Goal: Information Seeking & Learning: Understand process/instructions

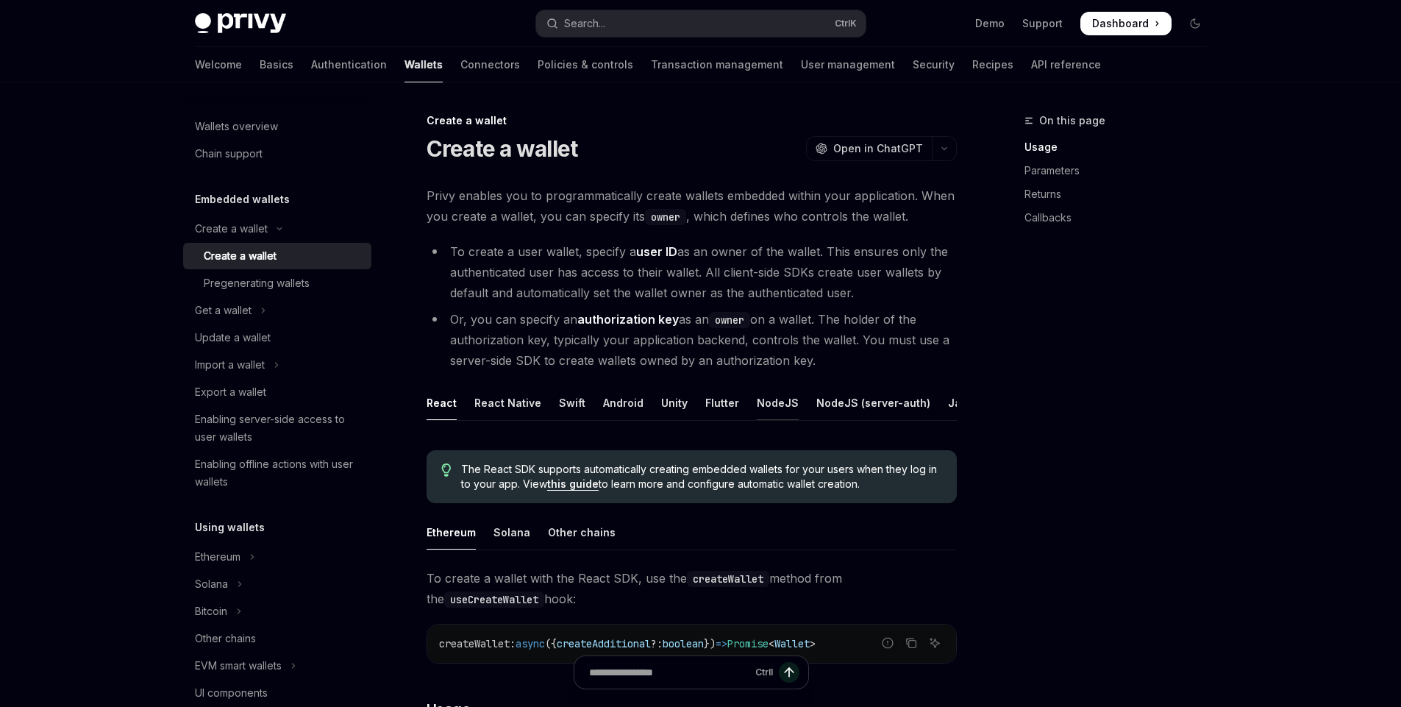
click at [757, 407] on div "NodeJS" at bounding box center [778, 402] width 42 height 35
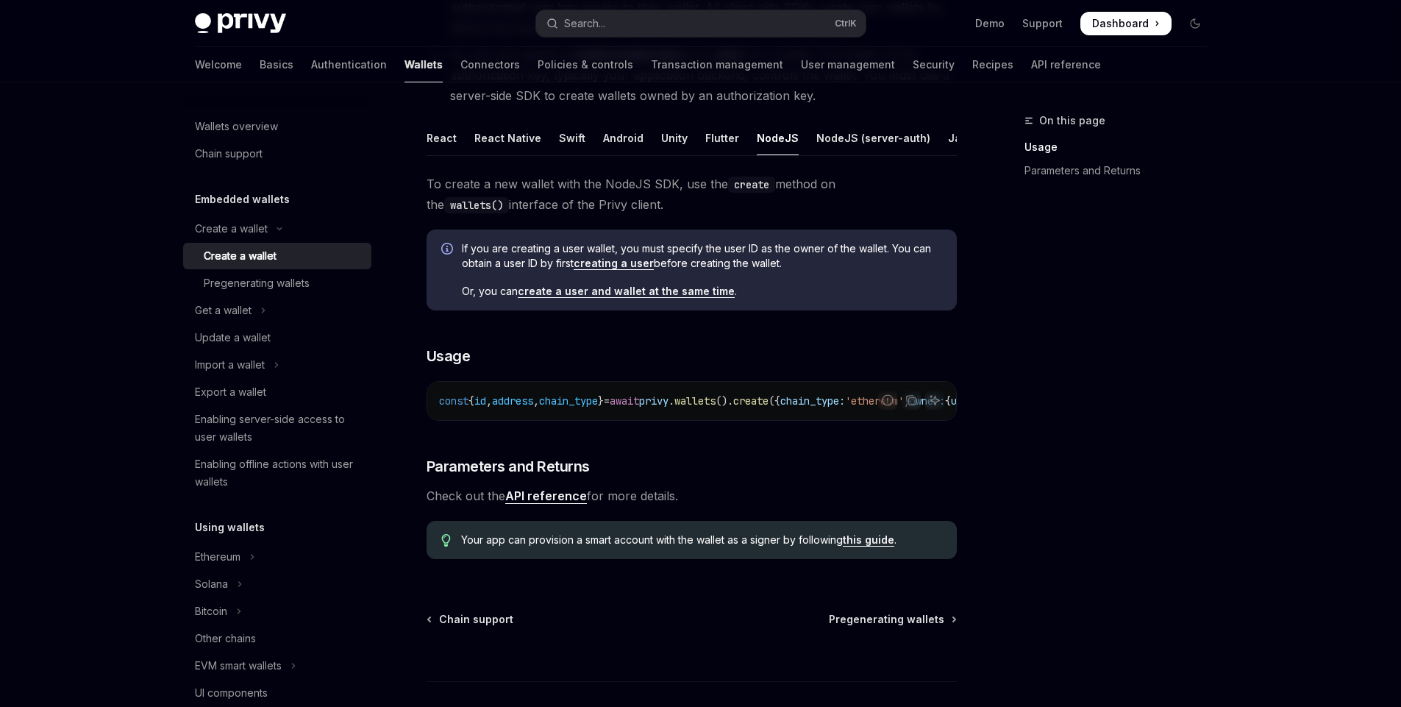
scroll to position [0, 296]
click at [858, 138] on div "NodeJS (server-auth)" at bounding box center [873, 138] width 114 height 35
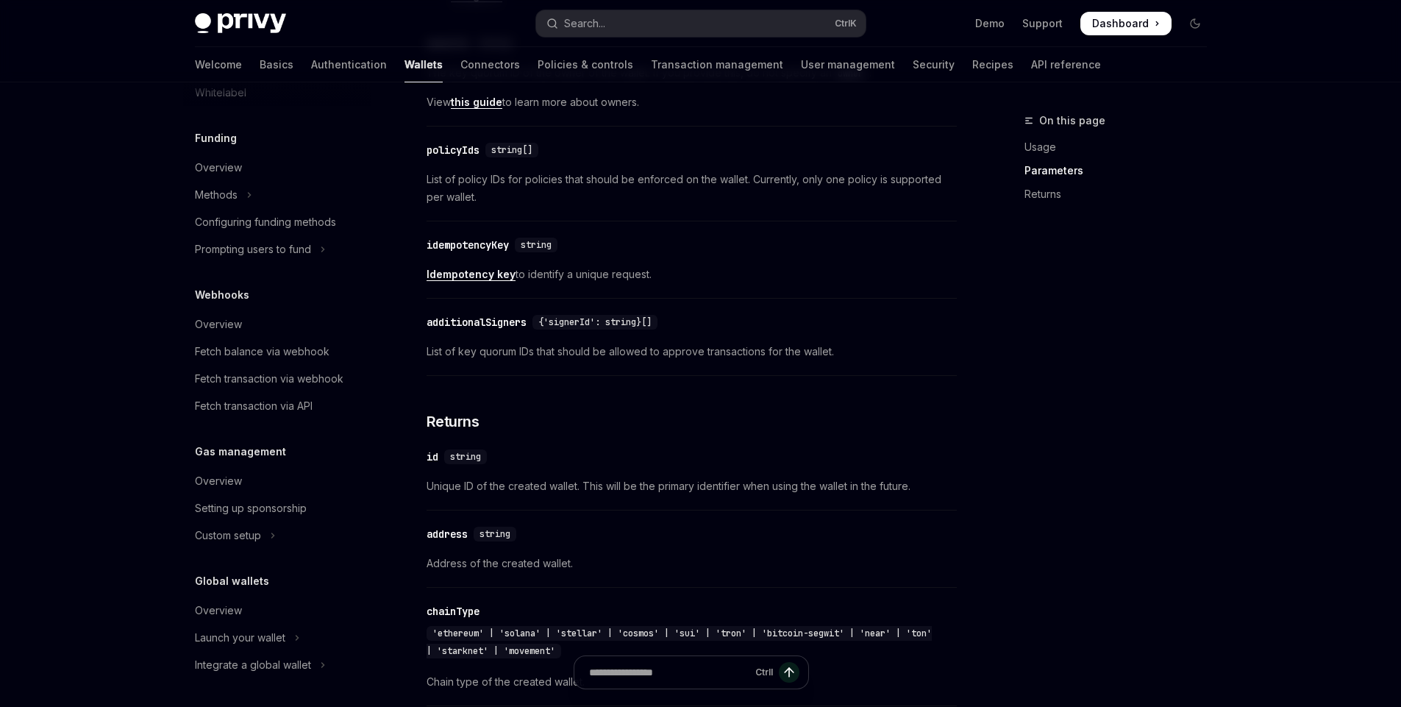
scroll to position [628, 0]
click at [311, 57] on link "Authentication" at bounding box center [349, 64] width 76 height 35
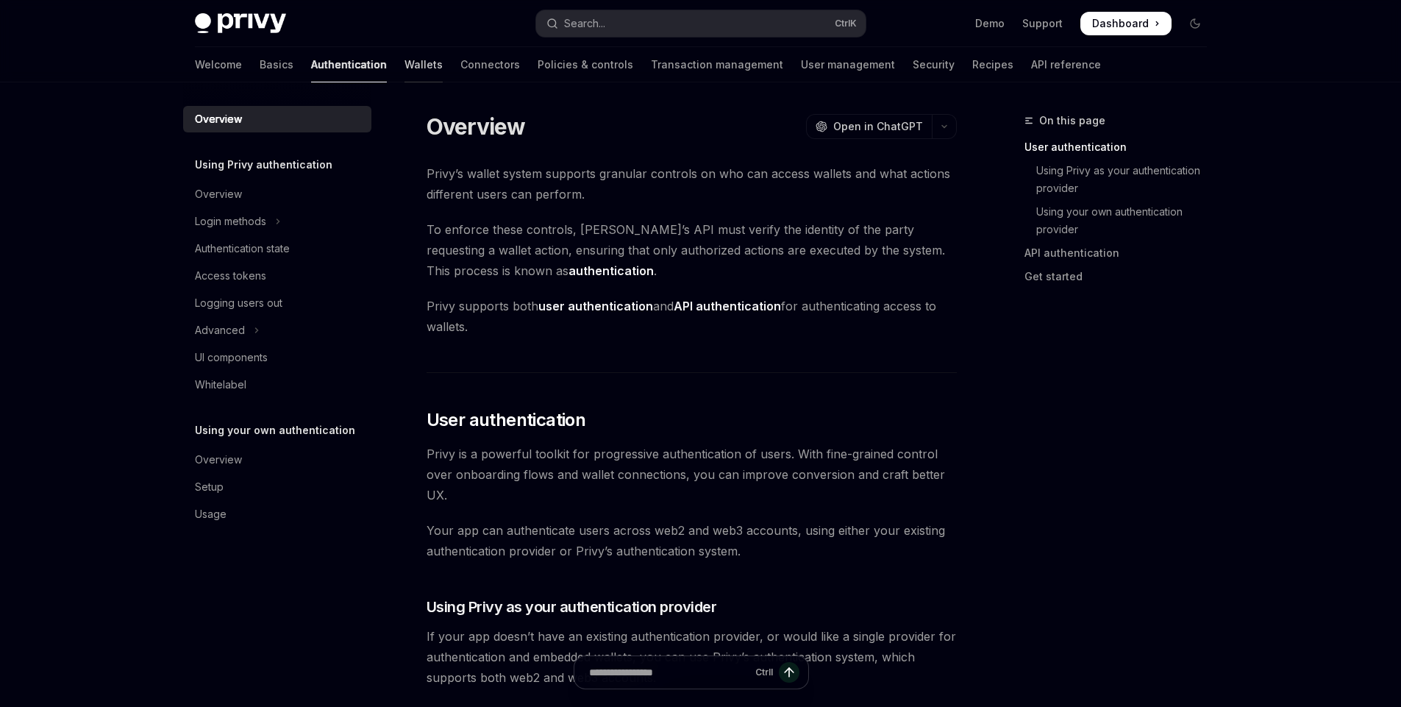
click at [405, 67] on link "Wallets" at bounding box center [424, 64] width 38 height 35
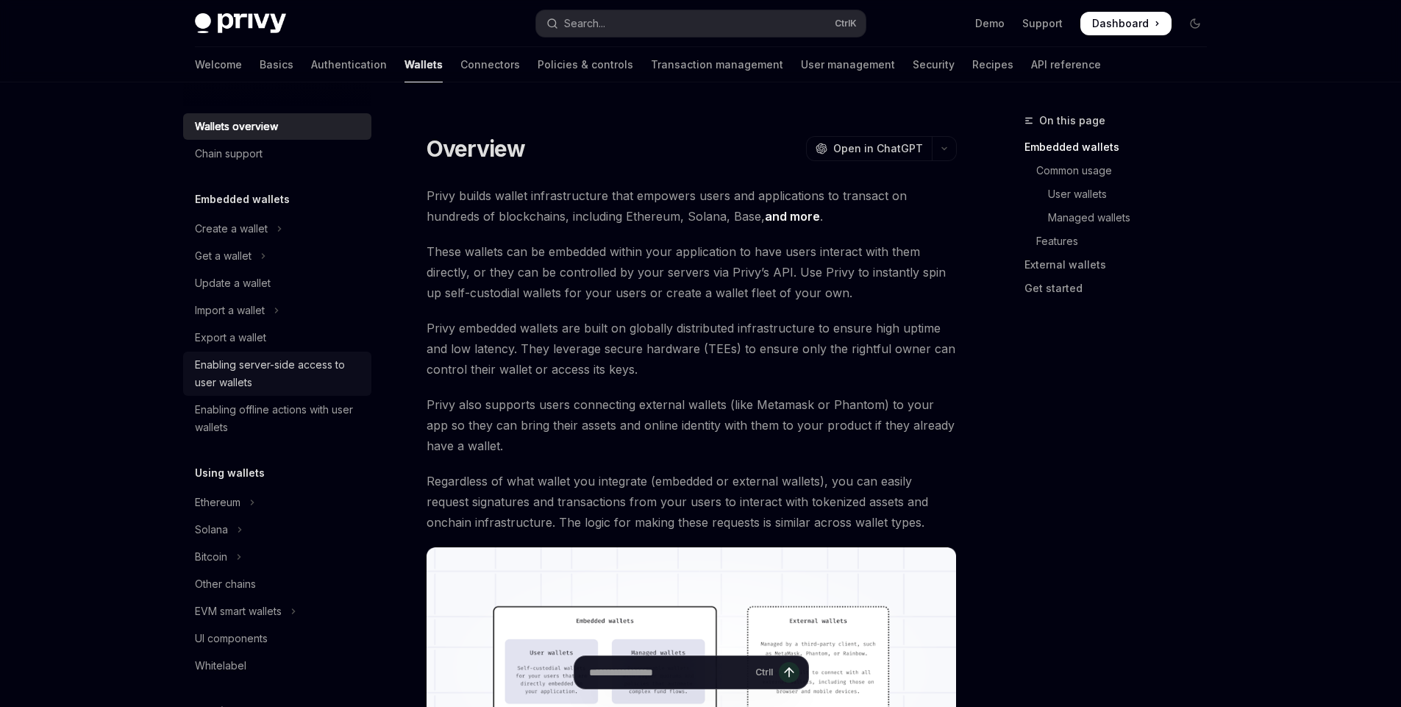
click at [226, 369] on div "Enabling server-side access to user wallets" at bounding box center [279, 373] width 168 height 35
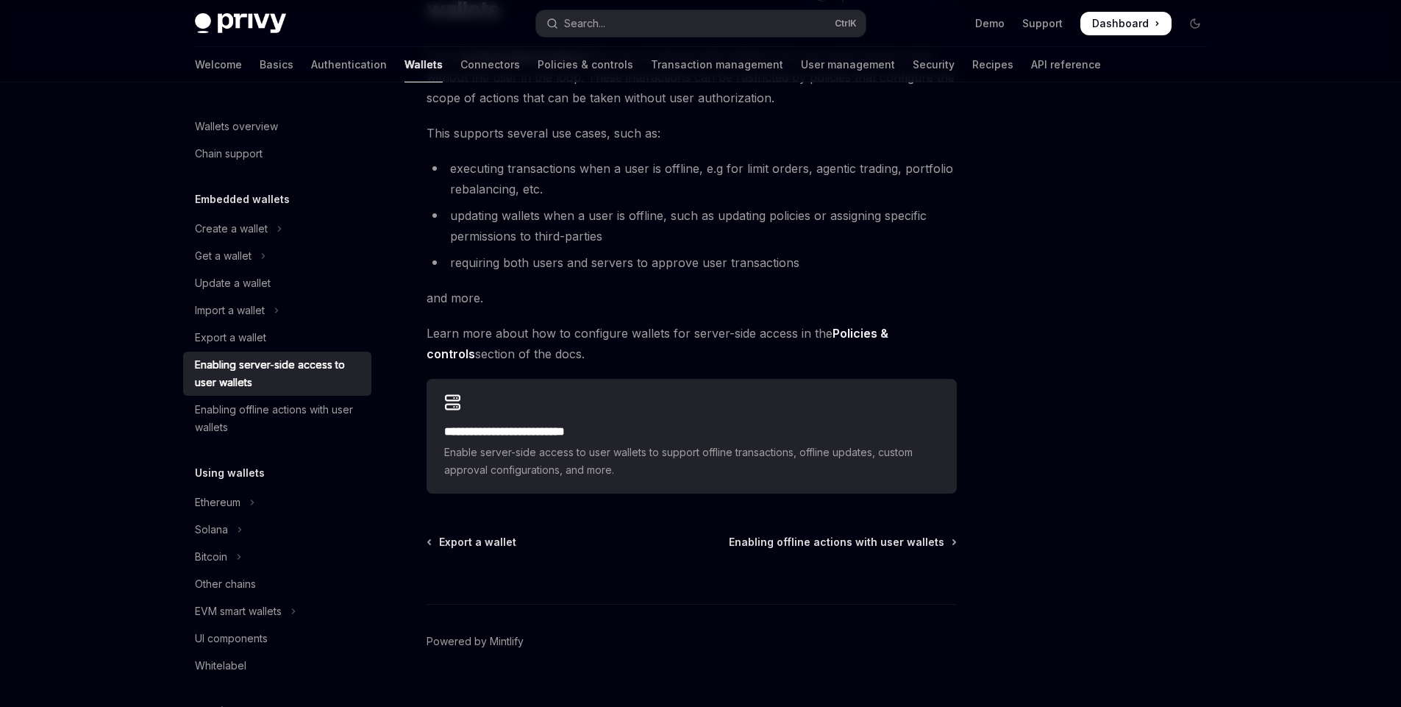
scroll to position [177, 0]
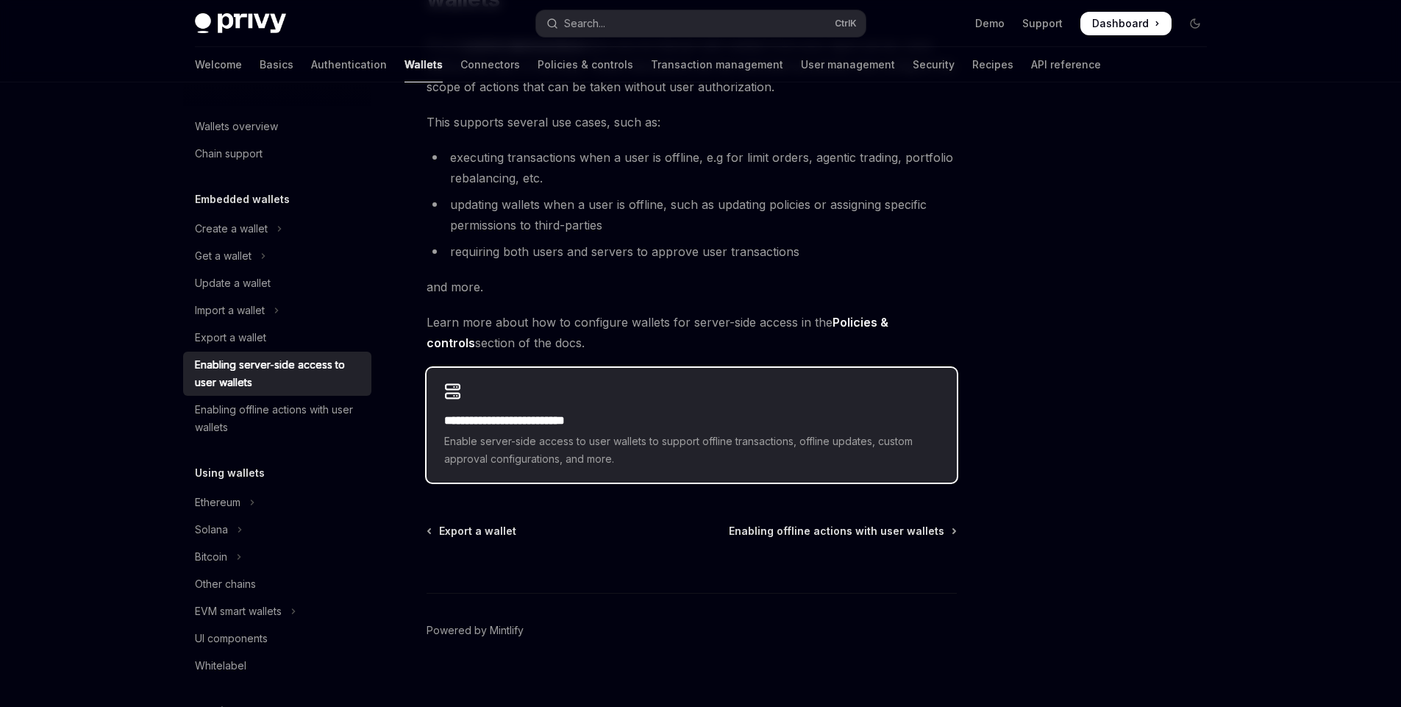
click at [550, 414] on h2 "**********" at bounding box center [691, 421] width 495 height 18
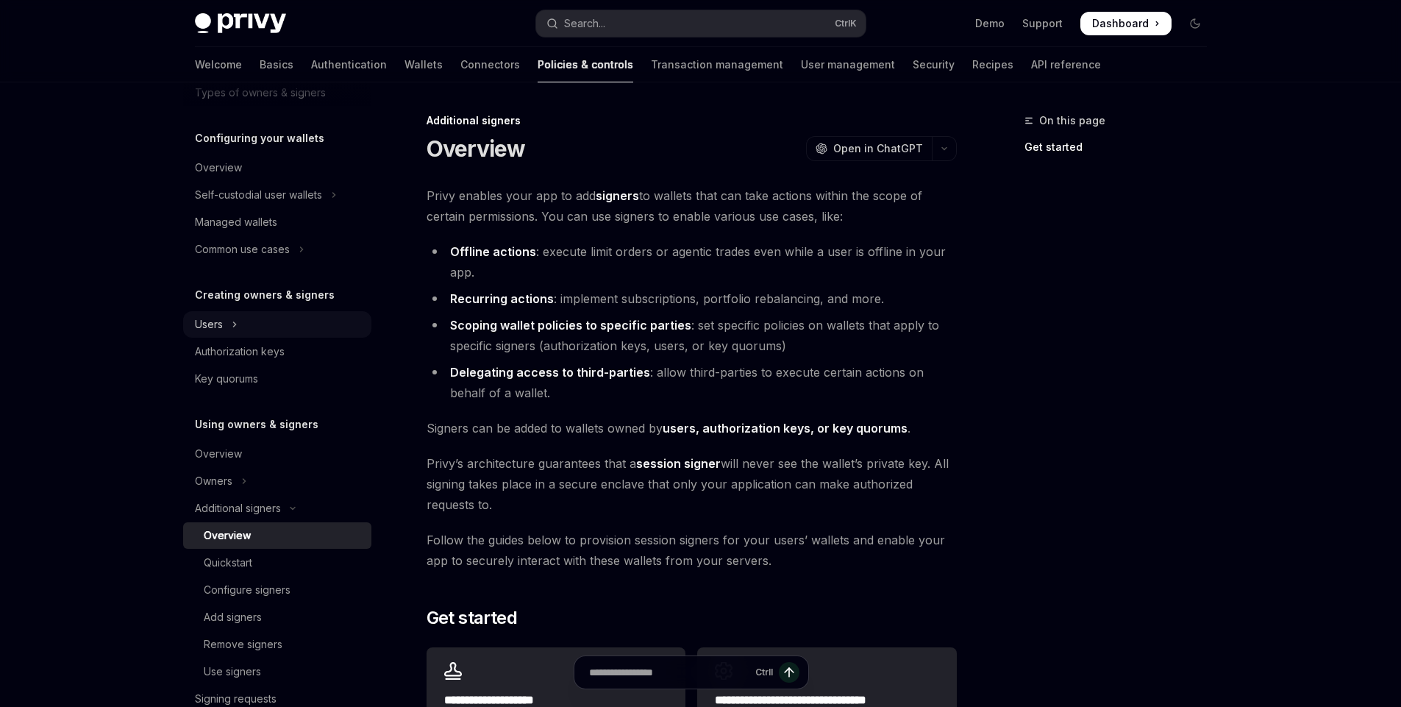
scroll to position [177, 0]
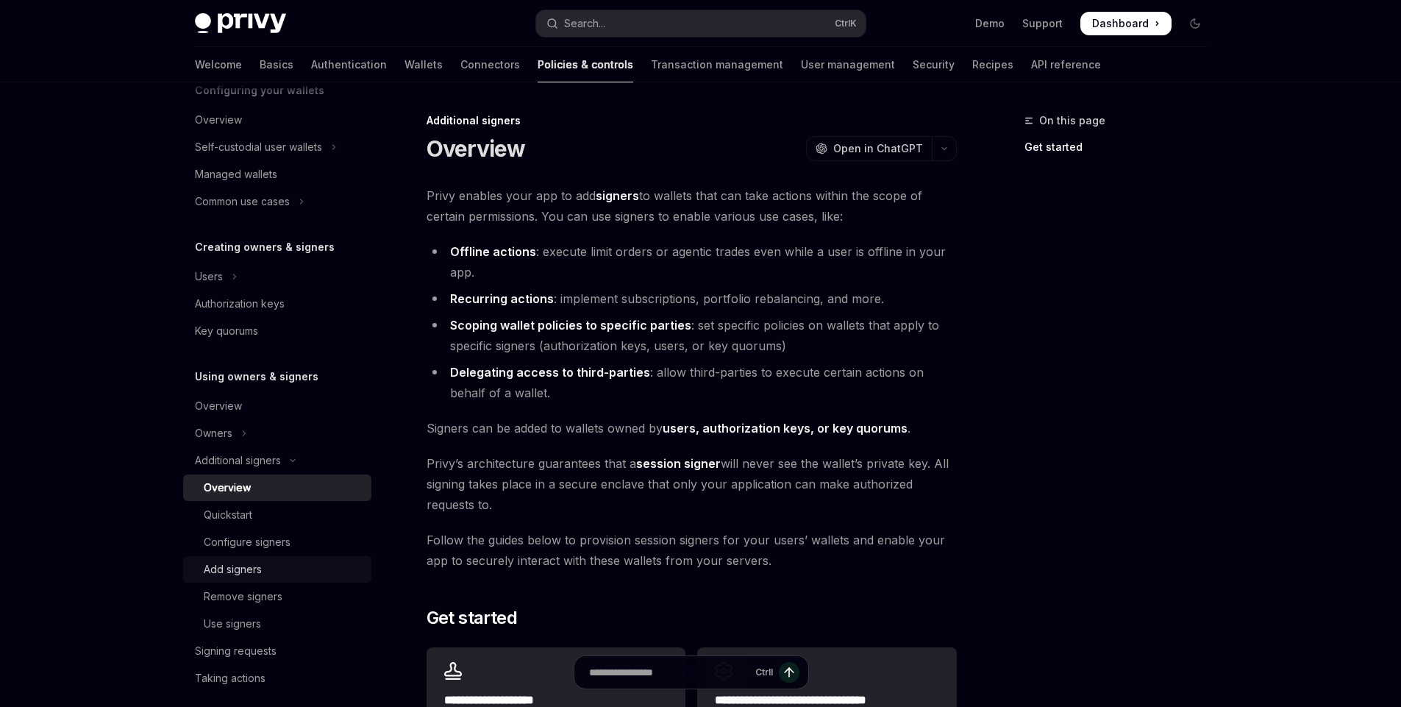
click at [250, 569] on div "Add signers" at bounding box center [233, 569] width 58 height 18
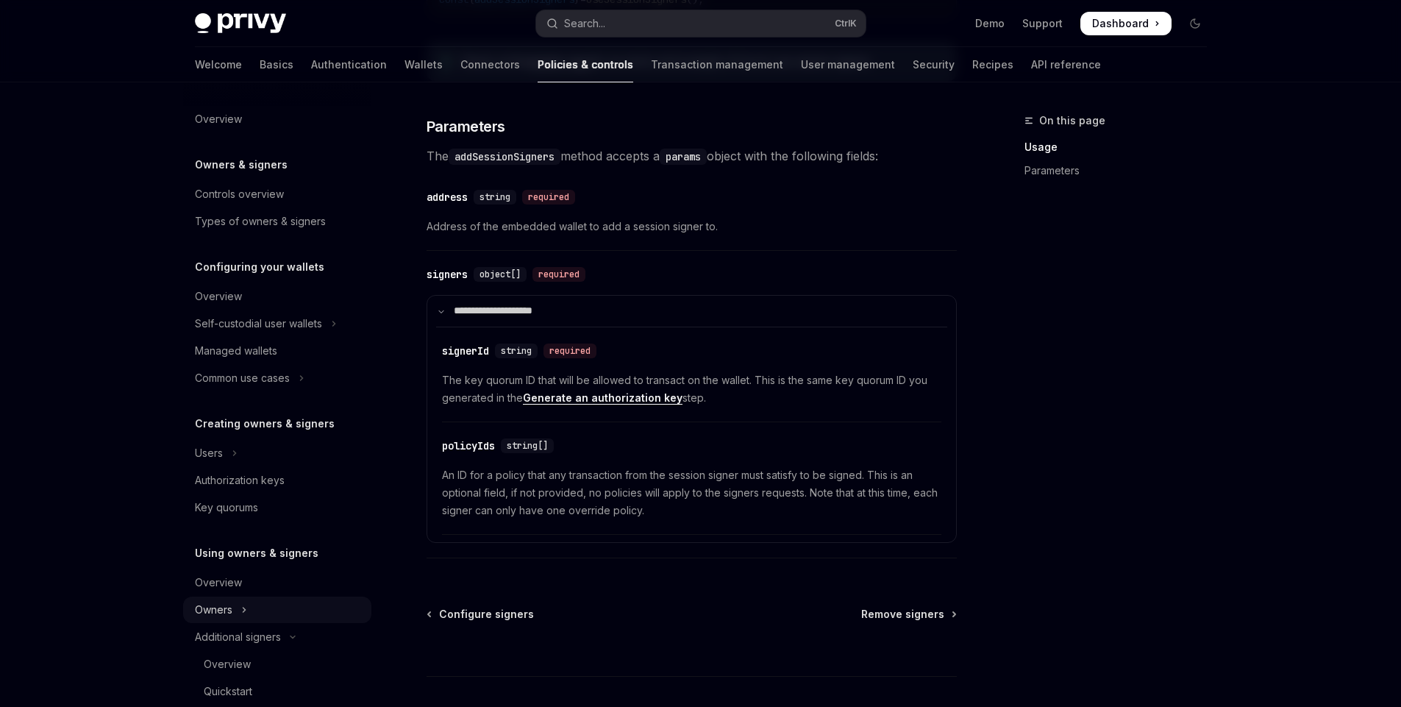
scroll to position [88, 0]
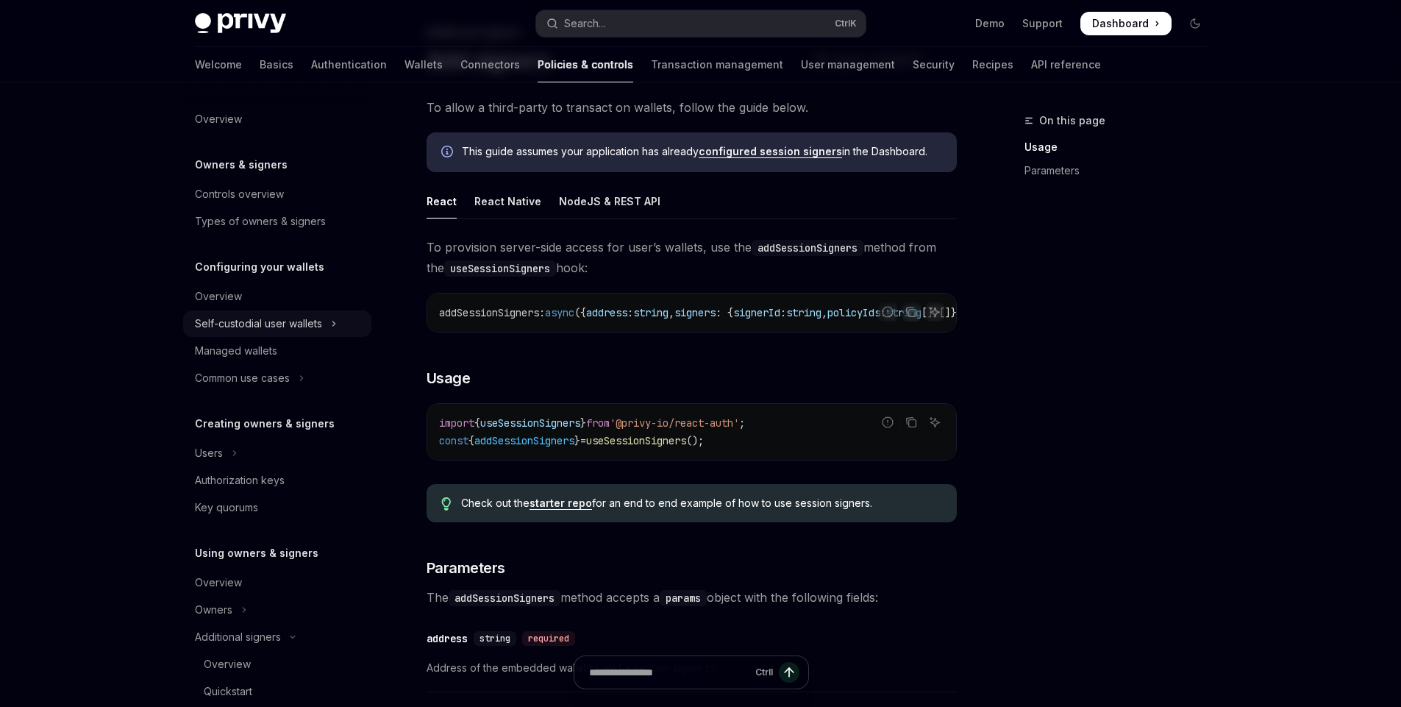
click at [256, 327] on div "Self-custodial user wallets" at bounding box center [258, 324] width 127 height 18
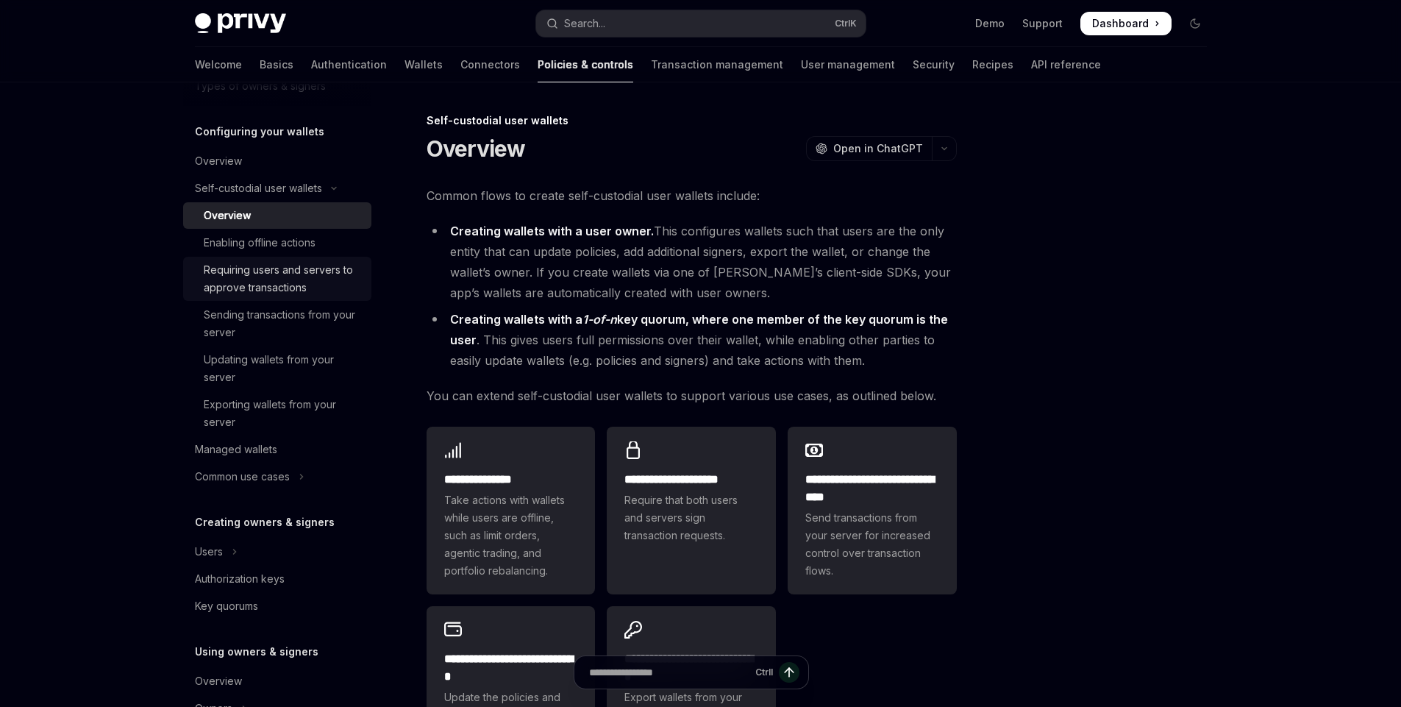
scroll to position [177, 0]
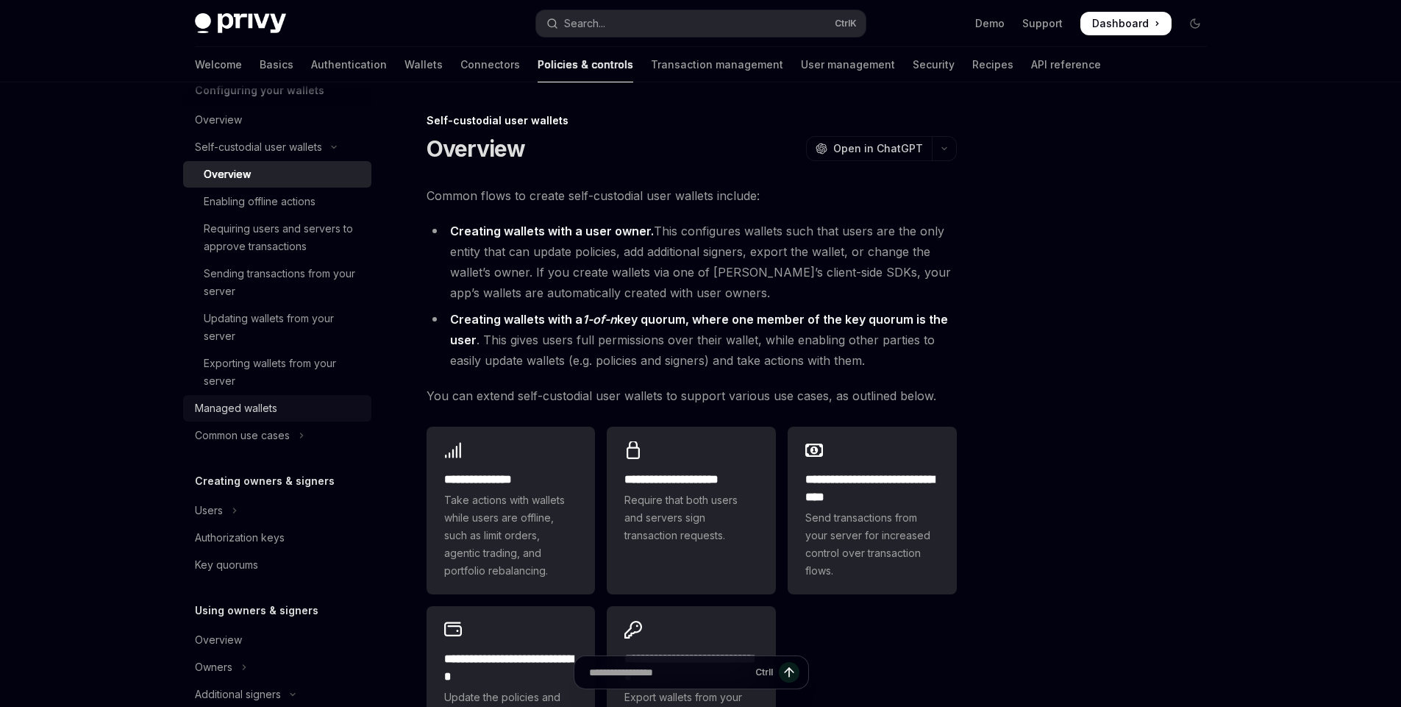
click at [249, 408] on div "Managed wallets" at bounding box center [236, 408] width 82 height 18
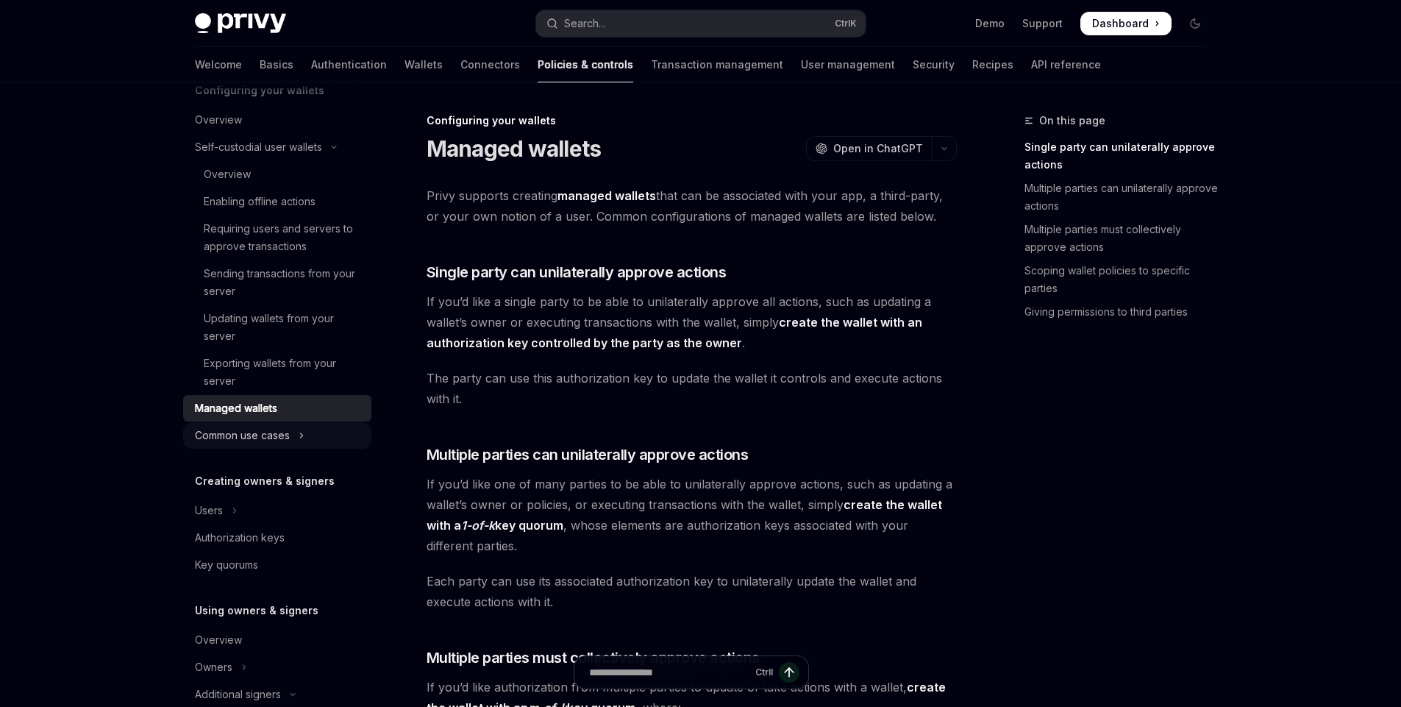
click at [257, 431] on div "Common use cases" at bounding box center [242, 436] width 95 height 18
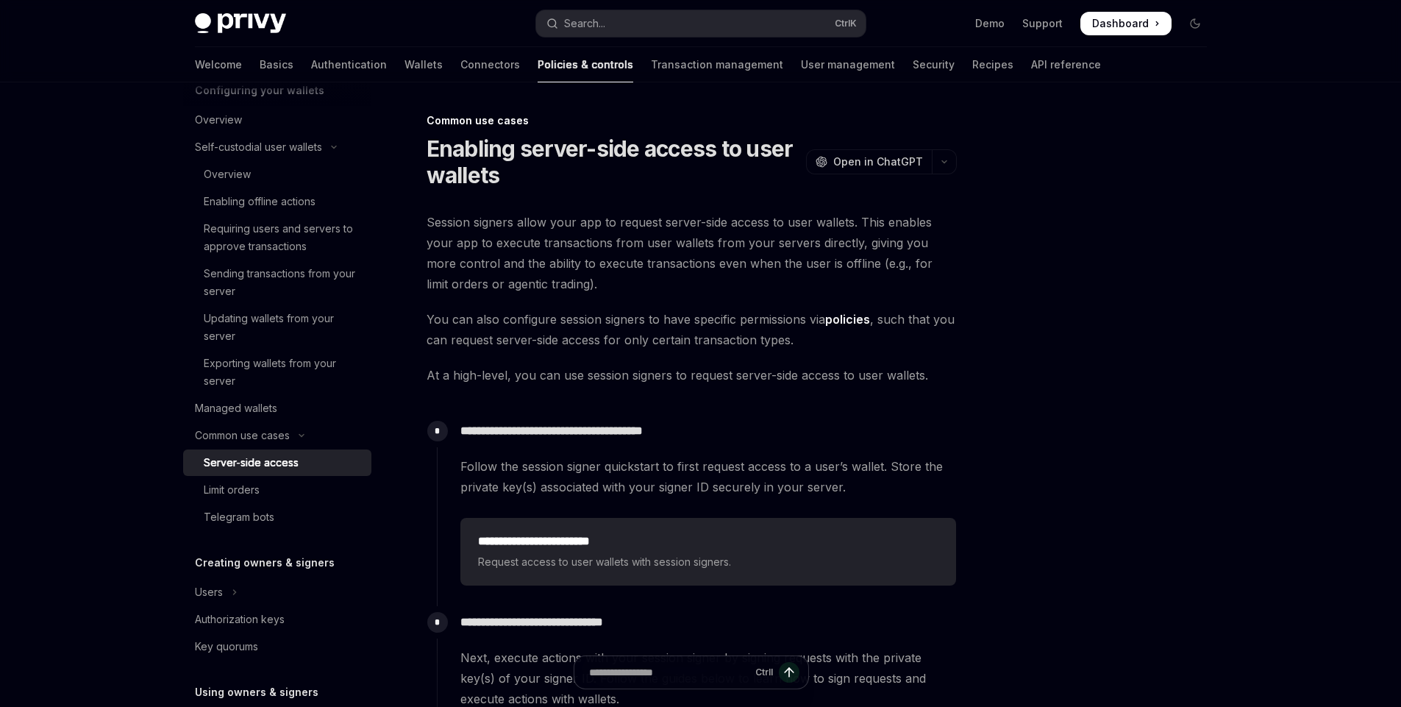
click at [259, 461] on div "Server-side access" at bounding box center [251, 463] width 95 height 18
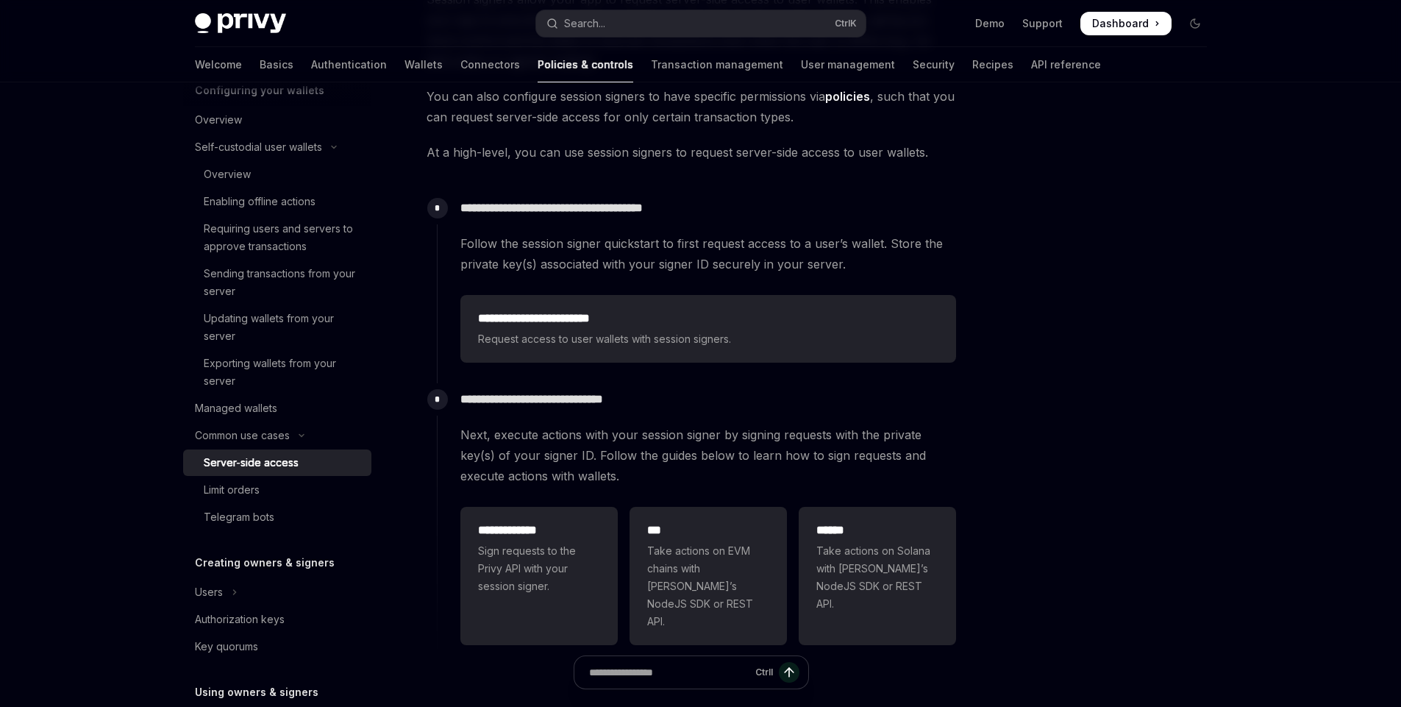
scroll to position [265, 0]
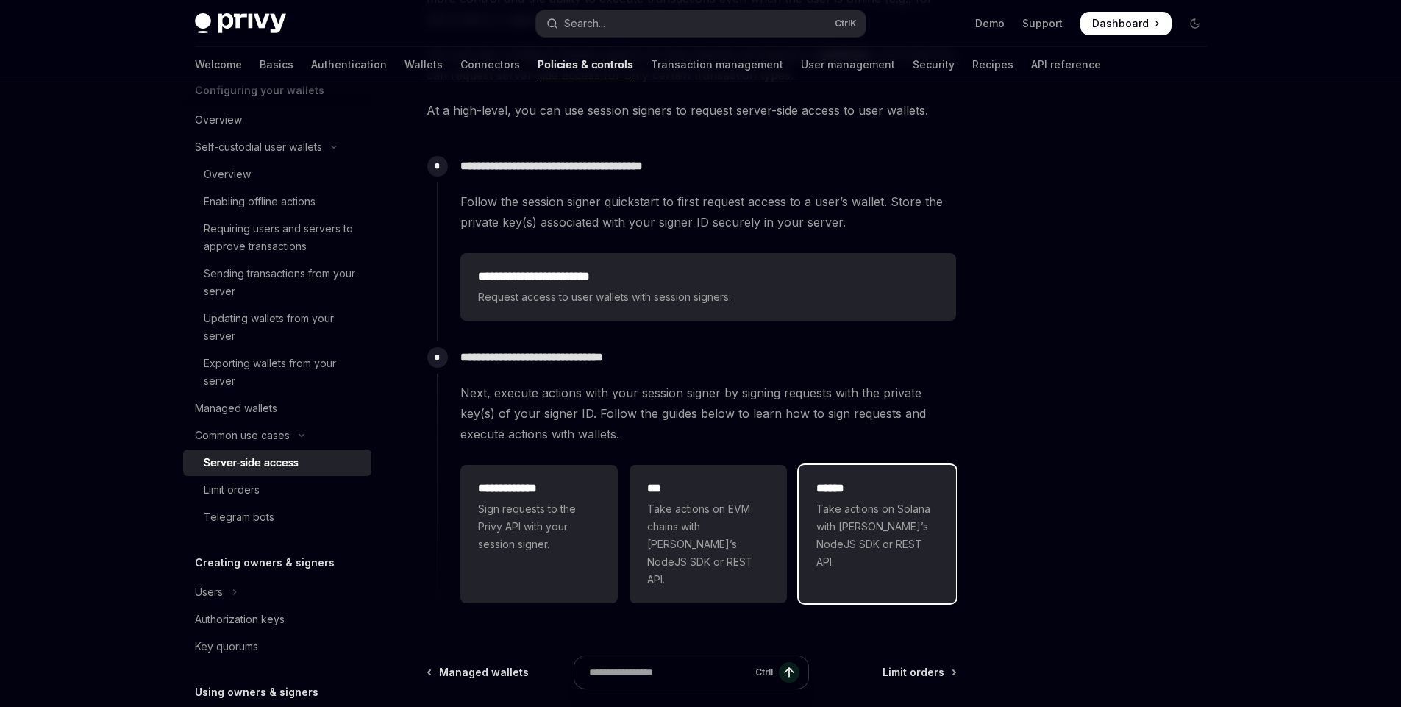
click at [904, 499] on div "****** Take actions on Solana with [PERSON_NAME]’s NodeJS SDK or REST API." at bounding box center [877, 525] width 122 height 91
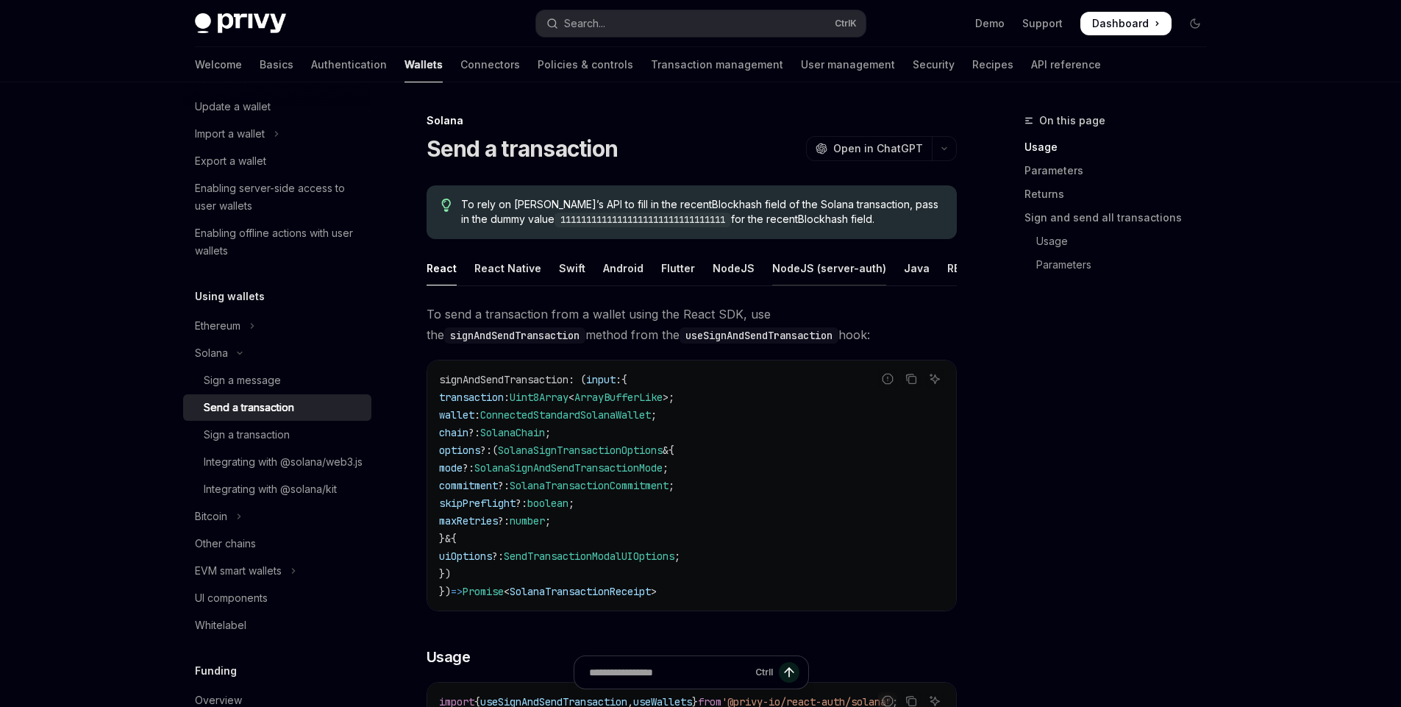
click at [826, 273] on div "NodeJS (server-auth)" at bounding box center [829, 268] width 114 height 35
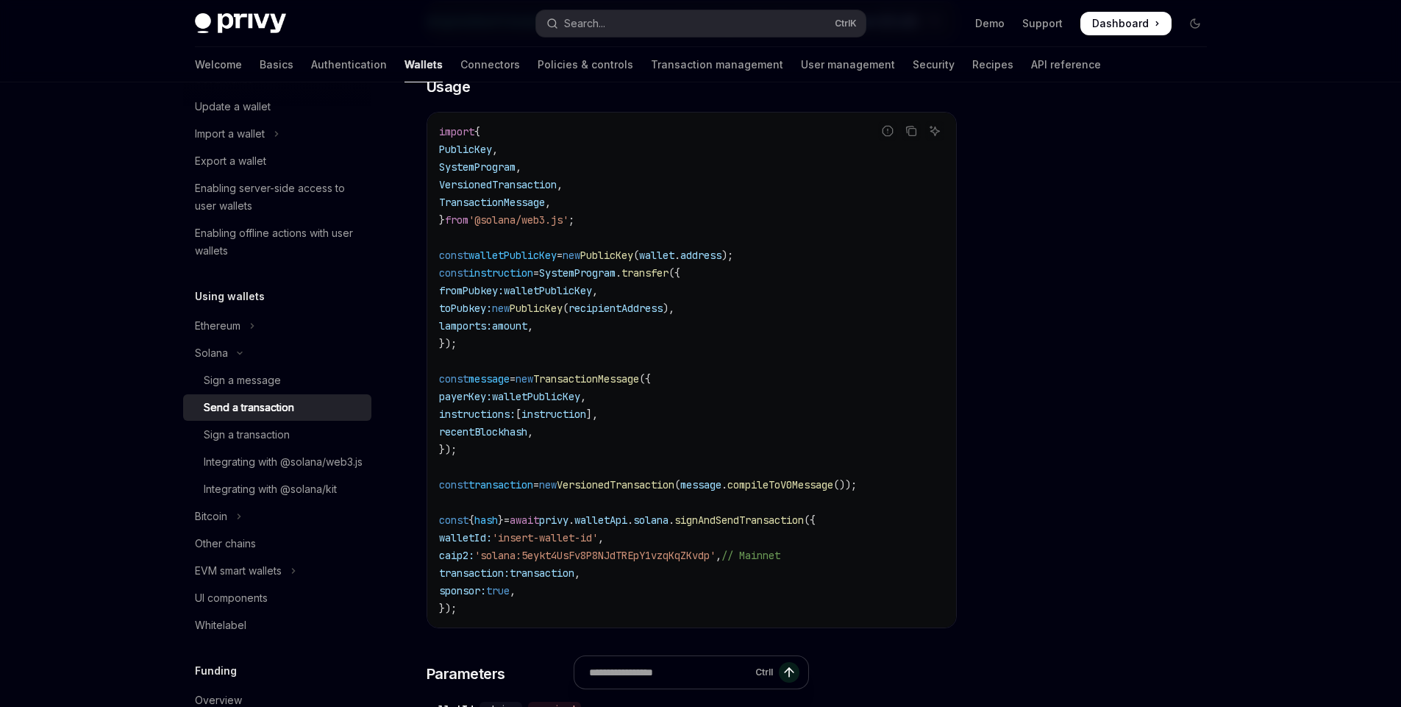
scroll to position [441, 0]
click at [802, 524] on span "signAndSendTransaction" at bounding box center [738, 516] width 129 height 13
copy span "signAndSendTransaction"
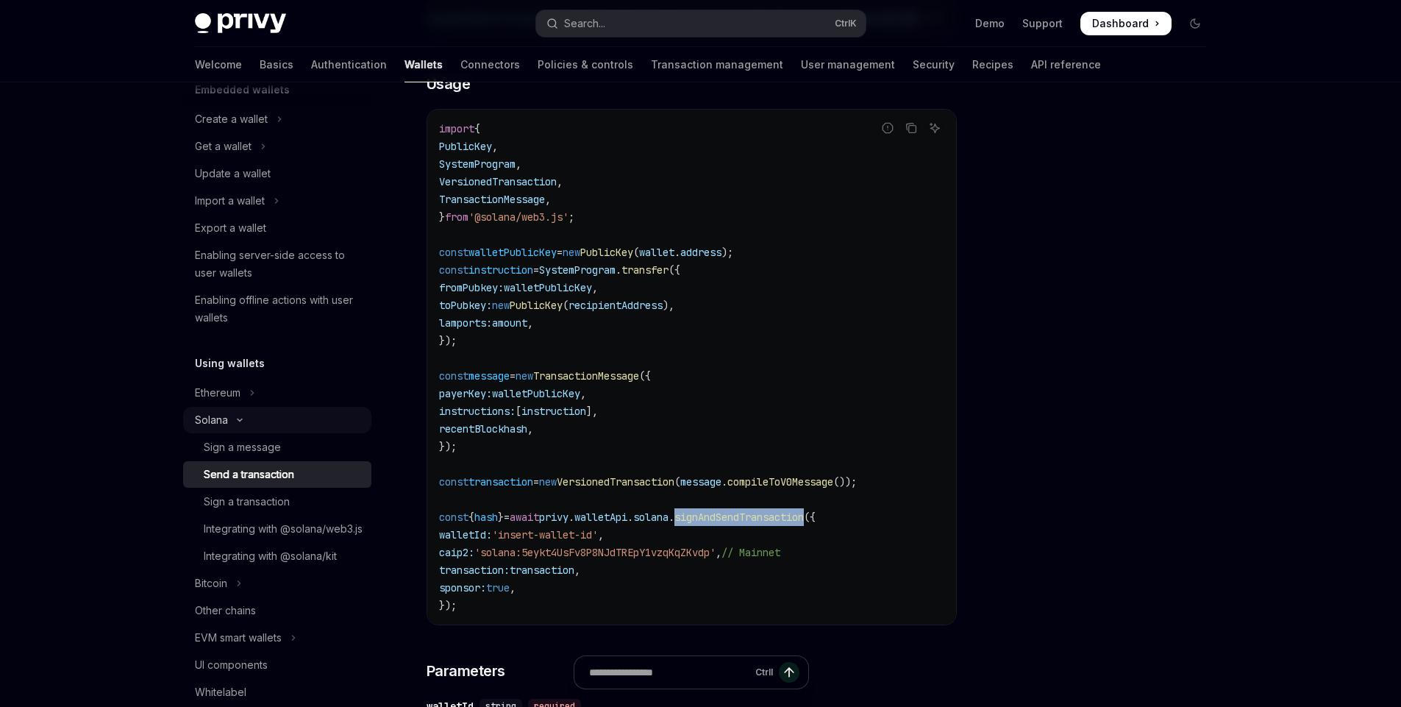
scroll to position [0, 0]
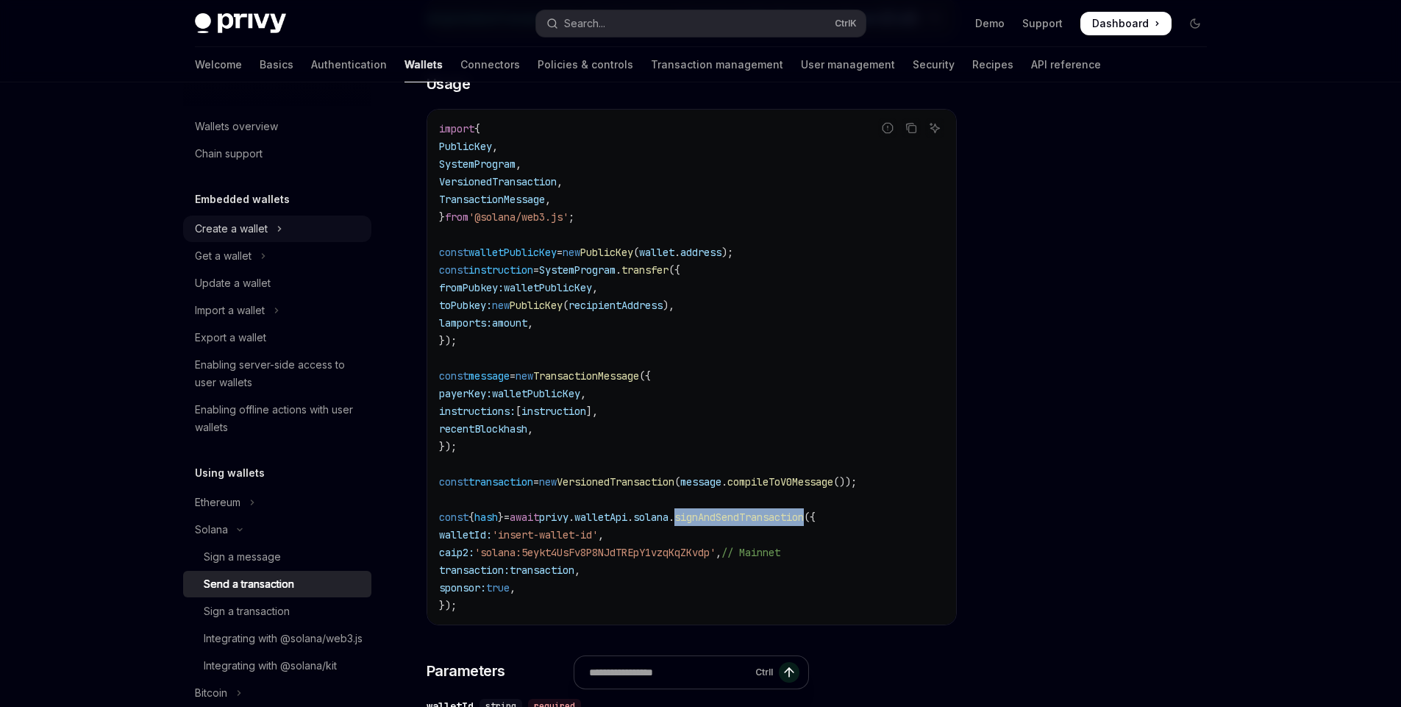
click at [247, 231] on div "Create a wallet" at bounding box center [231, 229] width 73 height 18
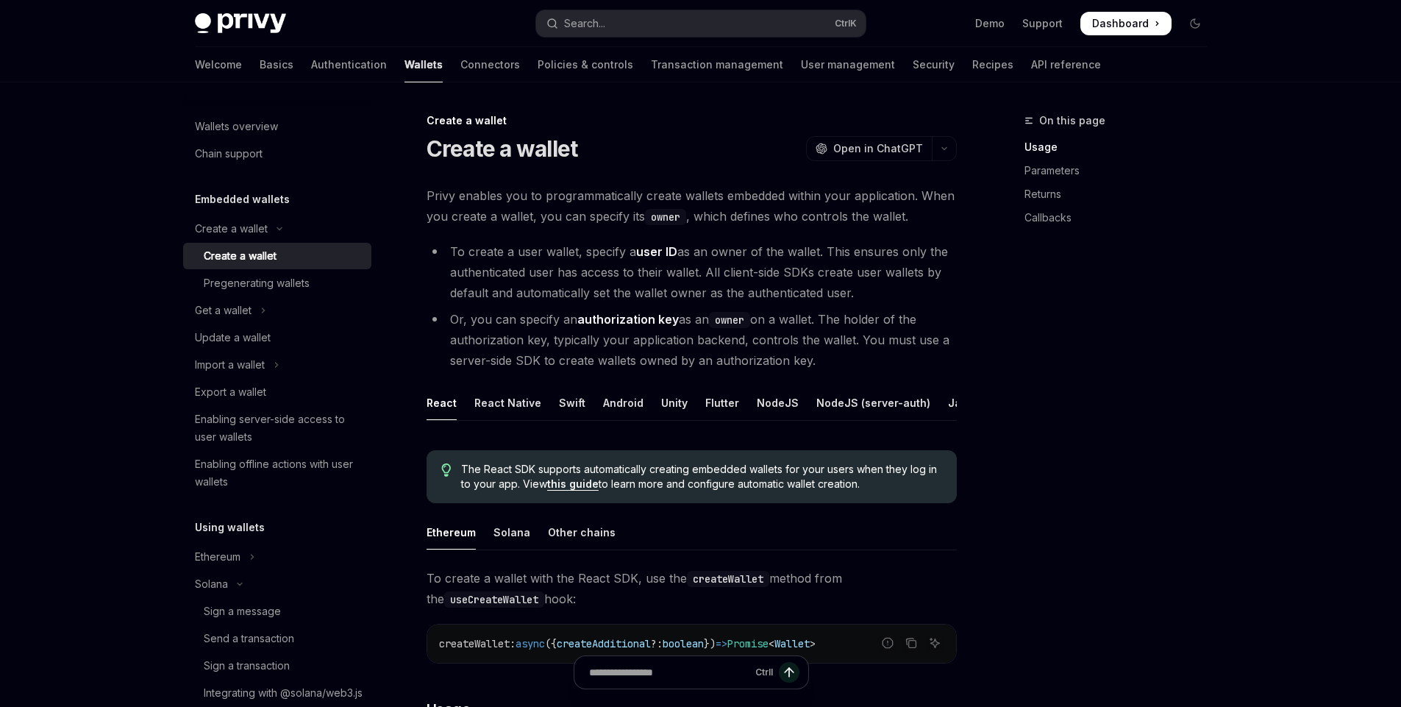
click at [251, 262] on div "Create a wallet" at bounding box center [240, 256] width 73 height 18
click at [775, 405] on div "NodeJS" at bounding box center [778, 402] width 42 height 35
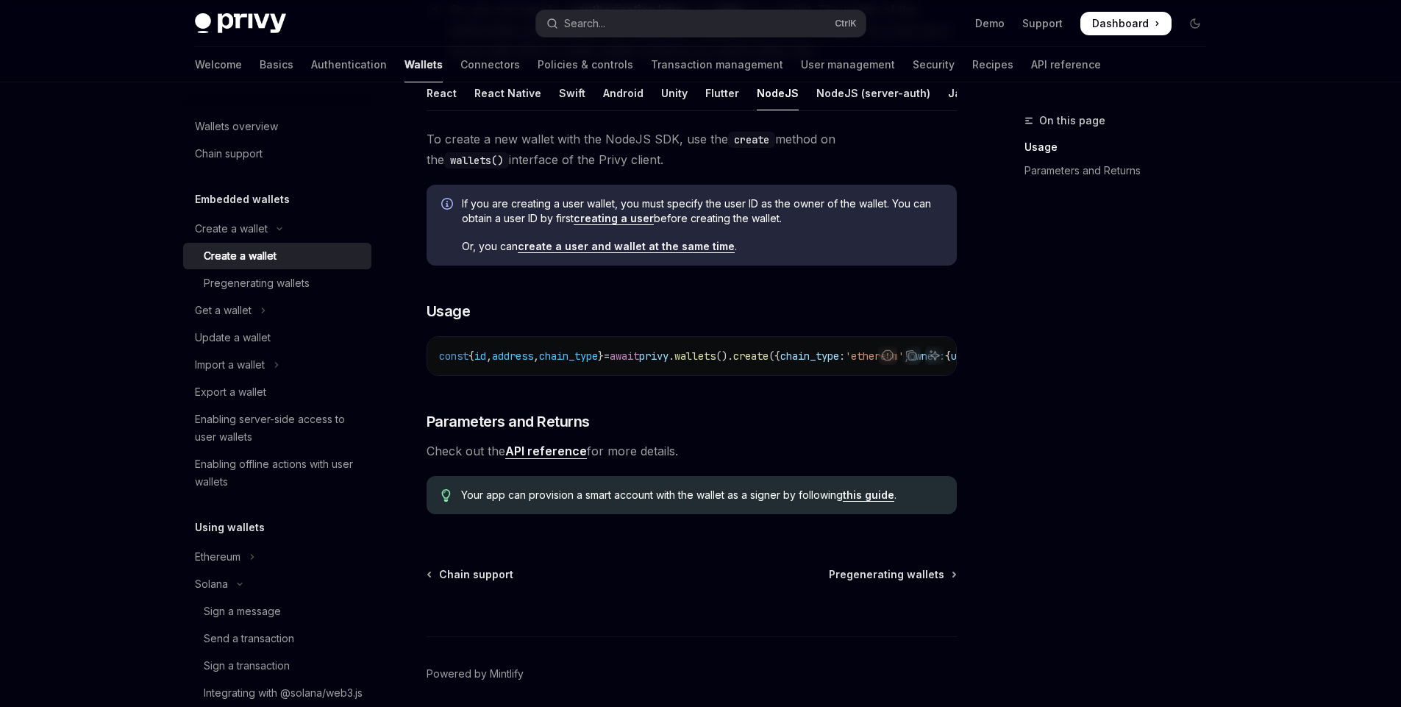
scroll to position [207, 0]
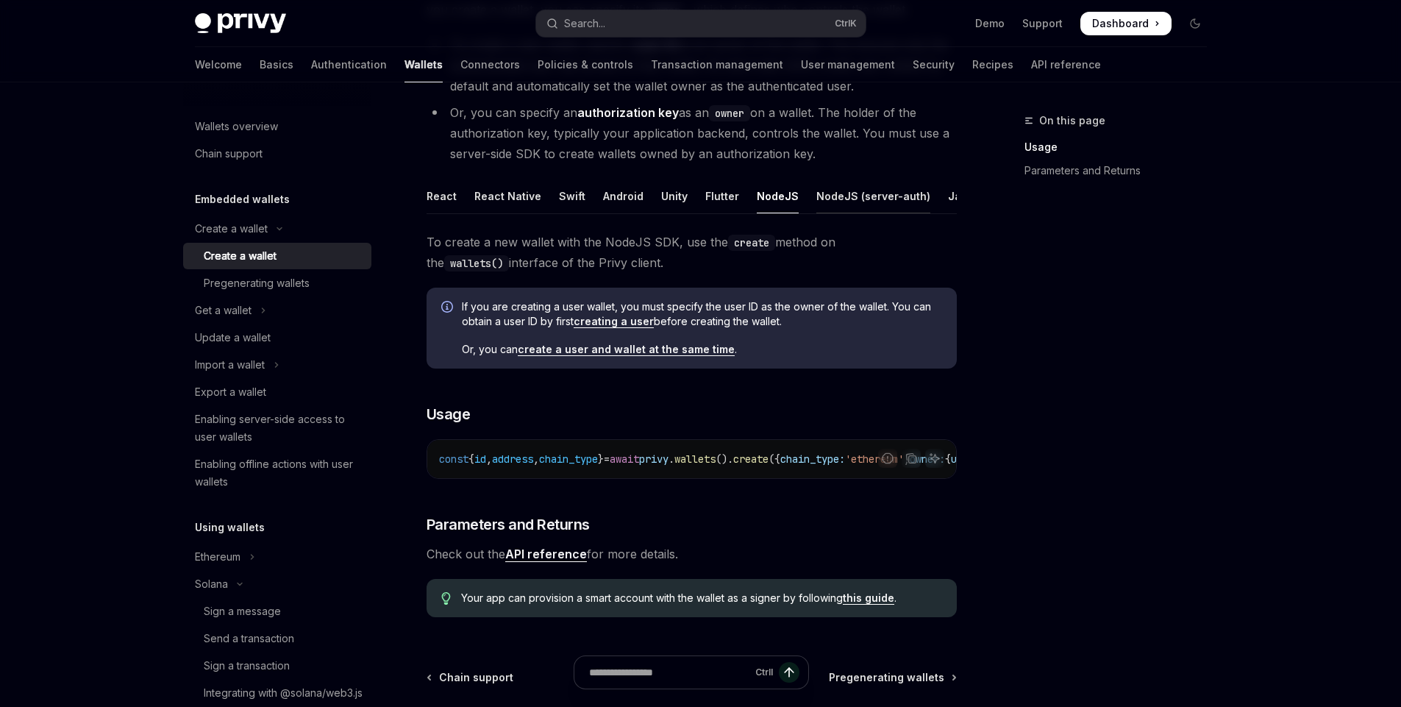
click at [861, 199] on div "NodeJS (server-auth)" at bounding box center [873, 196] width 114 height 35
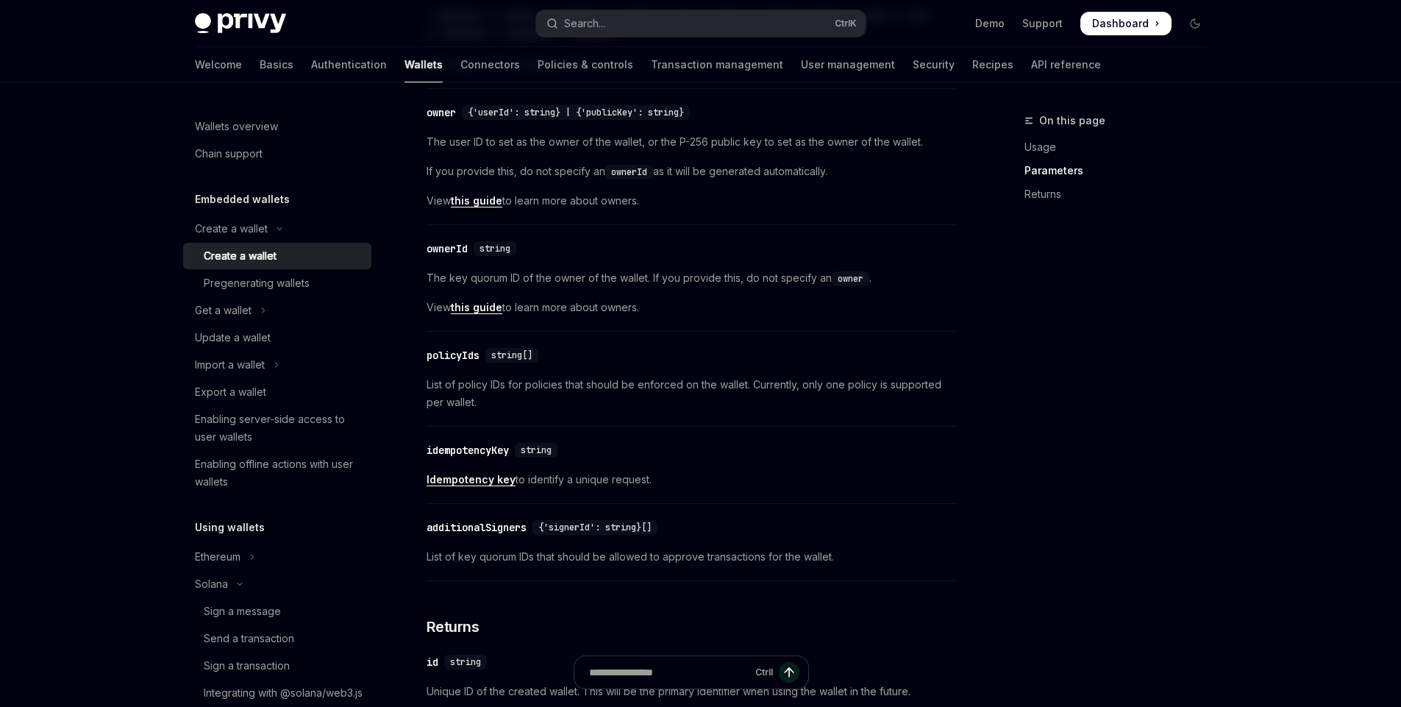
scroll to position [1001, 0]
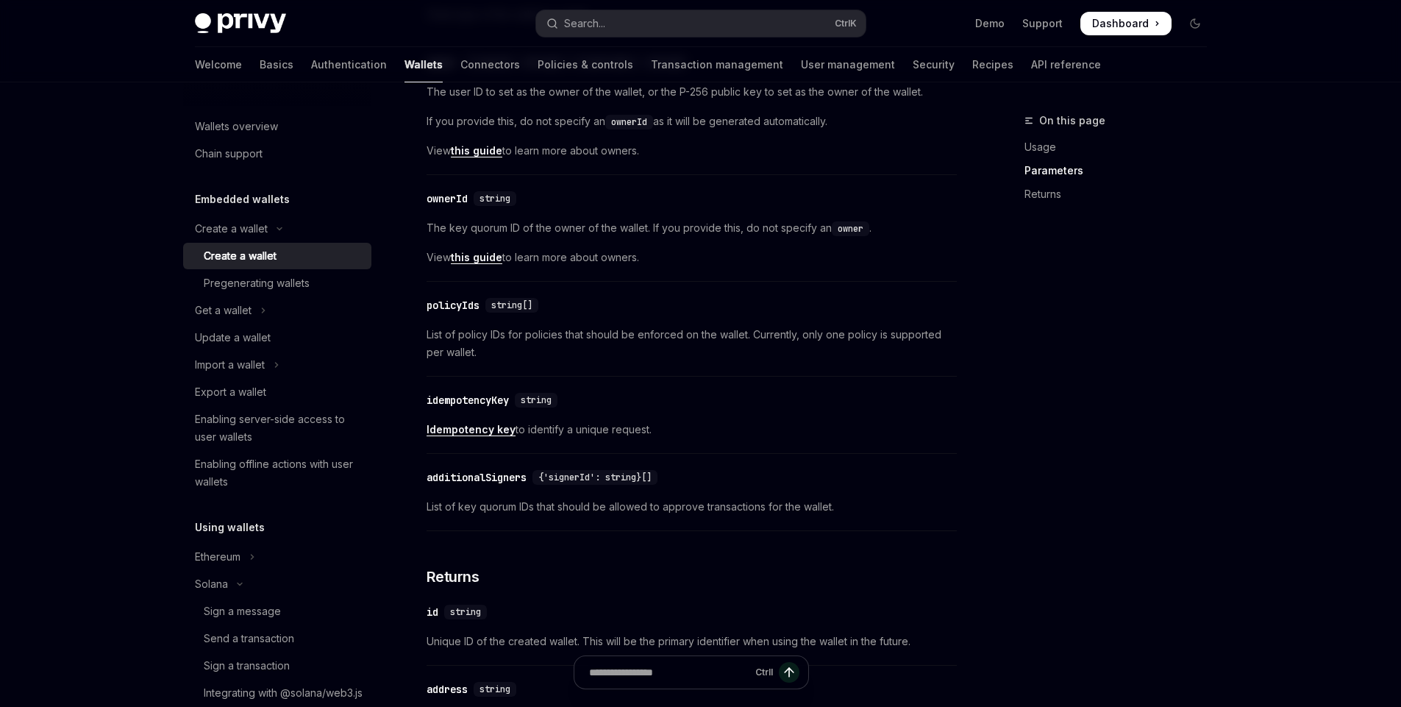
click at [501, 486] on div "​ additionalSigners {'signerId': string}[]" at bounding box center [685, 478] width 516 height 18
click at [450, 485] on div "additionalSigners" at bounding box center [477, 477] width 100 height 15
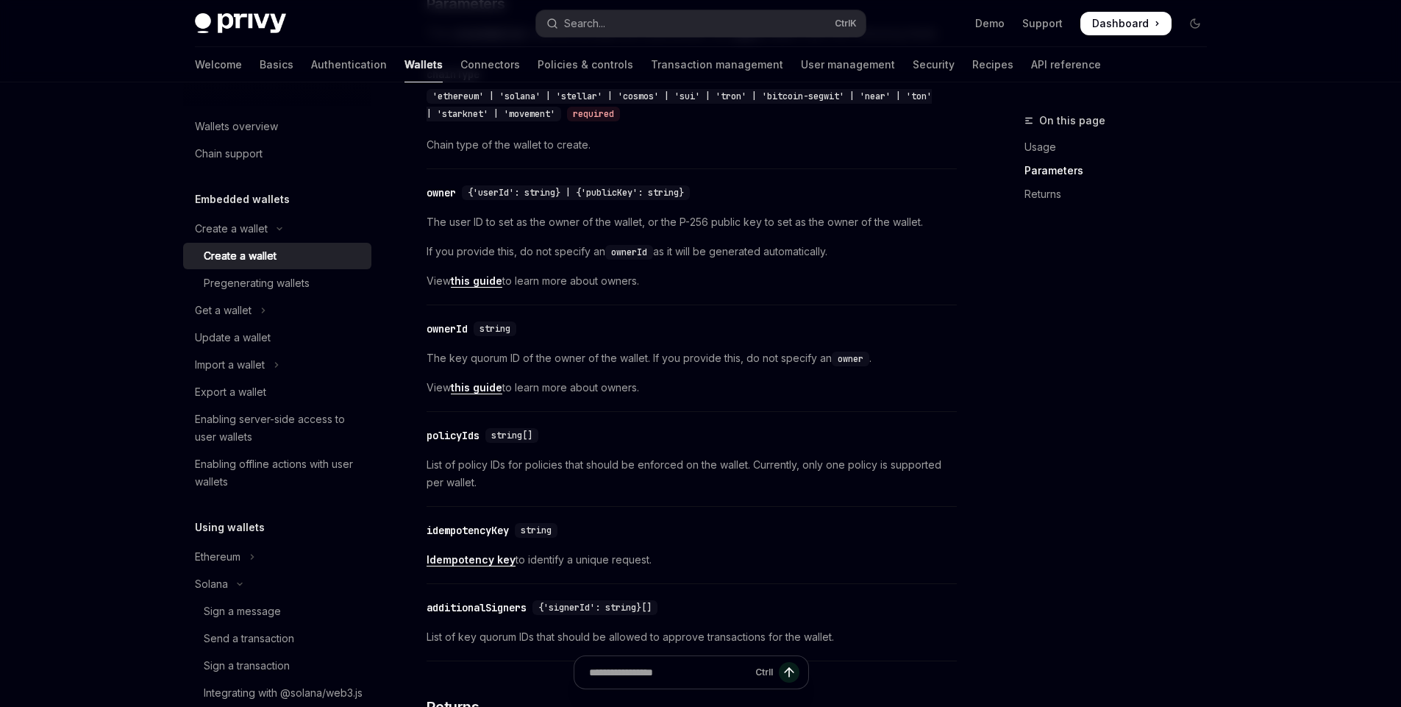
scroll to position [862, 0]
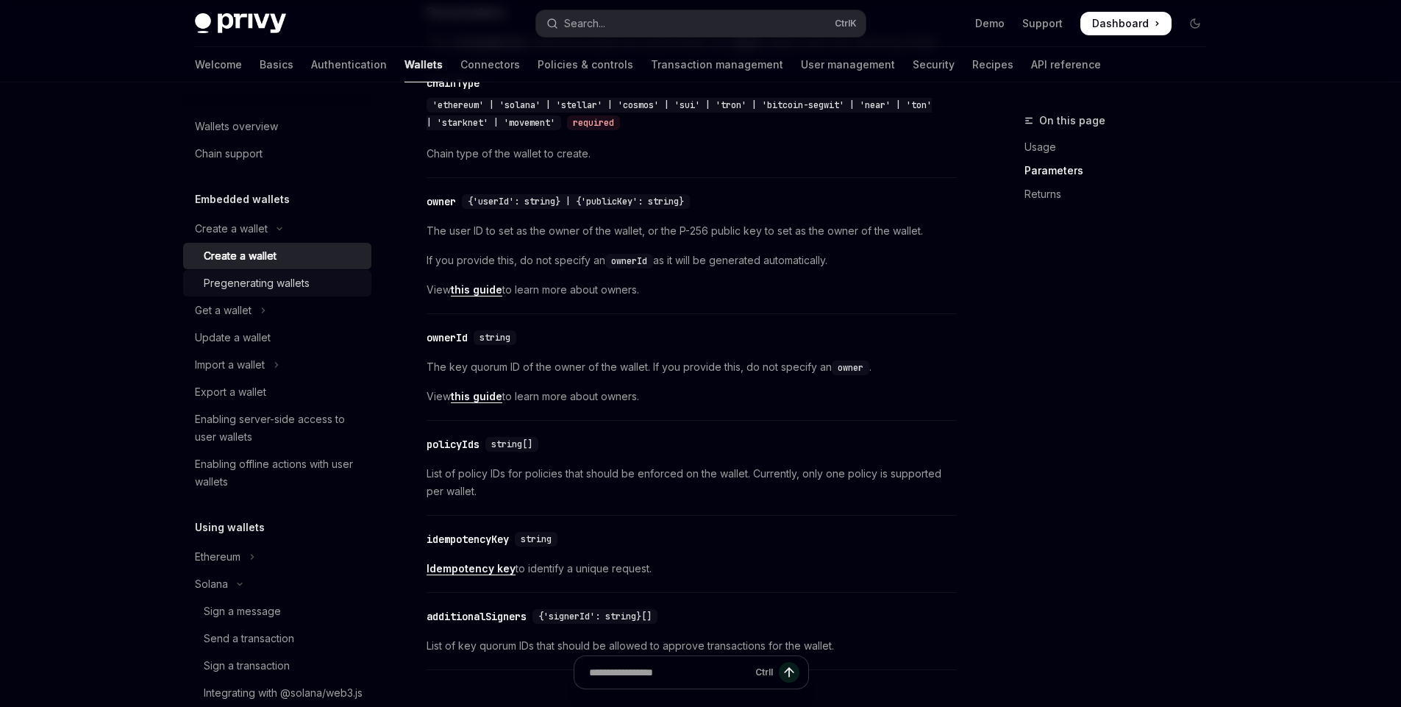
click at [272, 290] on div "Pregenerating wallets" at bounding box center [257, 283] width 106 height 18
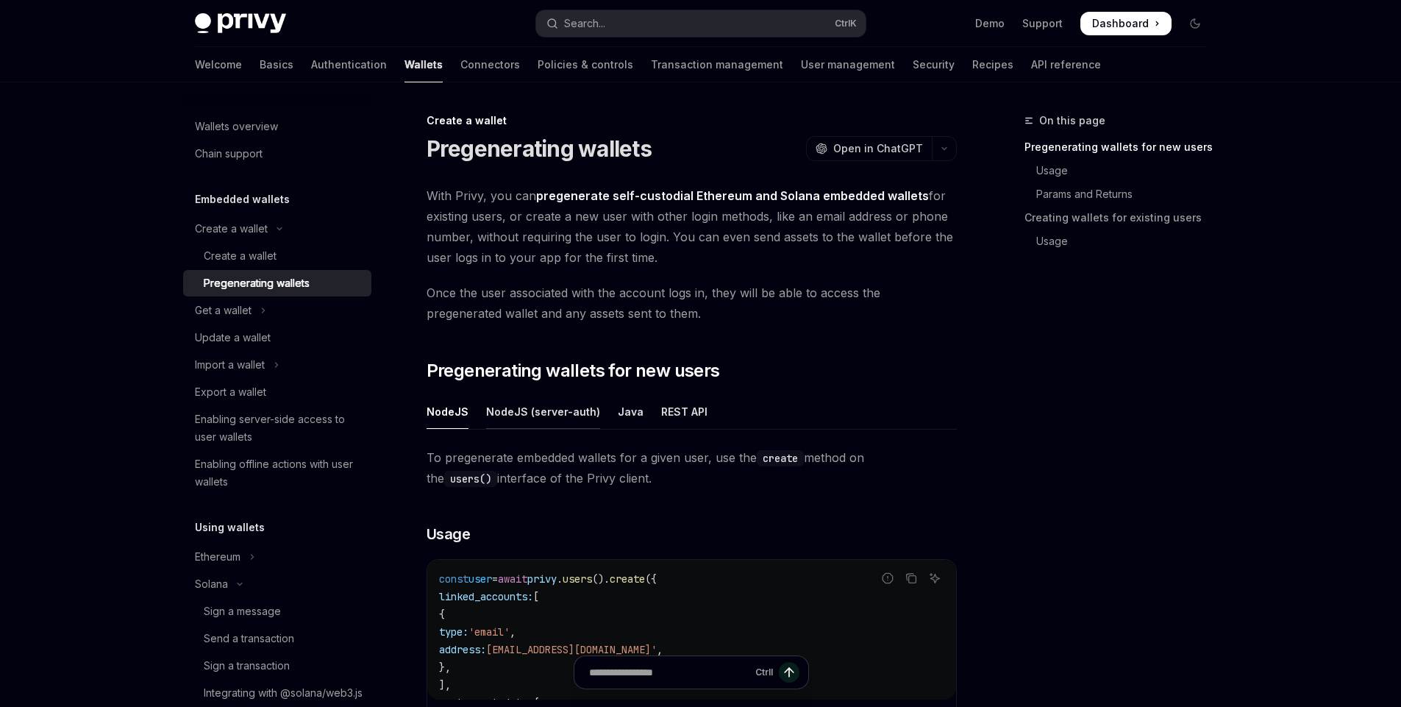
click at [538, 405] on div "NodeJS (server-auth)" at bounding box center [543, 411] width 114 height 35
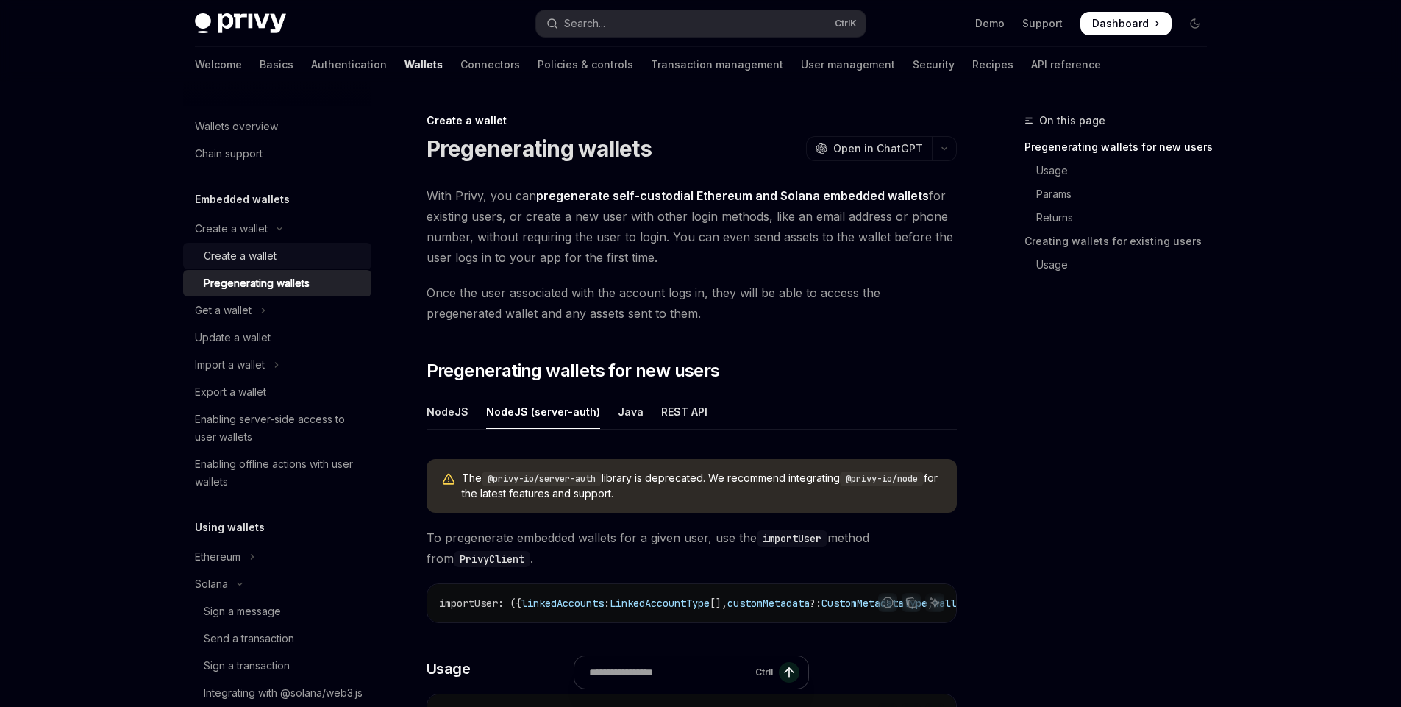
click at [251, 254] on div "Create a wallet" at bounding box center [240, 256] width 73 height 18
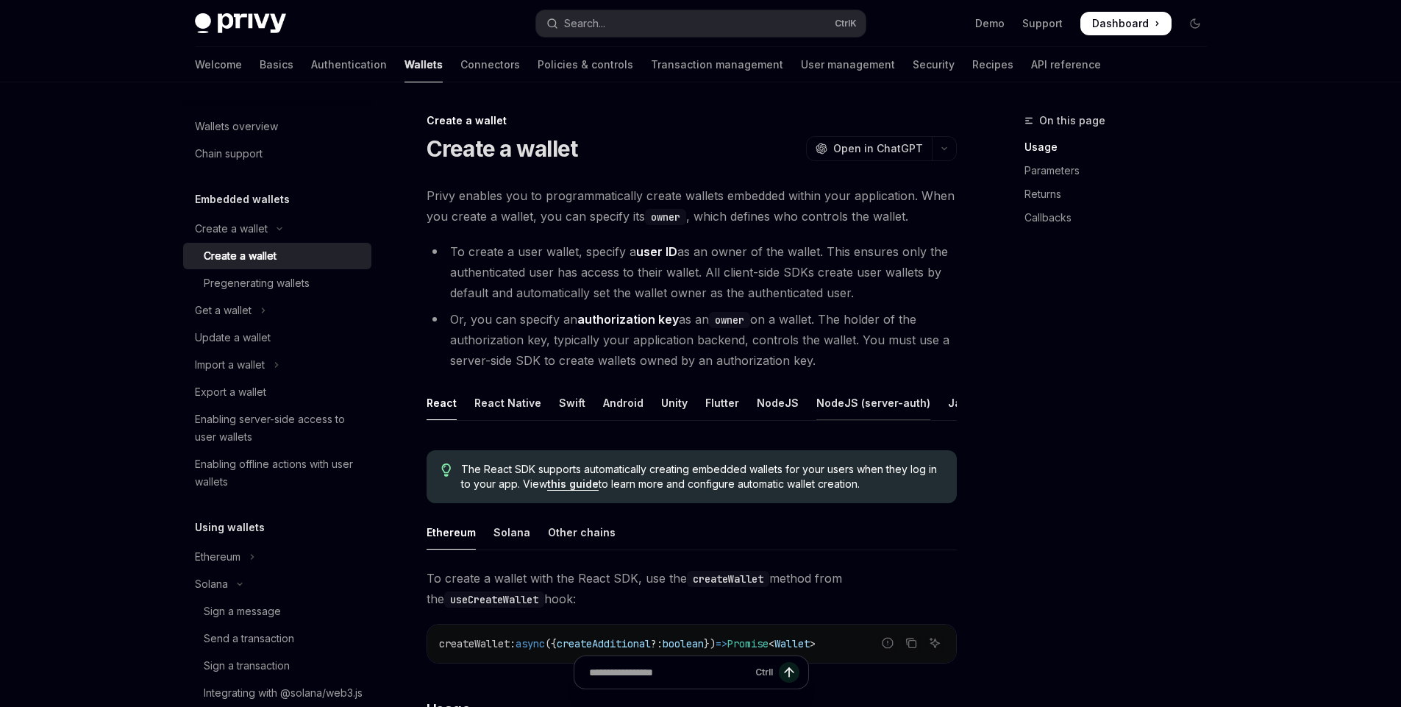
click at [869, 405] on div "NodeJS (server-auth)" at bounding box center [873, 402] width 114 height 35
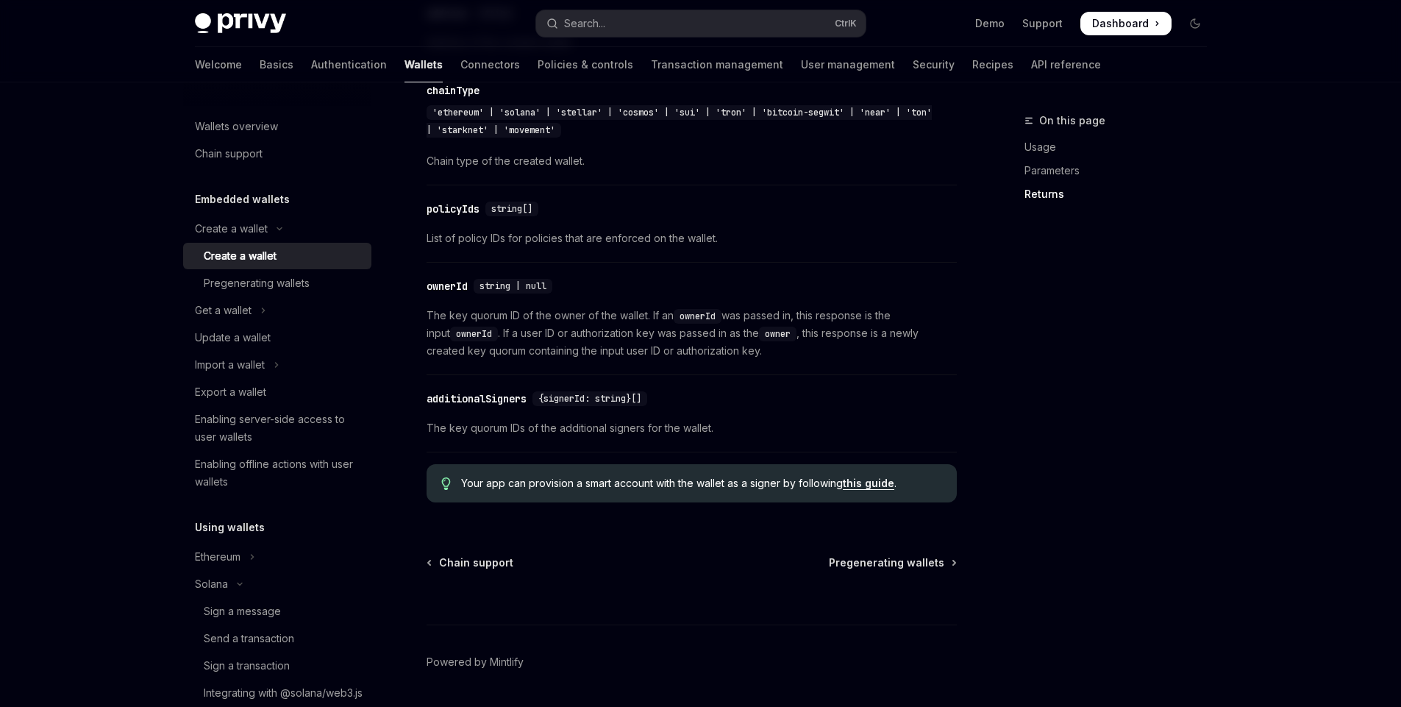
click at [244, 252] on div "Create a wallet" at bounding box center [240, 256] width 73 height 18
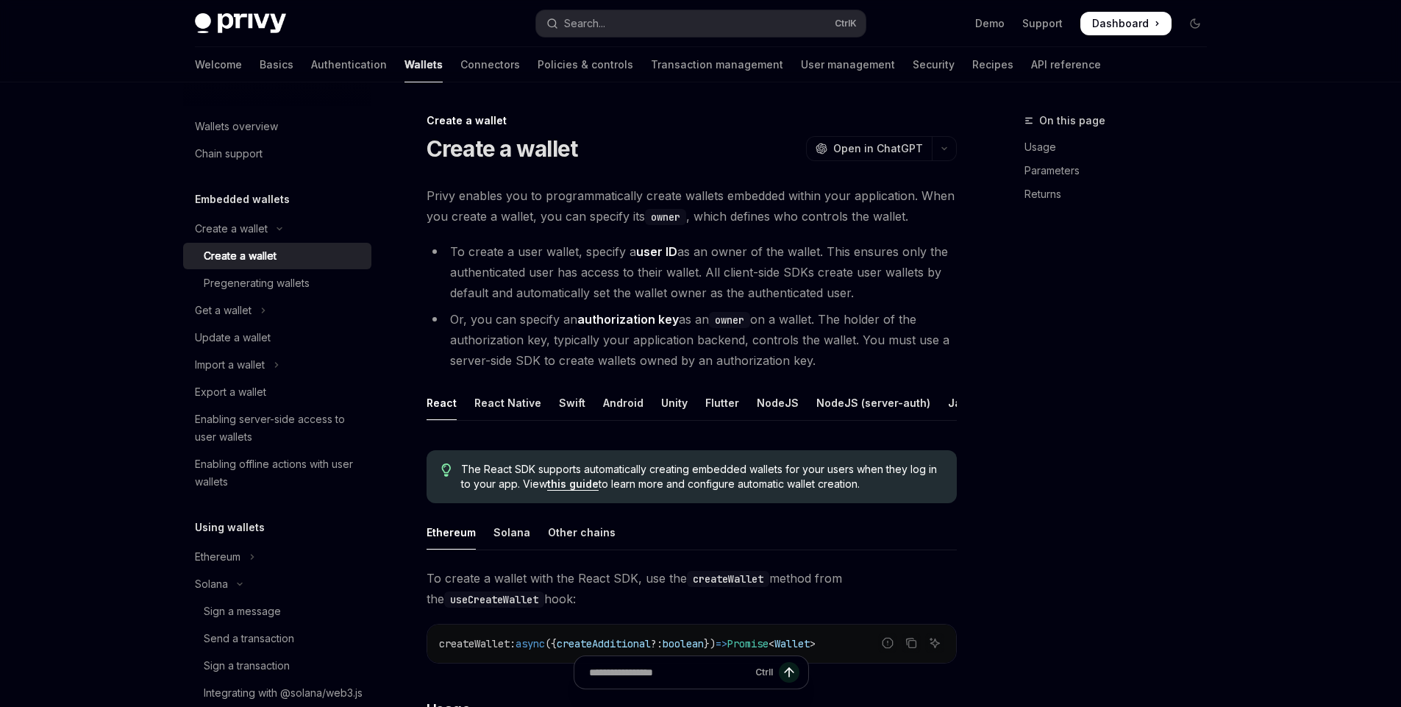
click at [604, 325] on strong "authorization key" at bounding box center [628, 319] width 102 height 15
click at [838, 402] on div "NodeJS (server-auth)" at bounding box center [873, 402] width 114 height 35
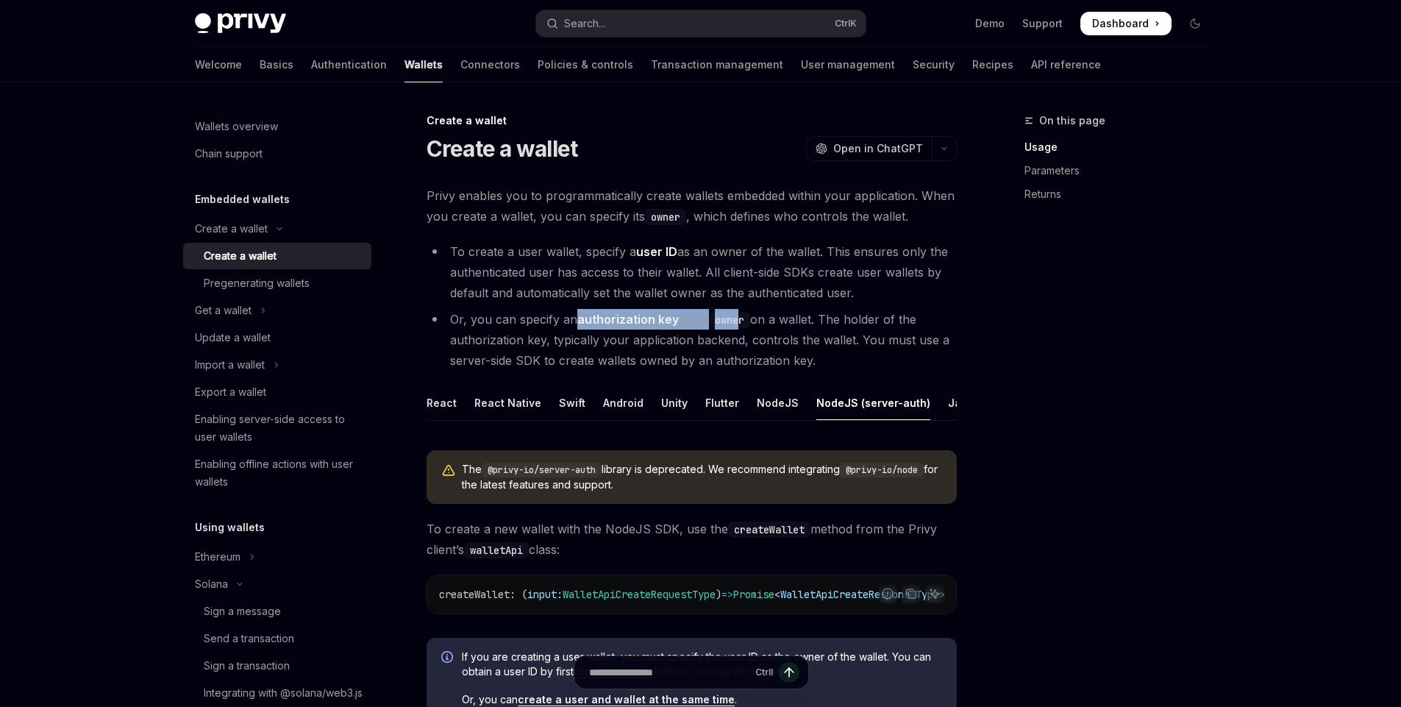
drag, startPoint x: 577, startPoint y: 321, endPoint x: 746, endPoint y: 315, distance: 169.3
click at [746, 315] on li "Or, you can specify an authorization key as an owner on a wallet. The holder of…" at bounding box center [692, 340] width 530 height 62
click at [763, 321] on li "Or, you can specify an authorization key as an owner on a wallet. The holder of…" at bounding box center [692, 340] width 530 height 62
drag, startPoint x: 517, startPoint y: 318, endPoint x: 816, endPoint y: 318, distance: 298.6
click at [816, 318] on li "Or, you can specify an authorization key as an owner on a wallet. The holder of…" at bounding box center [692, 340] width 530 height 62
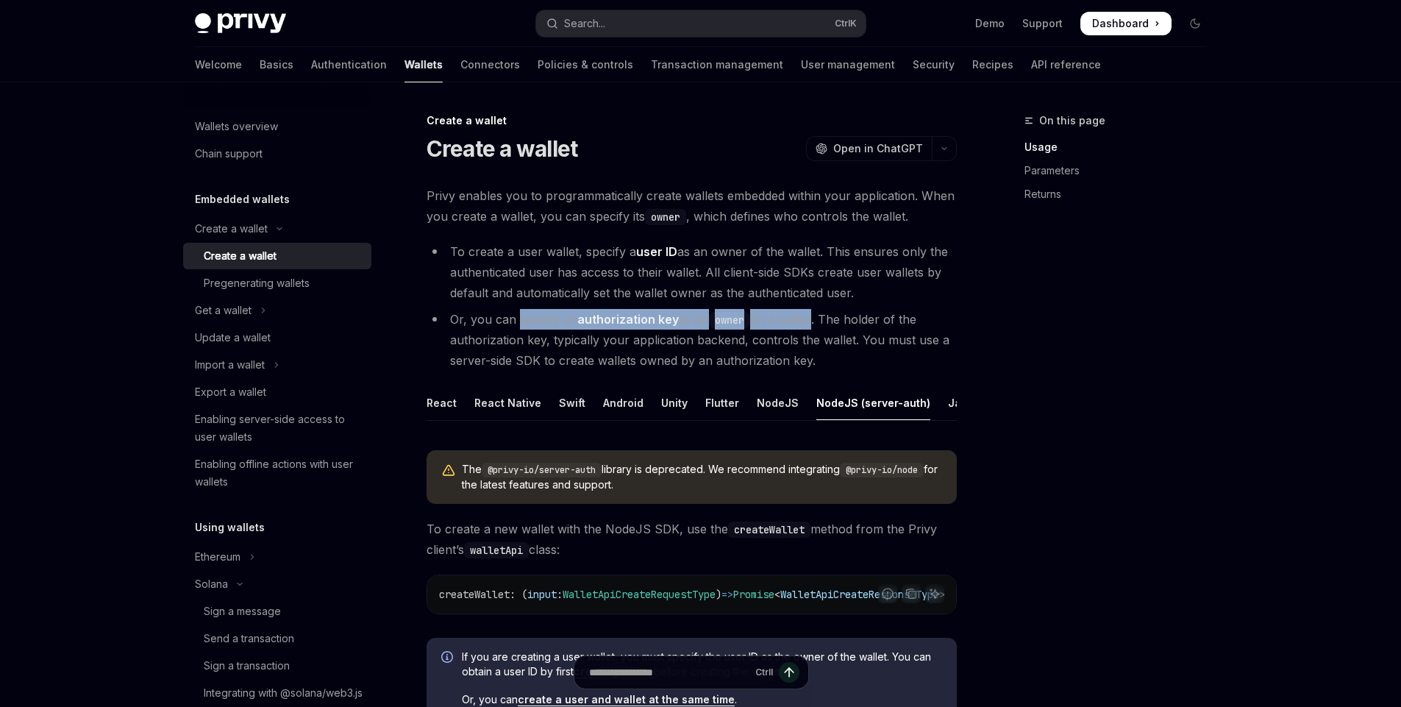
copy li "specify an authorization key as an owner on a walle"
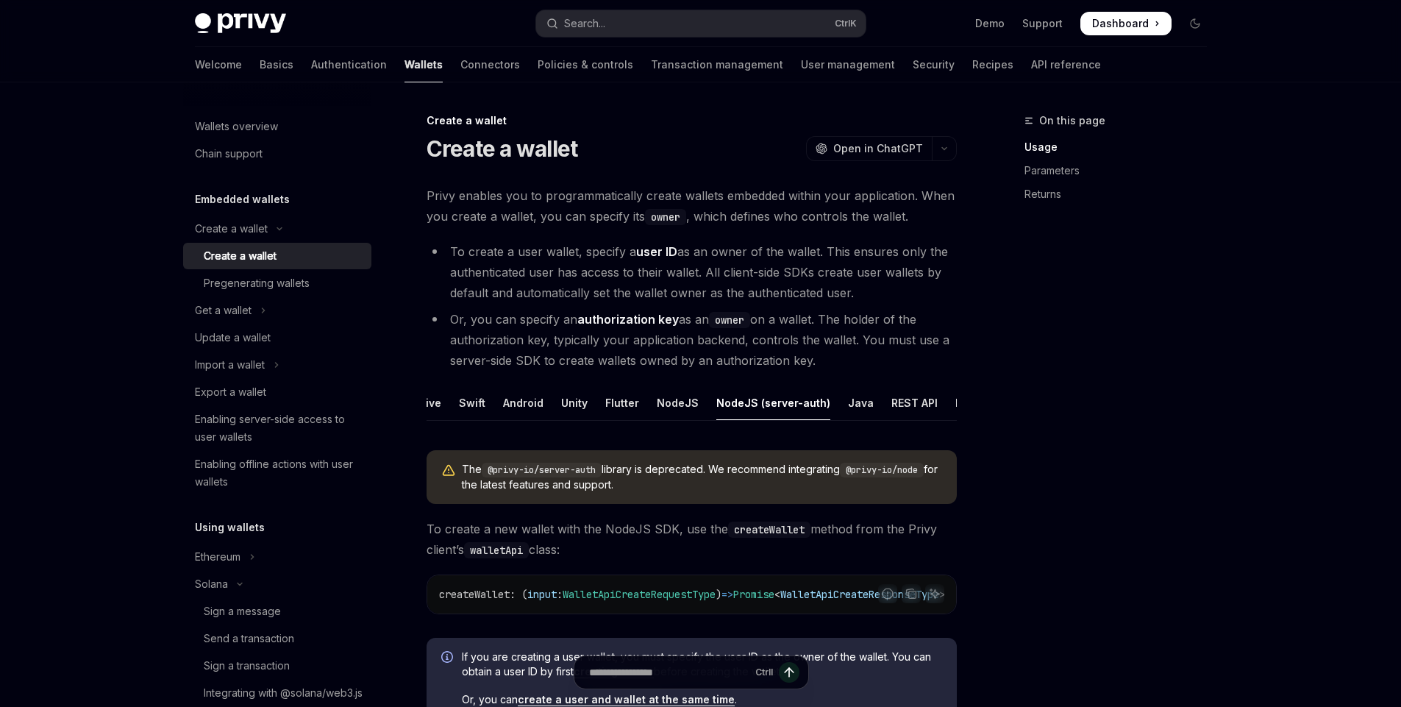
click at [1023, 468] on div "On this page Usage Parameters Returns" at bounding box center [1107, 409] width 224 height 595
drag, startPoint x: 488, startPoint y: 481, endPoint x: 603, endPoint y: 475, distance: 114.9
click at [602, 475] on code "@privy-io/server-auth" at bounding box center [542, 470] width 120 height 15
copy code "@privy-io/server-auth"
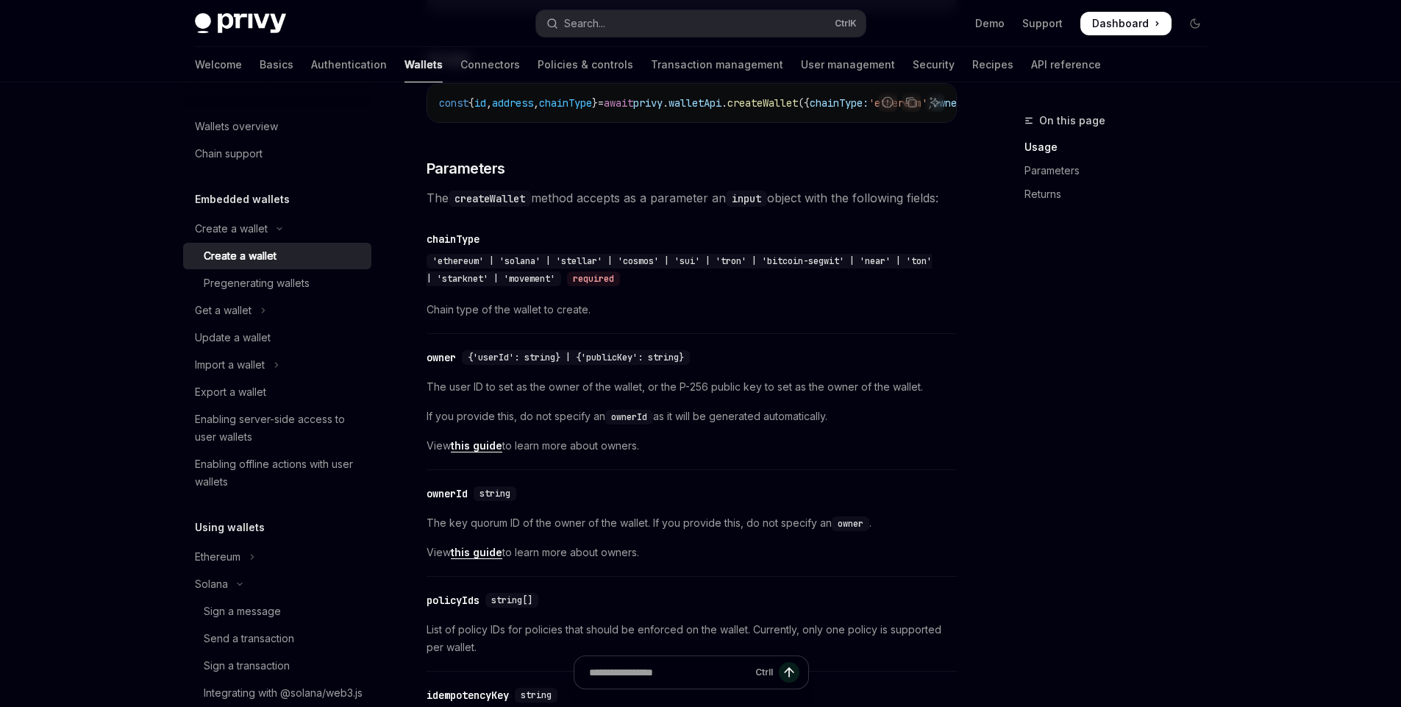
scroll to position [530, 0]
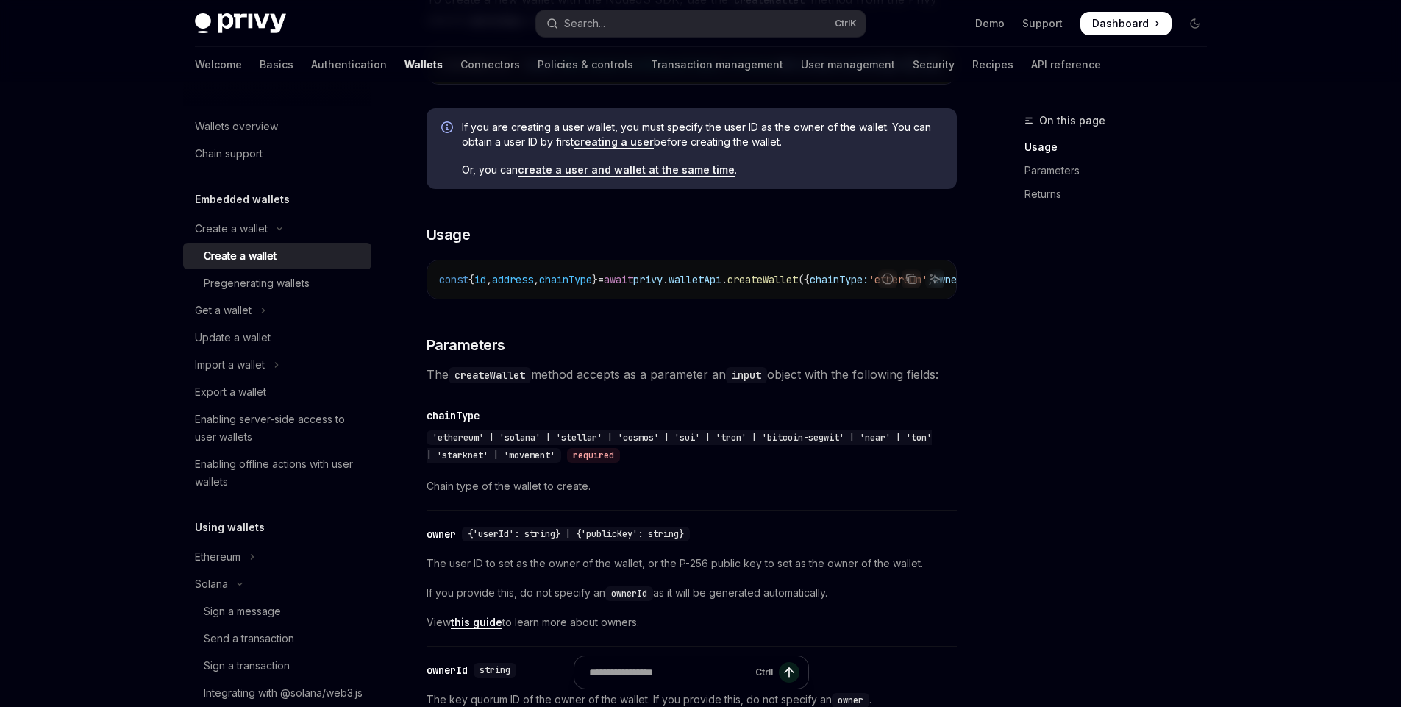
click at [798, 286] on span "createWallet" at bounding box center [762, 279] width 71 height 13
copy span "createWallet"
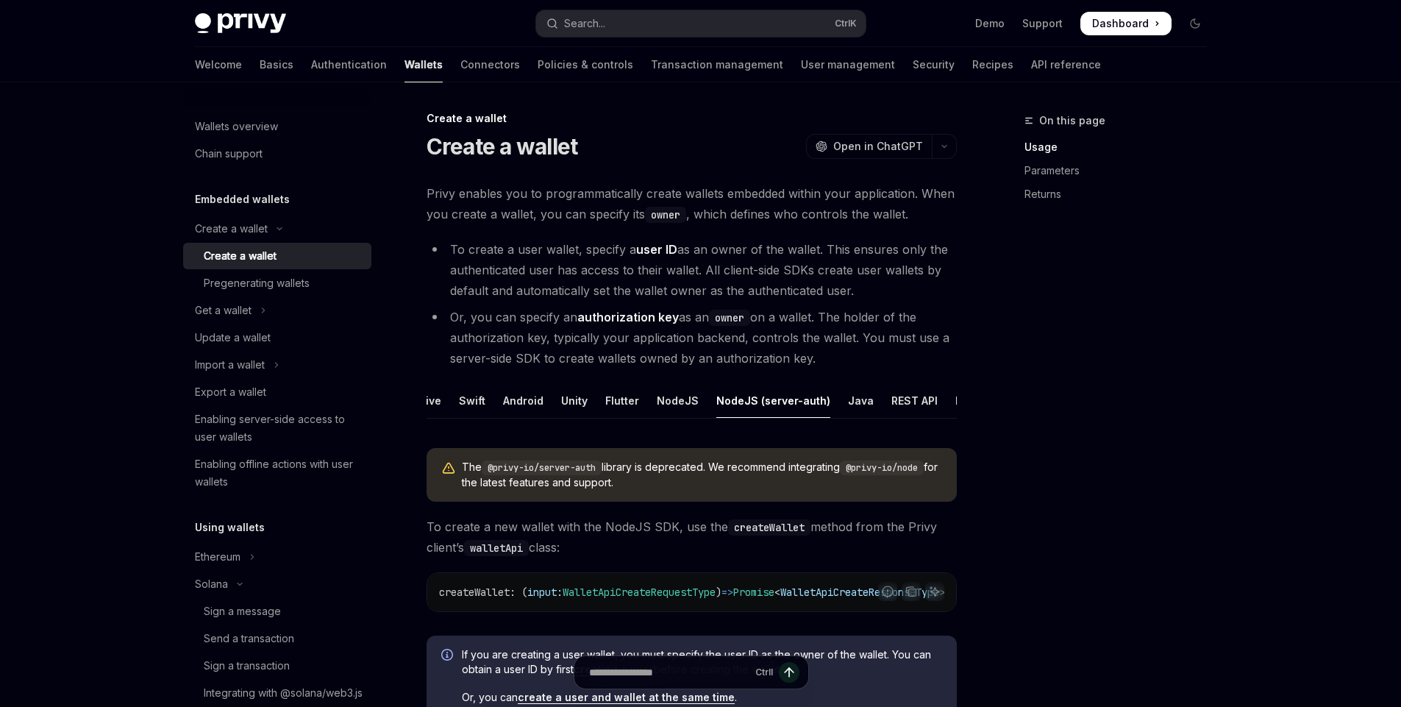
scroll to position [0, 0]
drag, startPoint x: 577, startPoint y: 321, endPoint x: 674, endPoint y: 318, distance: 97.9
click at [674, 318] on li "Or, you can specify an authorization key as an owner on a wallet. The holder of…" at bounding box center [692, 340] width 530 height 62
click at [594, 331] on li "Or, you can specify an authorization key as an owner on a wallet. The holder of…" at bounding box center [692, 340] width 530 height 62
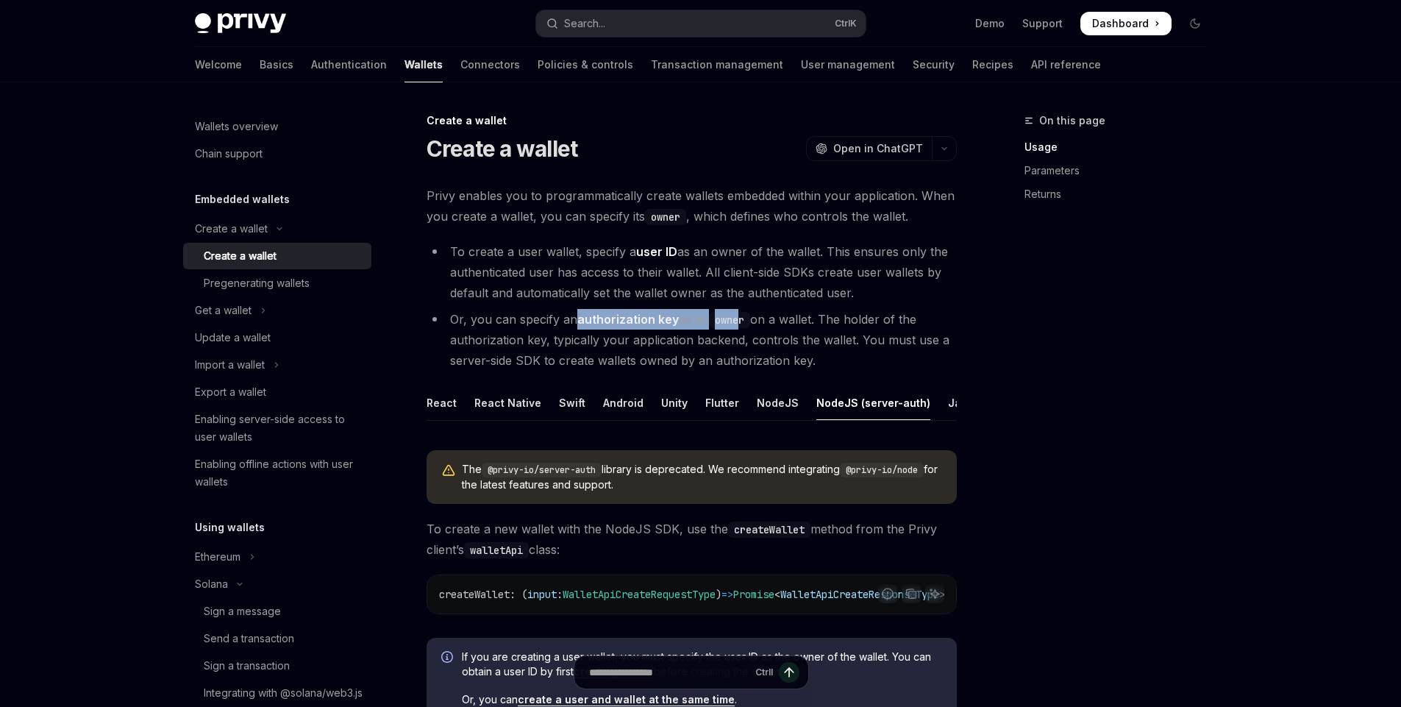
drag, startPoint x: 580, startPoint y: 322, endPoint x: 743, endPoint y: 321, distance: 163.3
click at [743, 321] on li "Or, you can specify an authorization key as an owner on a wallet. The holder of…" at bounding box center [692, 340] width 530 height 62
click at [490, 313] on li "Or, you can specify an authorization key as an owner on a wallet. The holder of…" at bounding box center [692, 340] width 530 height 62
drag, startPoint x: 580, startPoint y: 321, endPoint x: 680, endPoint y: 316, distance: 100.1
click at [680, 316] on li "Or, you can specify an authorization key as an owner on a wallet. The holder of…" at bounding box center [692, 340] width 530 height 62
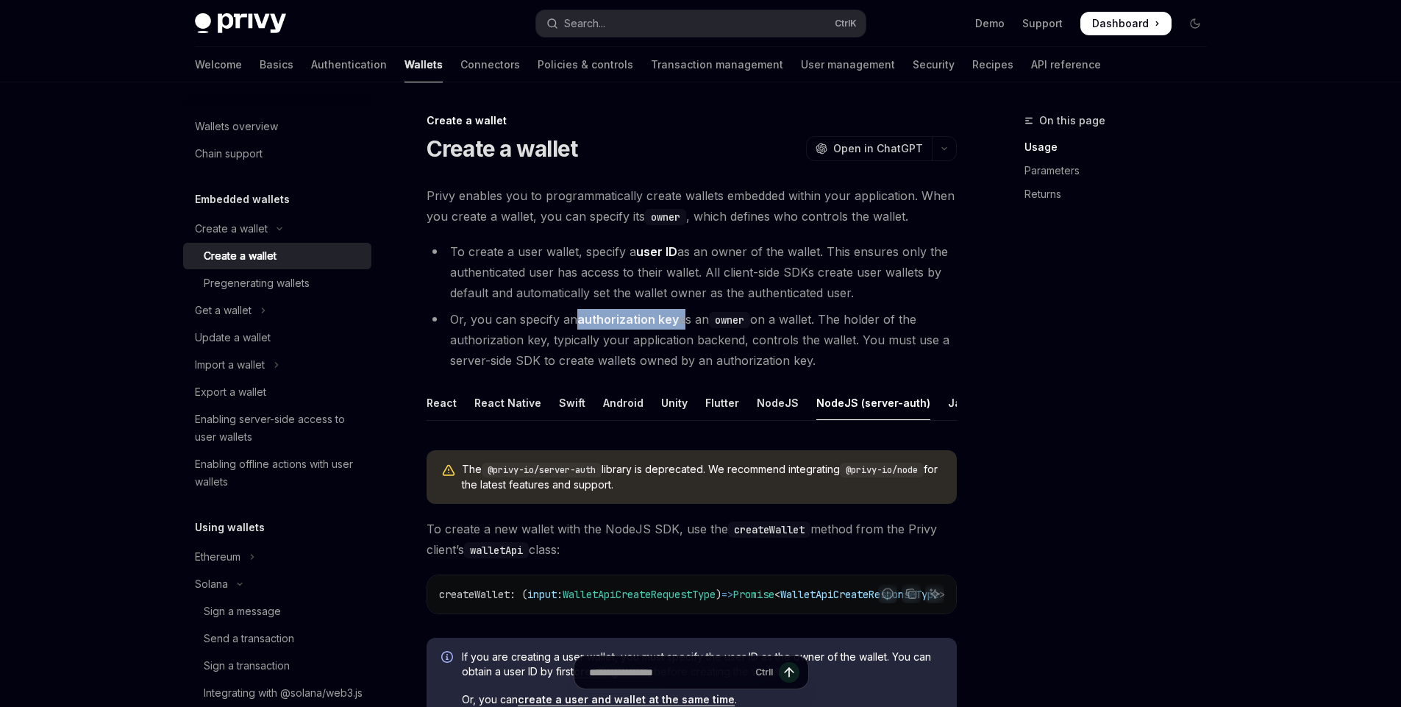
click at [594, 326] on strong "authorization key" at bounding box center [628, 319] width 102 height 15
drag, startPoint x: 579, startPoint y: 323, endPoint x: 674, endPoint y: 321, distance: 95.6
click at [674, 321] on strong "authorization key" at bounding box center [628, 319] width 102 height 15
drag, startPoint x: 638, startPoint y: 254, endPoint x: 674, endPoint y: 252, distance: 36.1
click at [674, 252] on strong "user ID" at bounding box center [656, 251] width 41 height 15
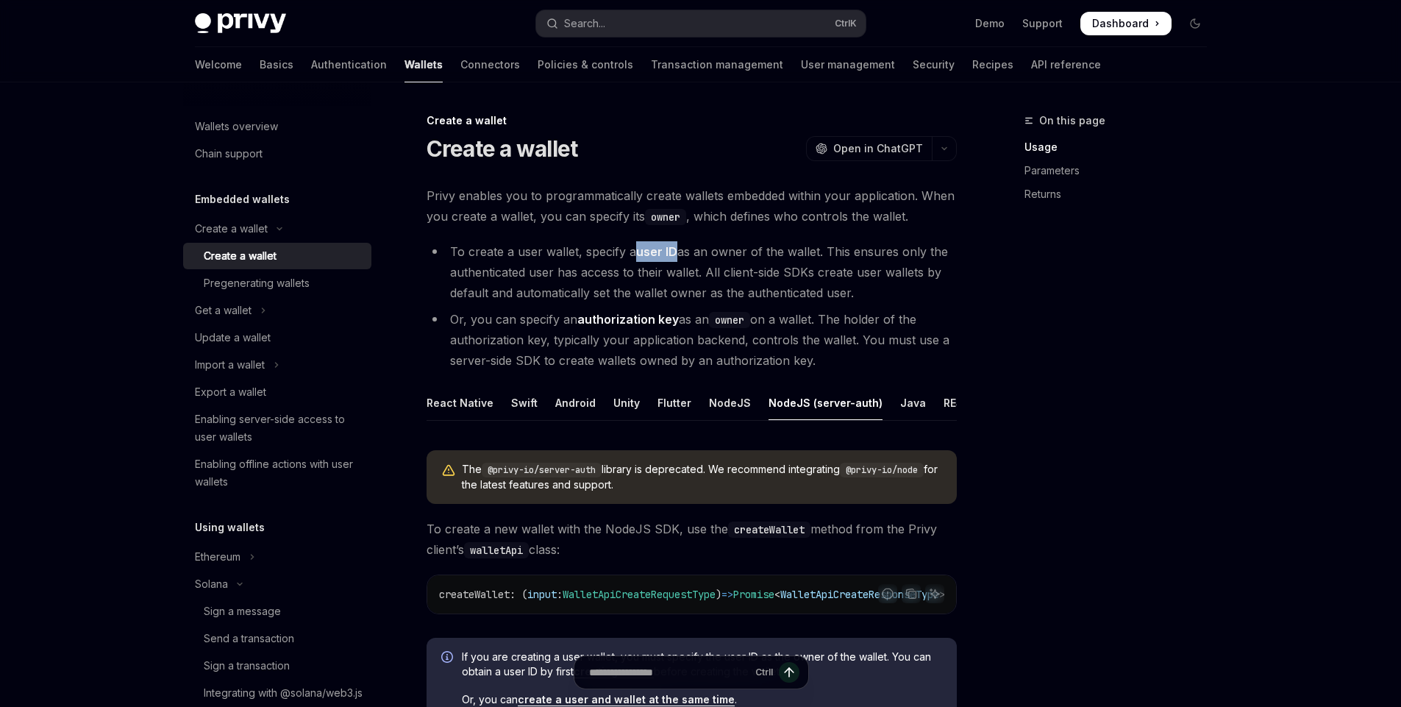
scroll to position [0, 96]
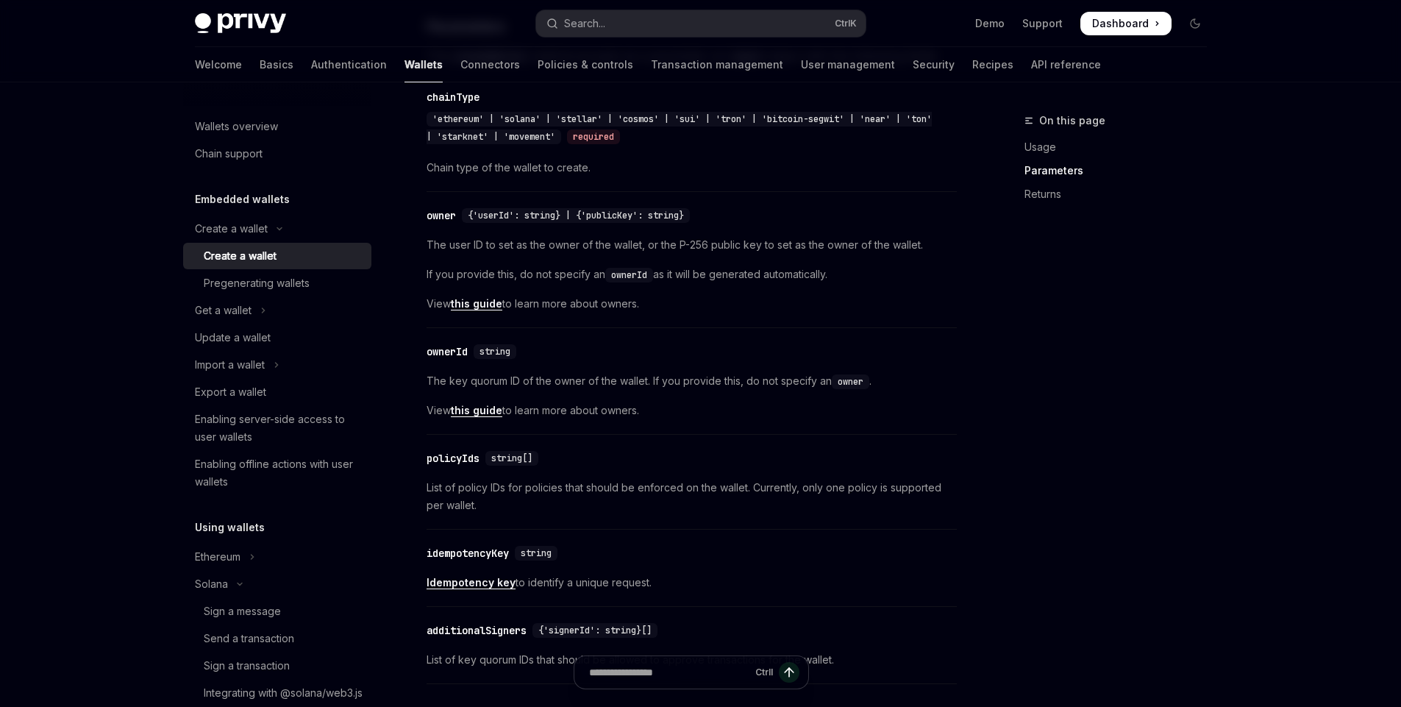
scroll to position [819, 0]
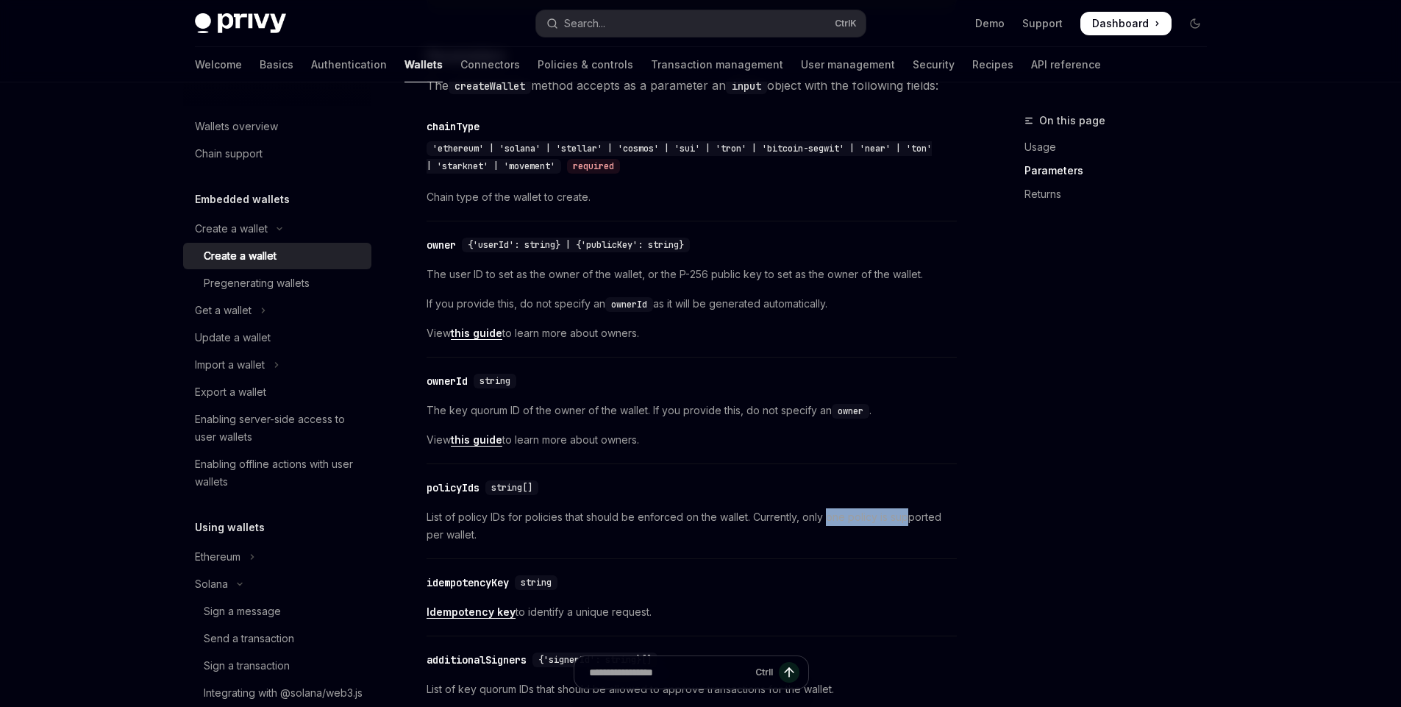
drag, startPoint x: 826, startPoint y: 541, endPoint x: 906, endPoint y: 546, distance: 80.3
click at [906, 544] on span "List of policy IDs for policies that should be enforced on the wallet. Currentl…" at bounding box center [692, 525] width 530 height 35
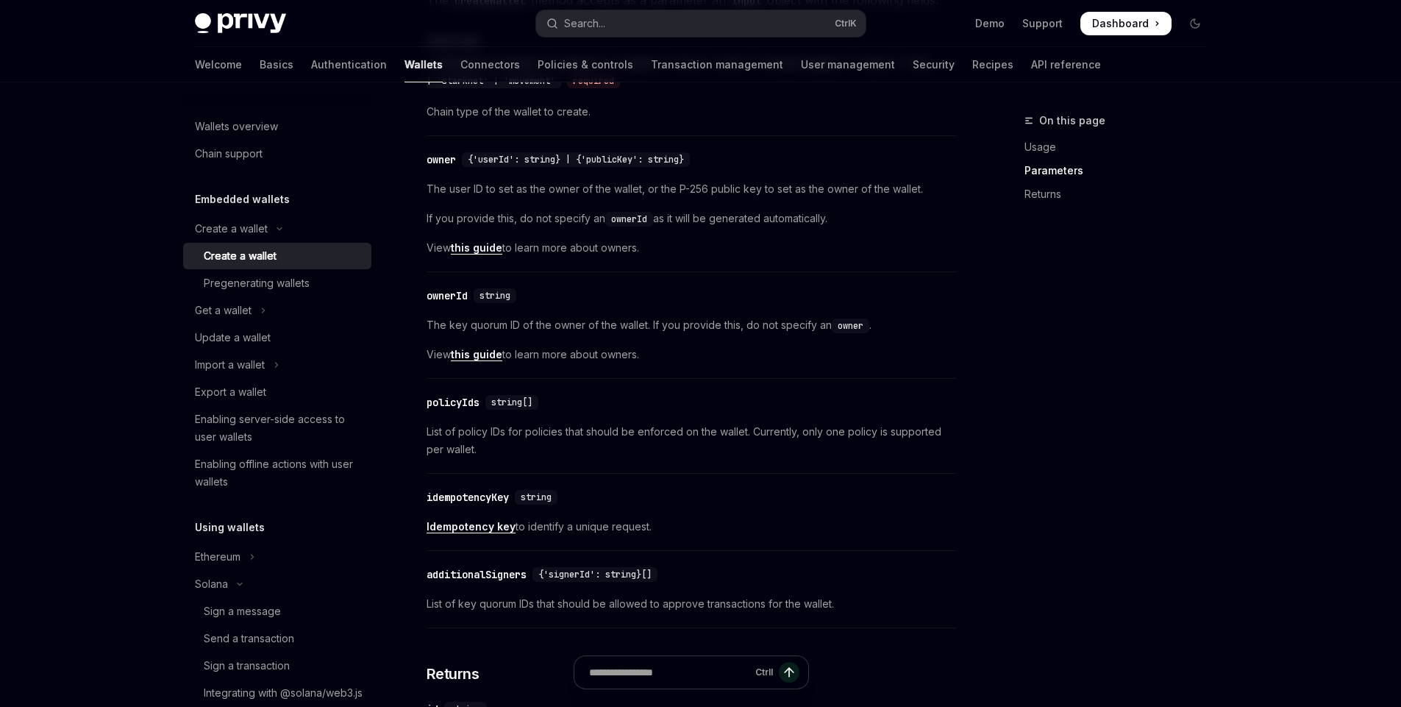
scroll to position [907, 0]
click at [477, 358] on link "this guide" at bounding box center [476, 351] width 51 height 13
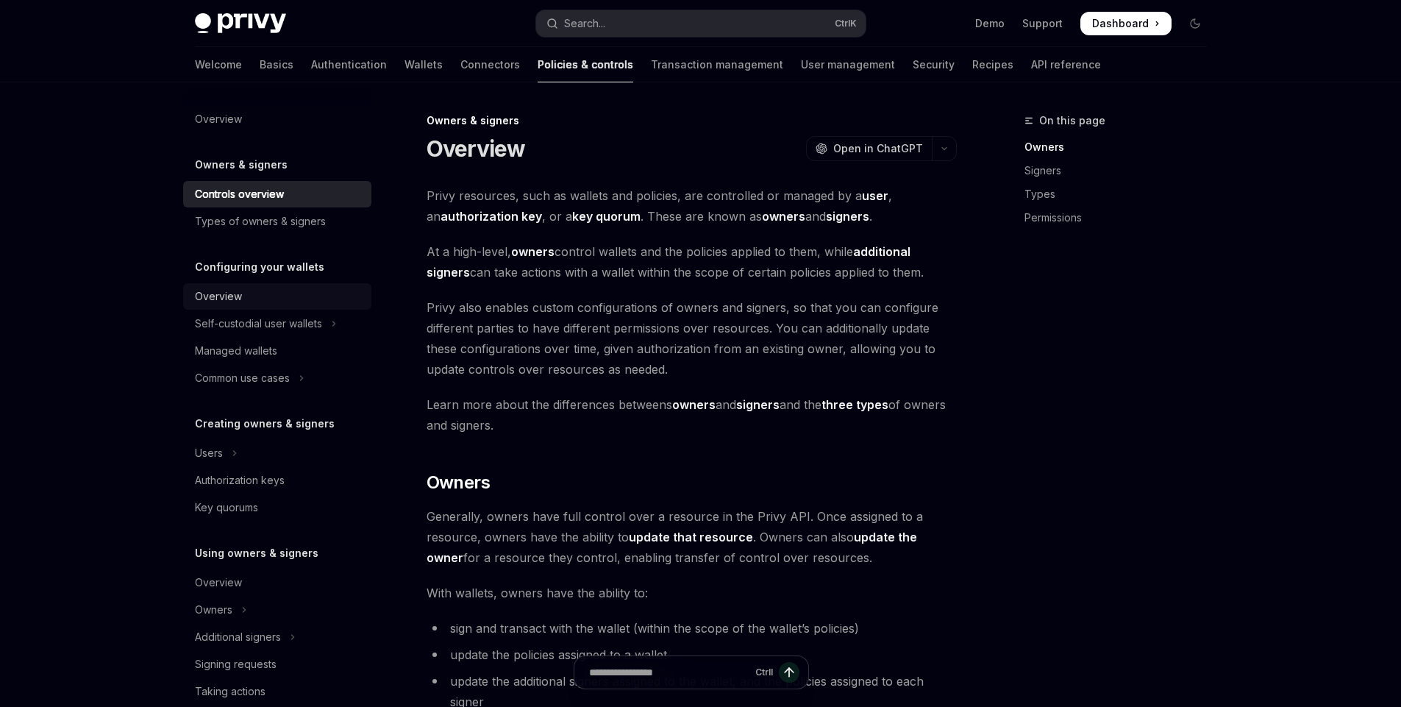
scroll to position [88, 0]
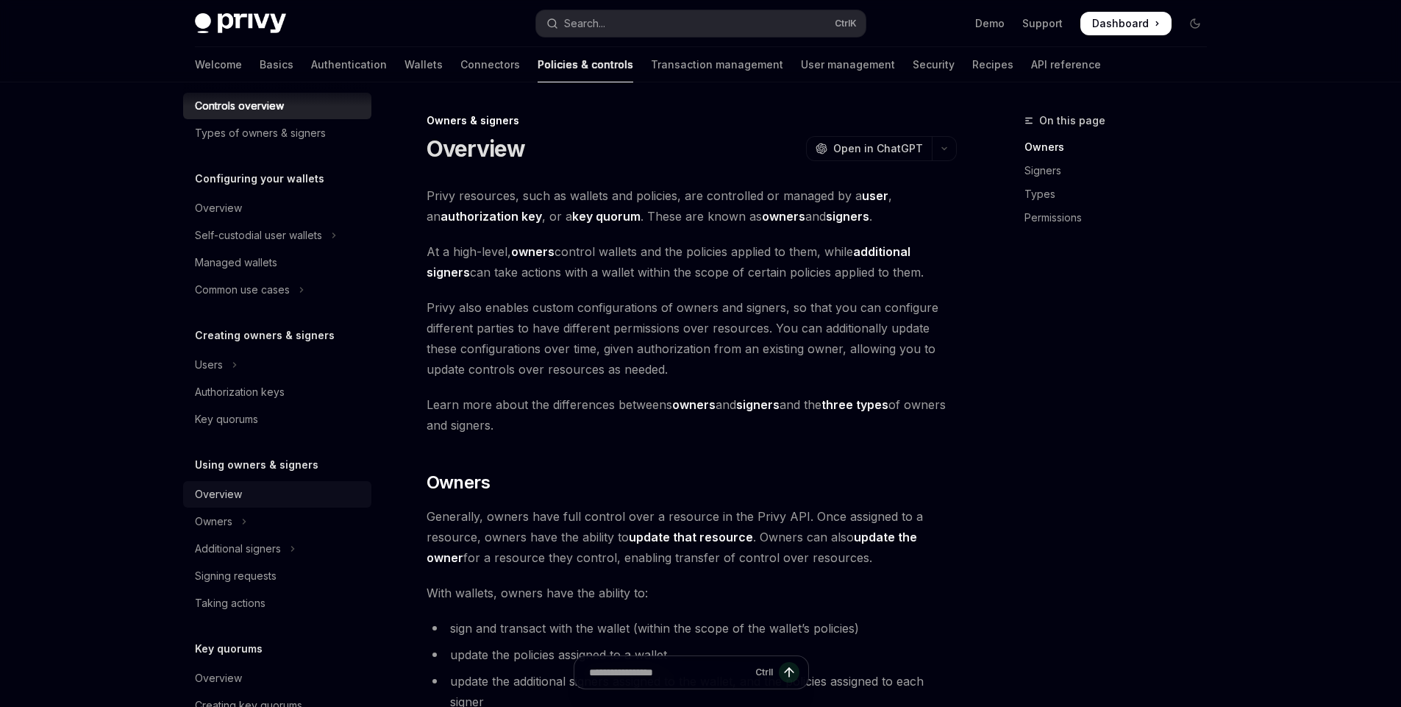
click at [229, 483] on link "Overview" at bounding box center [277, 494] width 188 height 26
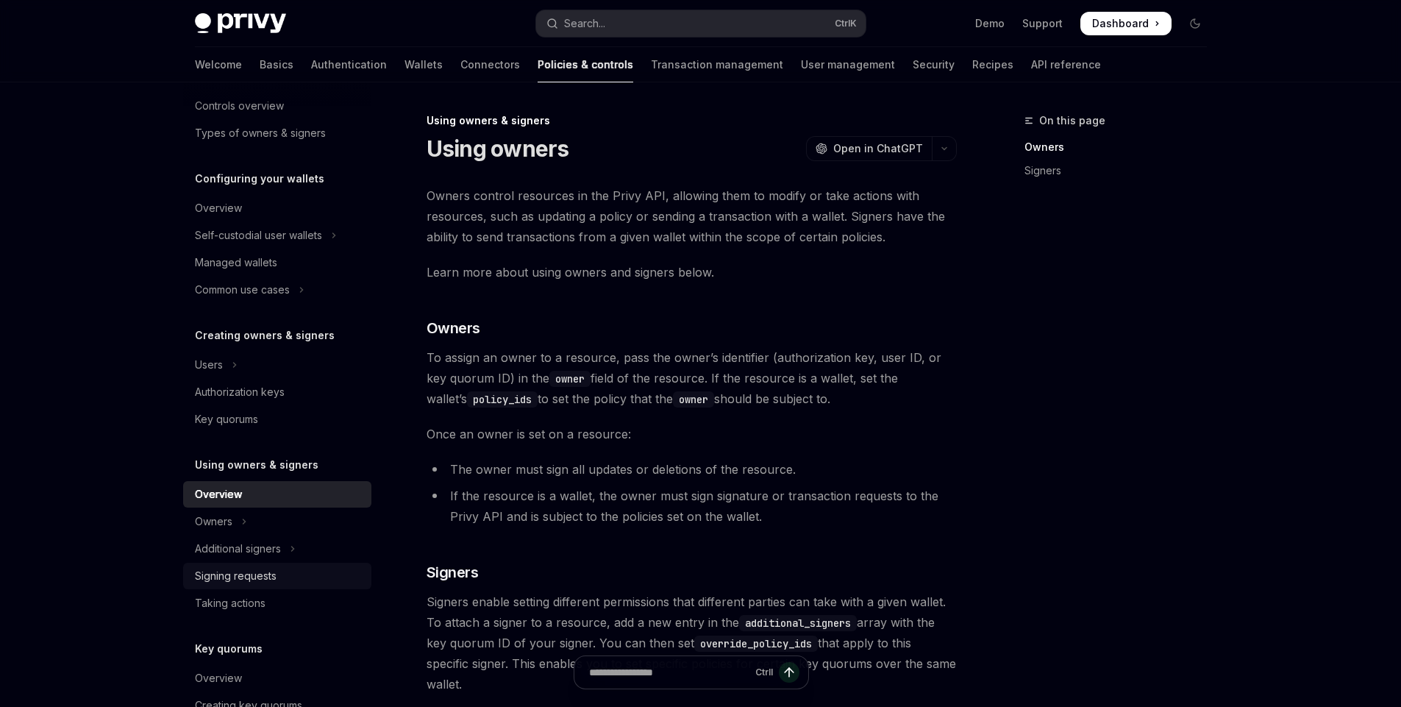
click at [217, 584] on div "Signing requests" at bounding box center [236, 576] width 82 height 18
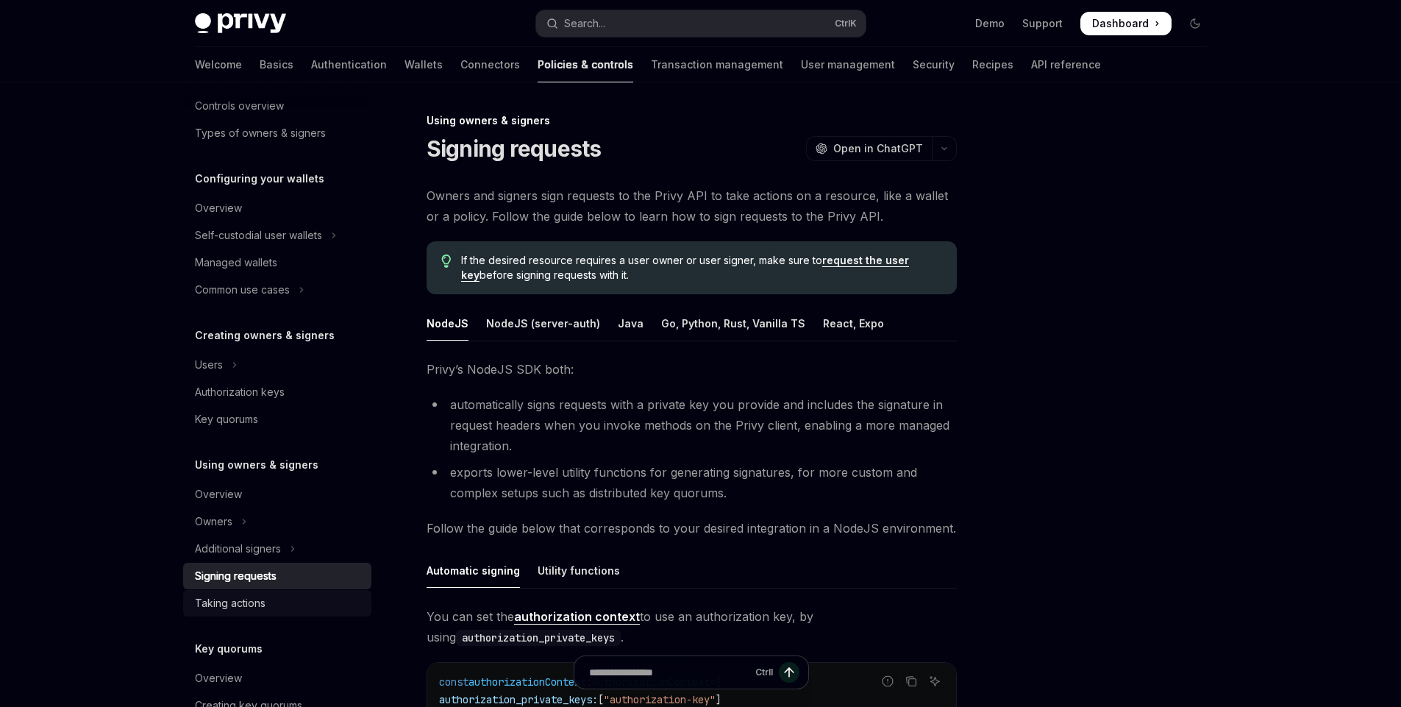
click at [248, 597] on div "Taking actions" at bounding box center [230, 603] width 71 height 18
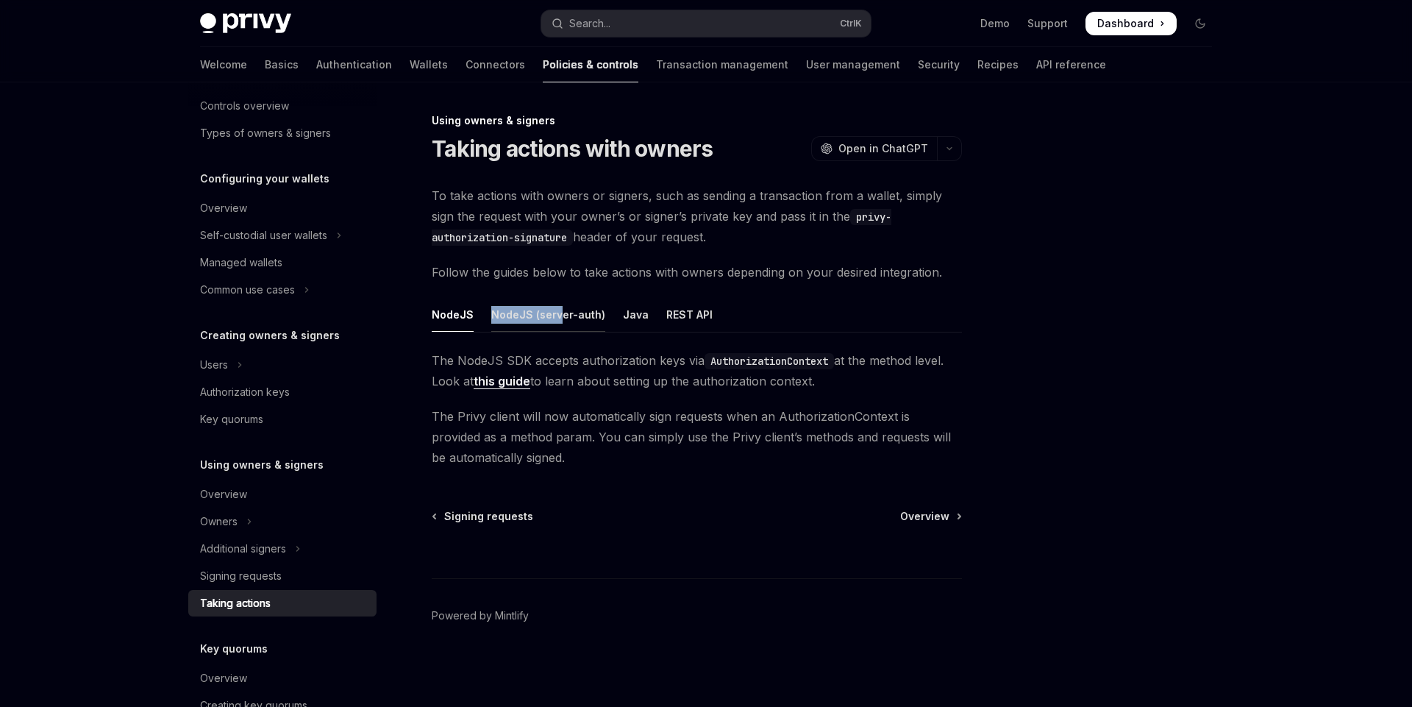
click at [559, 307] on div "NodeJS (server-auth)" at bounding box center [548, 314] width 114 height 35
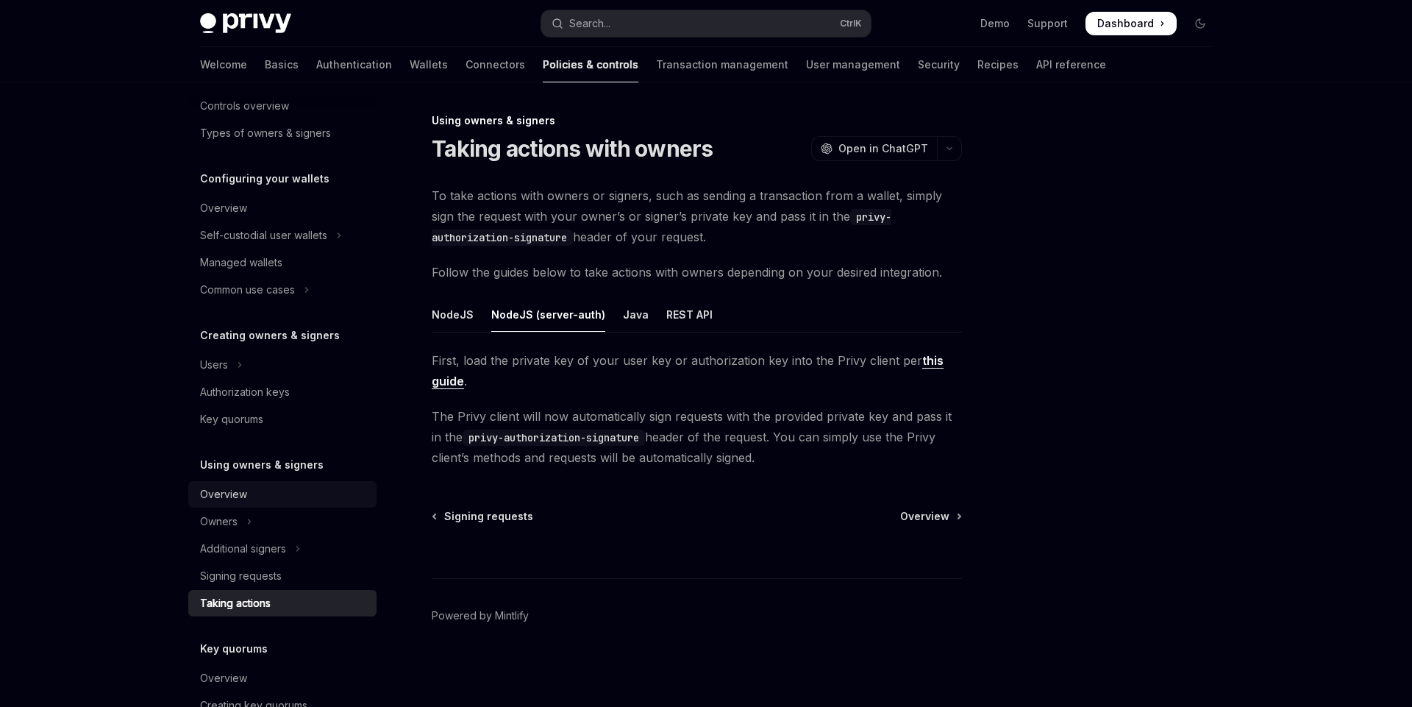
click at [251, 499] on div "Overview" at bounding box center [284, 494] width 168 height 18
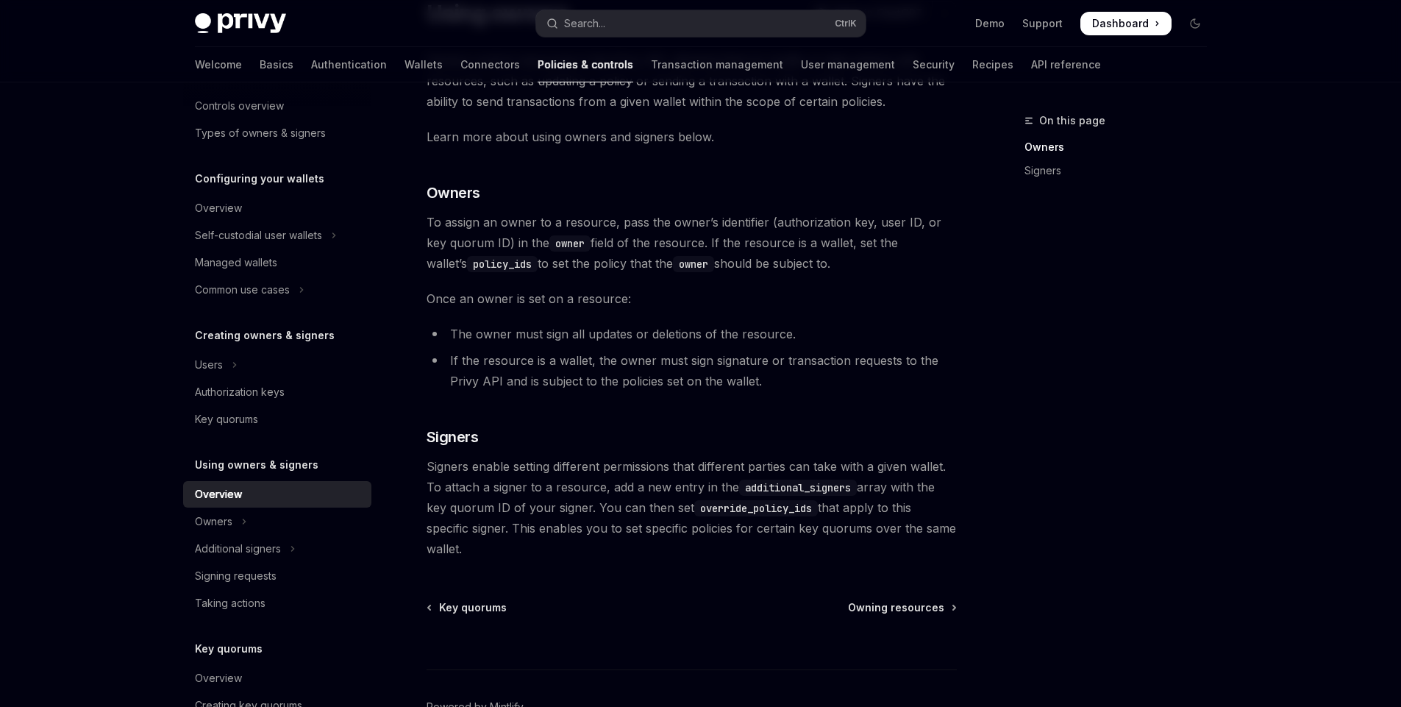
scroll to position [177, 0]
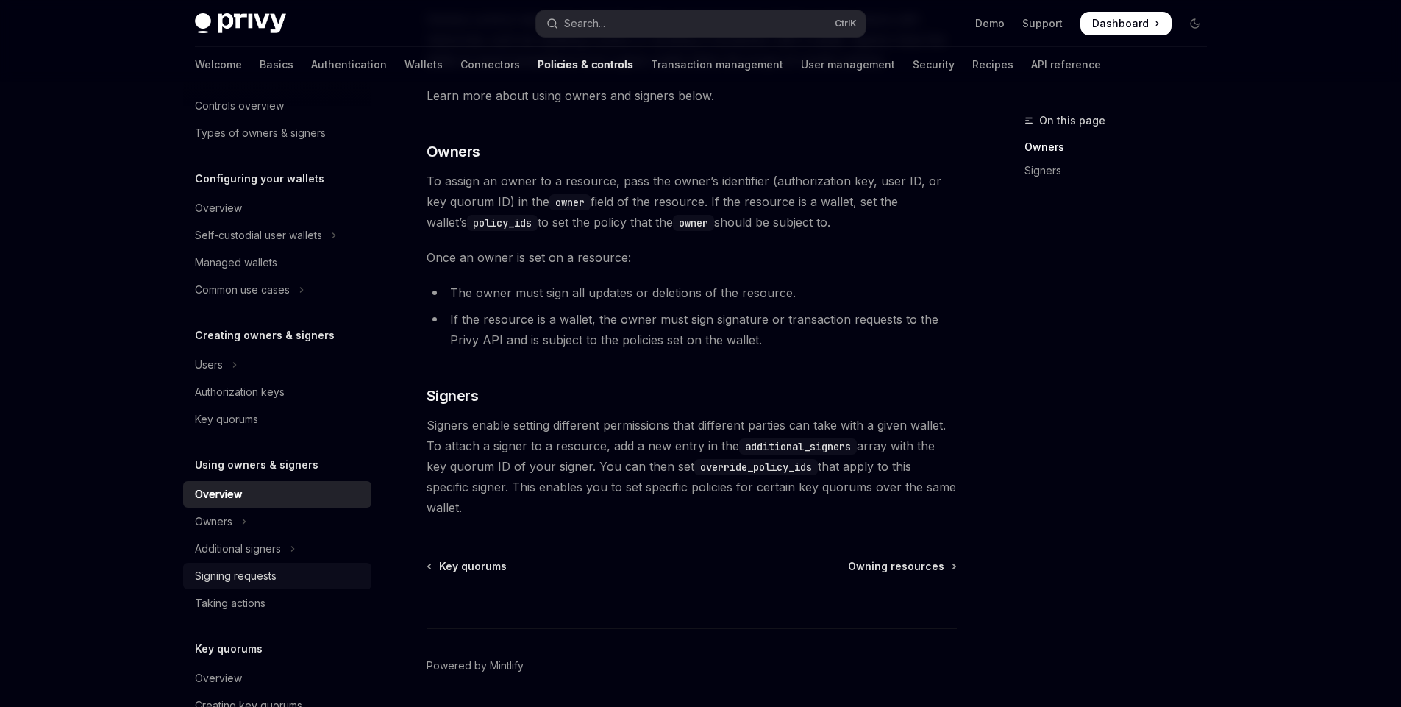
click at [251, 574] on div "Signing requests" at bounding box center [236, 576] width 82 height 18
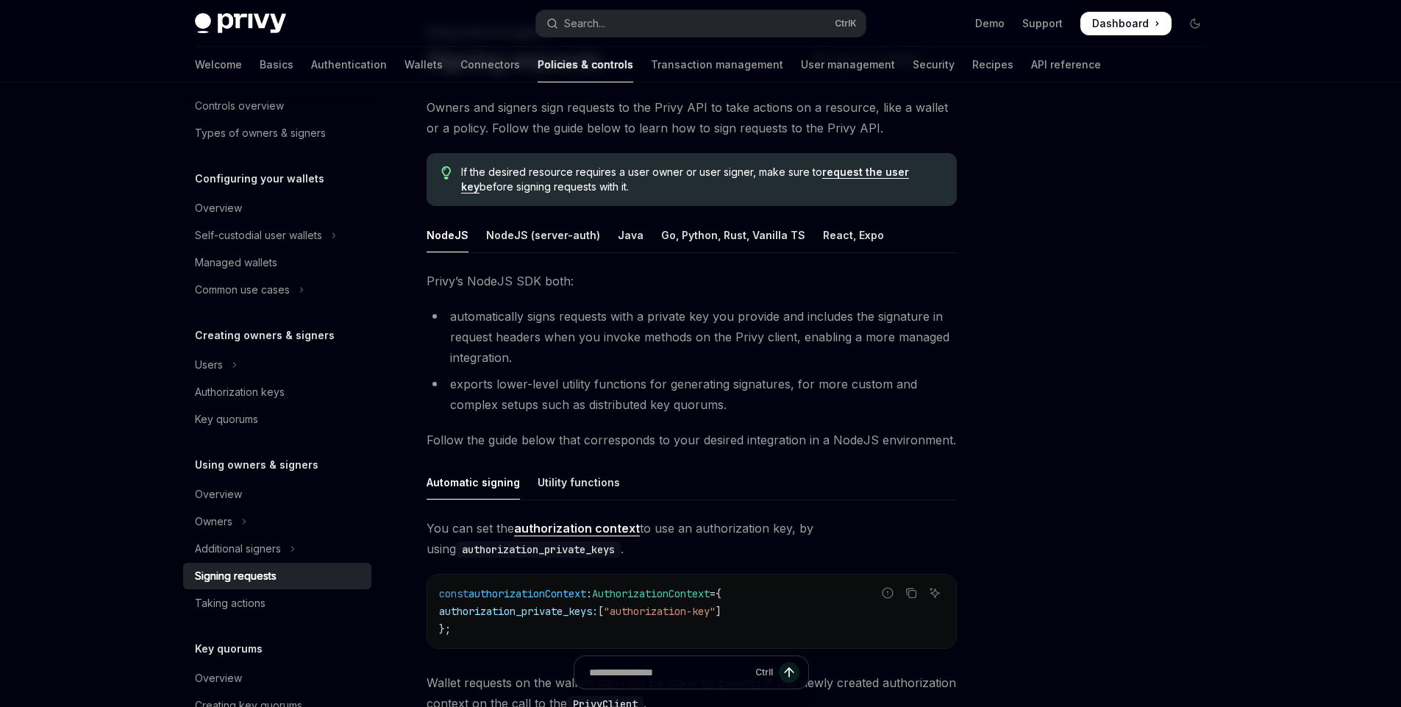
scroll to position [177, 0]
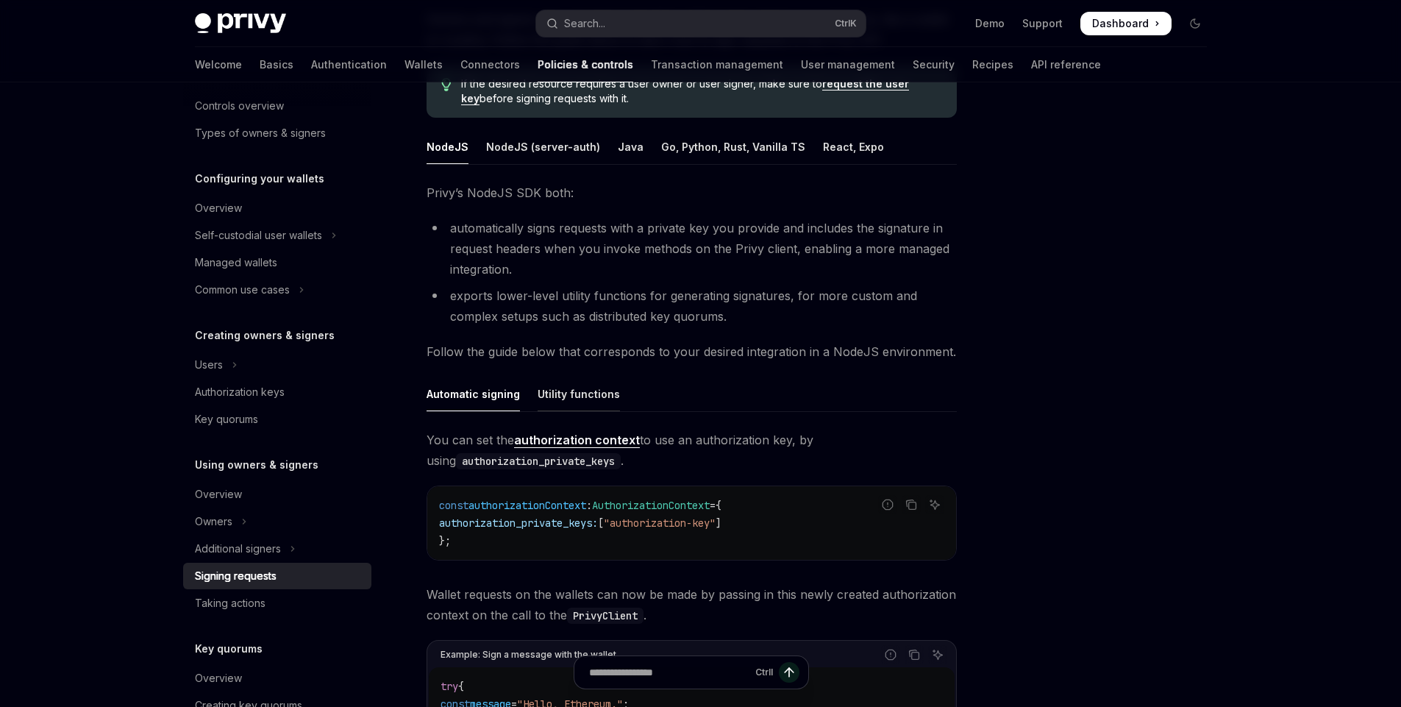
click at [581, 395] on div "Utility functions" at bounding box center [579, 394] width 82 height 35
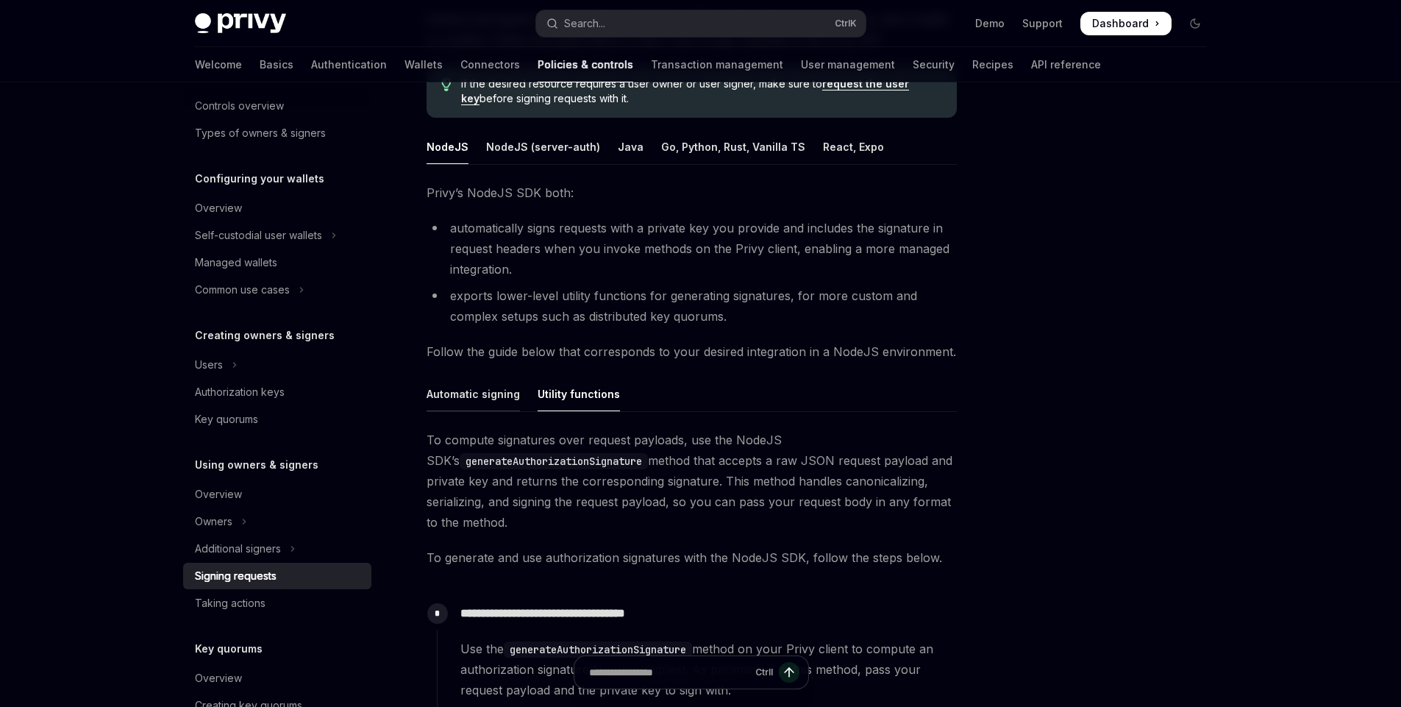
click at [488, 395] on div "Automatic signing" at bounding box center [473, 394] width 93 height 35
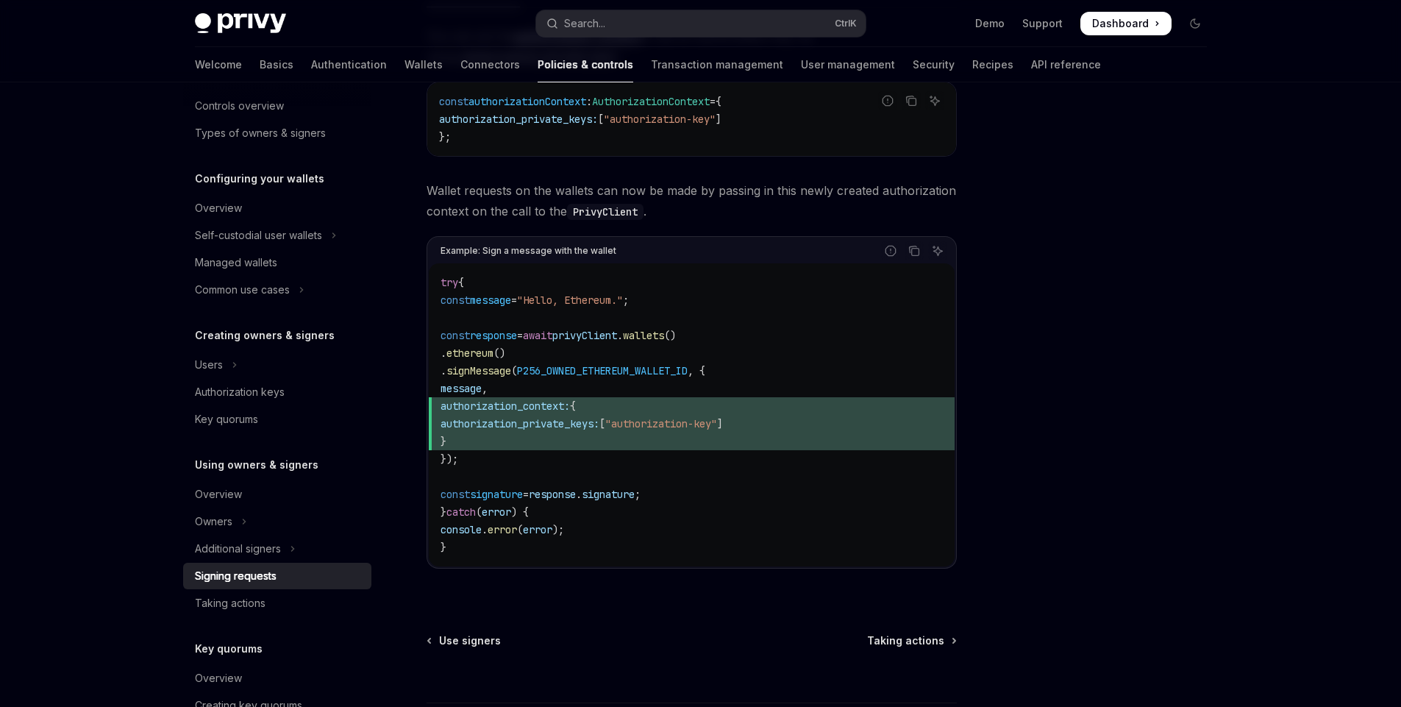
scroll to position [527, 0]
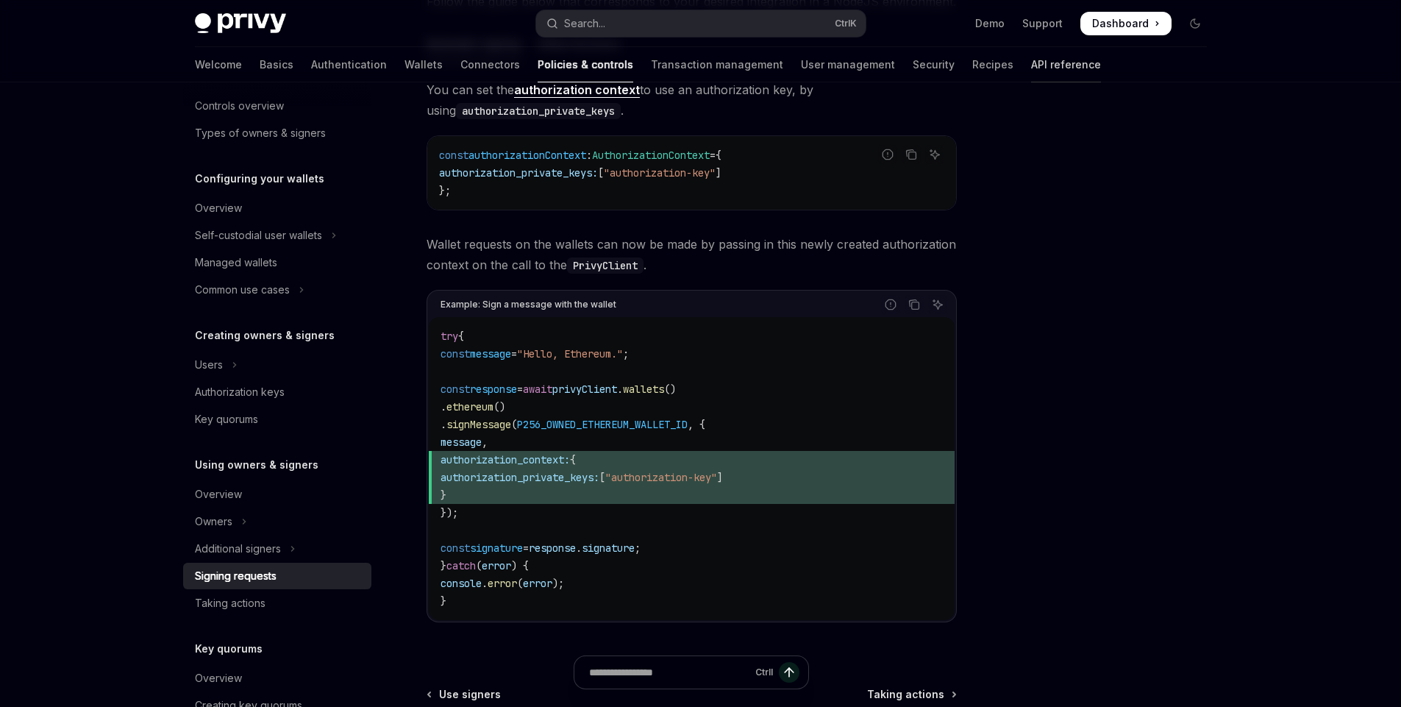
click at [1031, 69] on link "API reference" at bounding box center [1066, 64] width 70 height 35
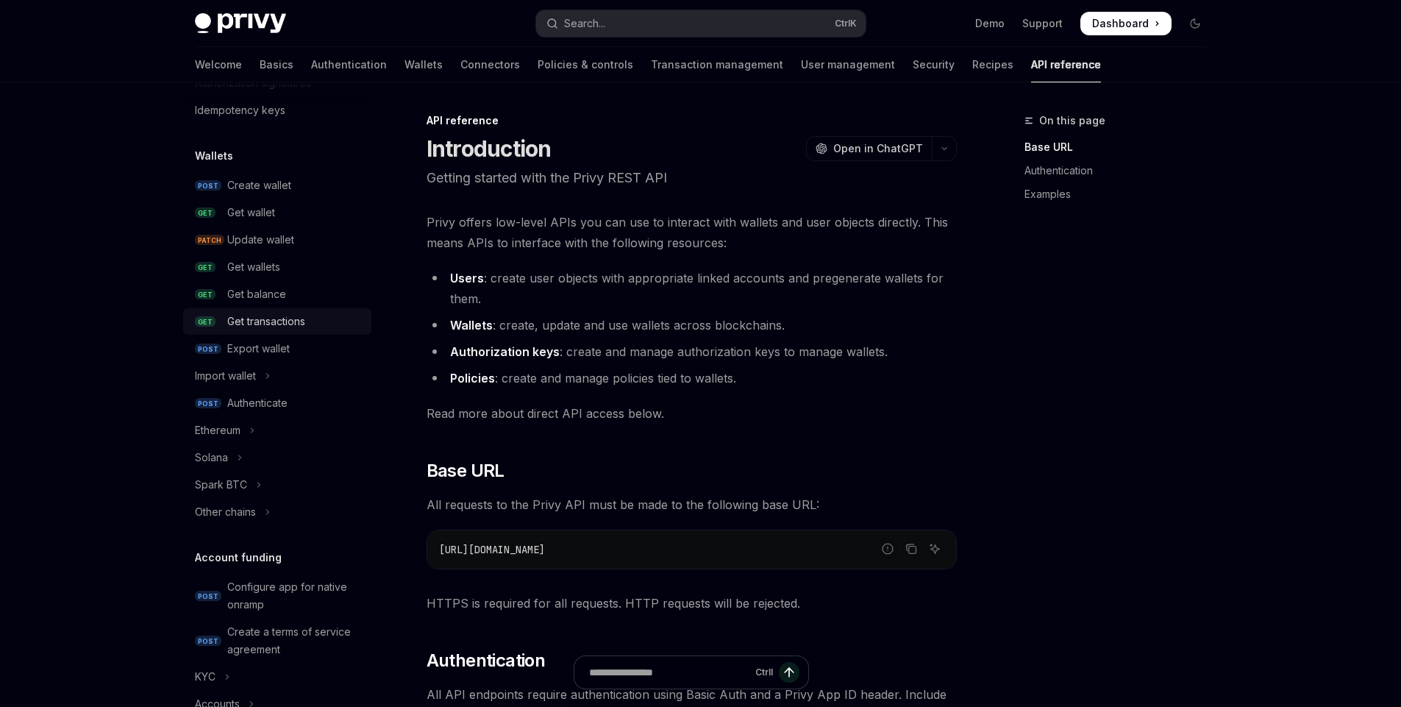
scroll to position [177, 0]
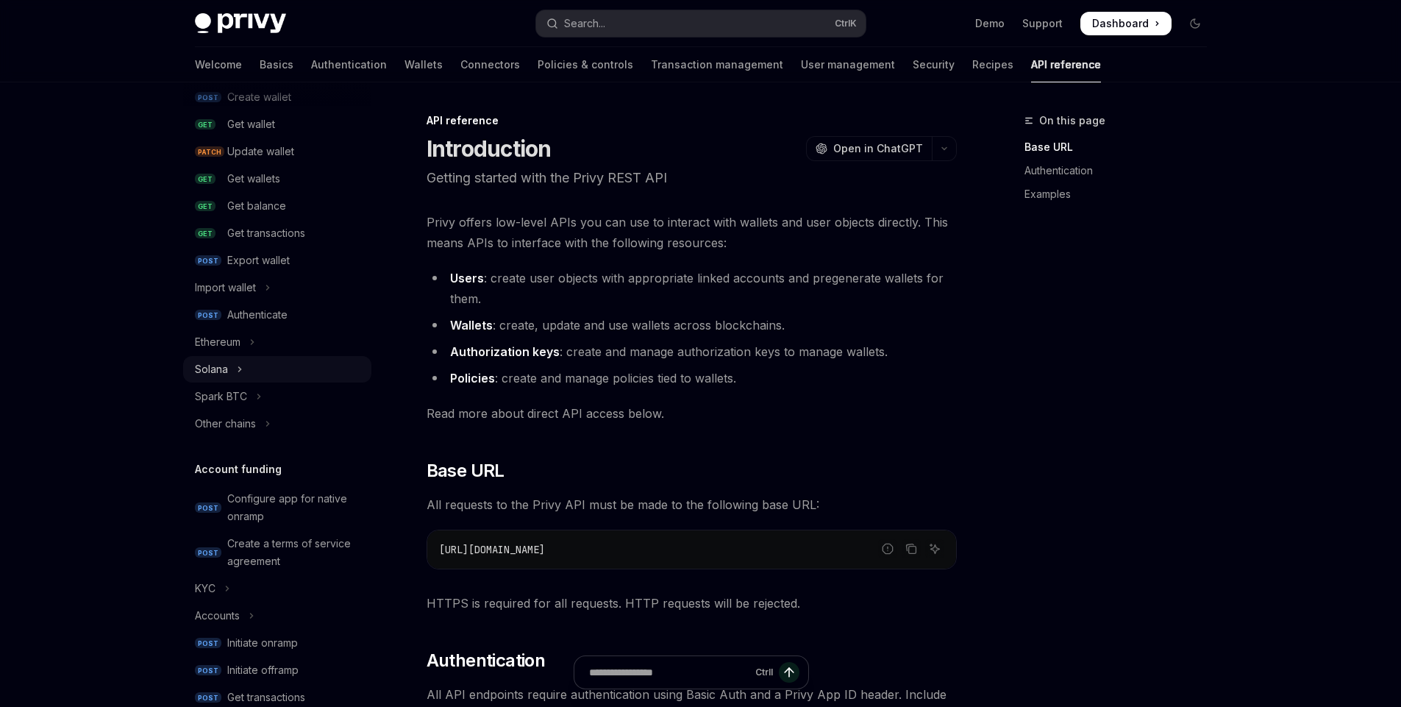
click at [227, 369] on div "Solana" at bounding box center [211, 369] width 33 height 18
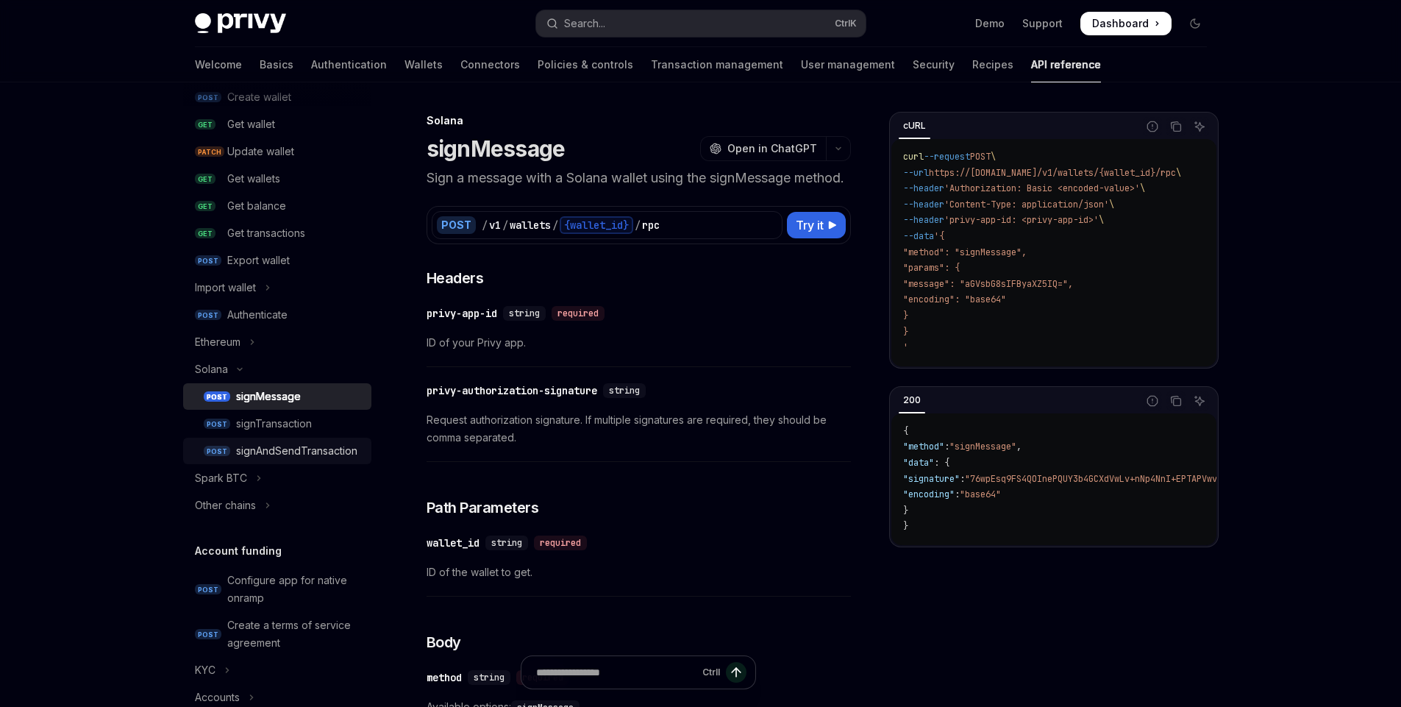
click at [281, 448] on div "signAndSendTransaction" at bounding box center [296, 451] width 121 height 18
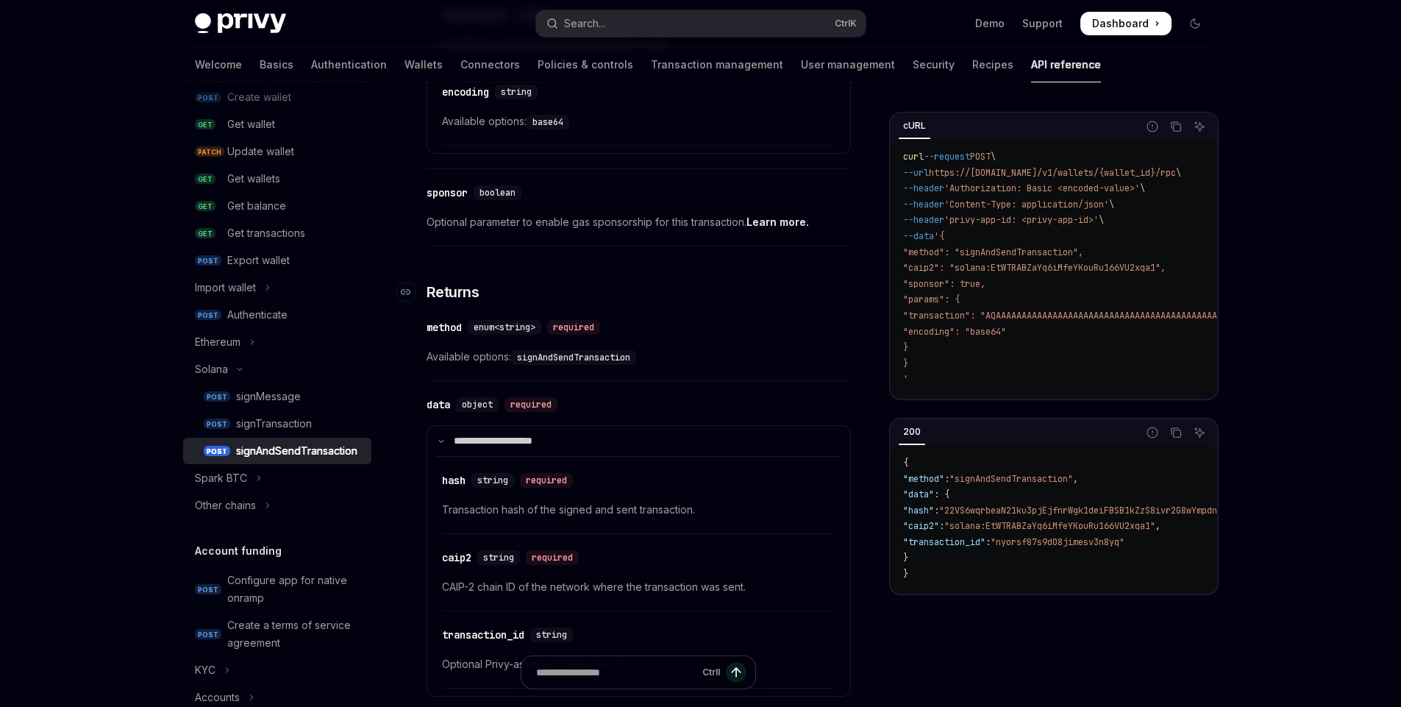
scroll to position [971, 0]
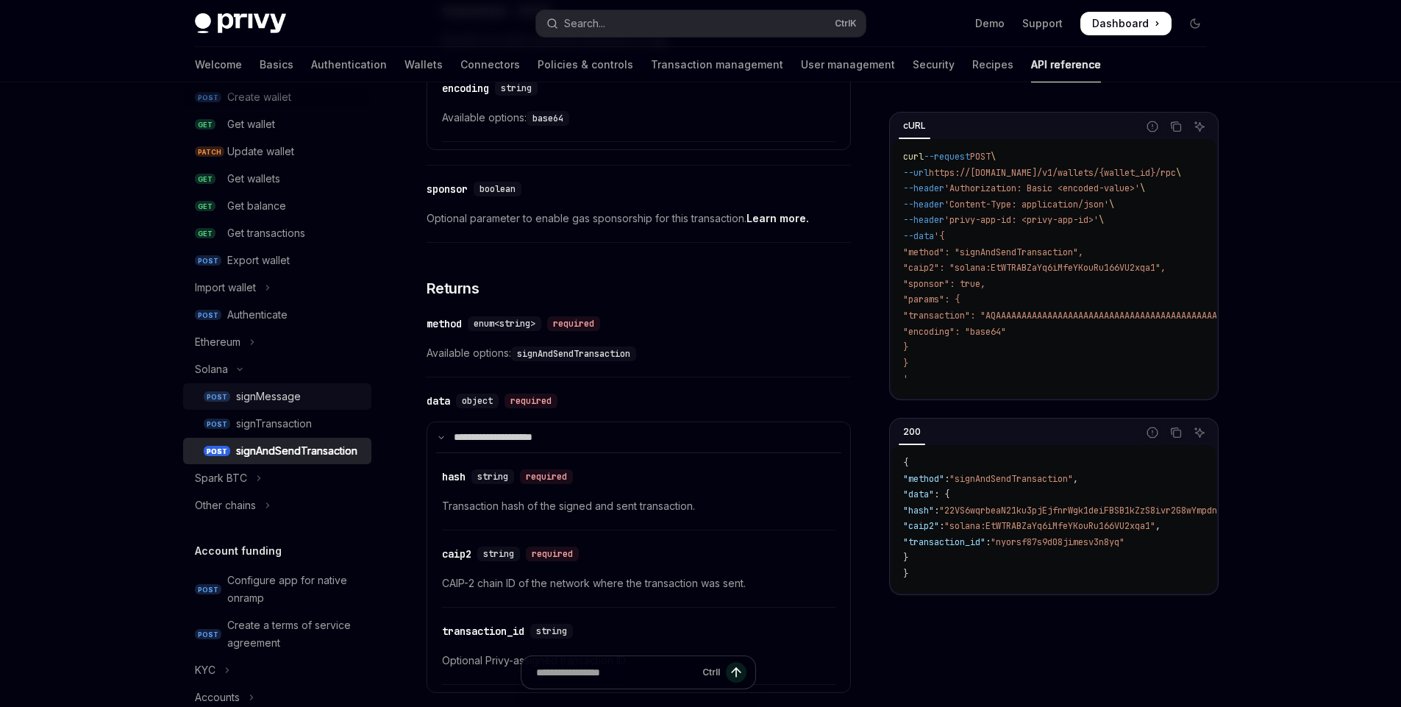
click at [266, 391] on div "signMessage" at bounding box center [268, 397] width 65 height 18
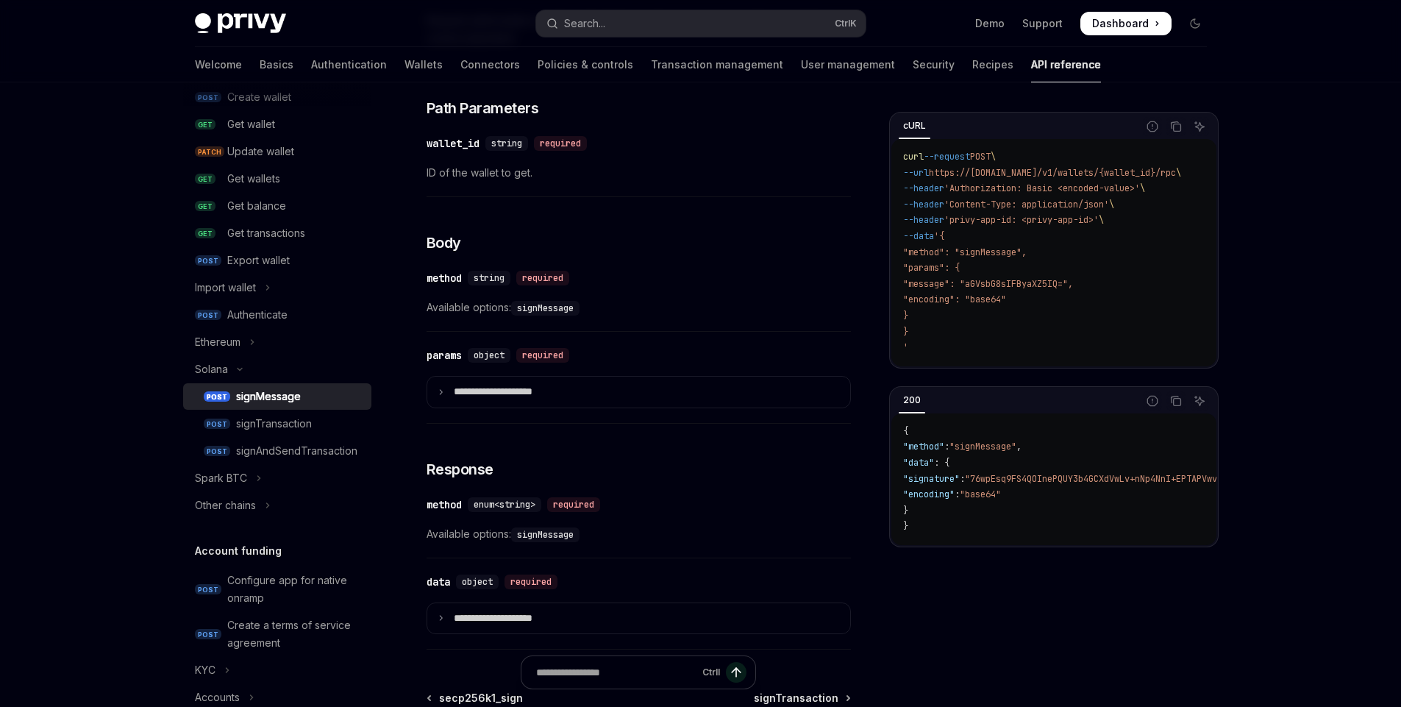
scroll to position [441, 0]
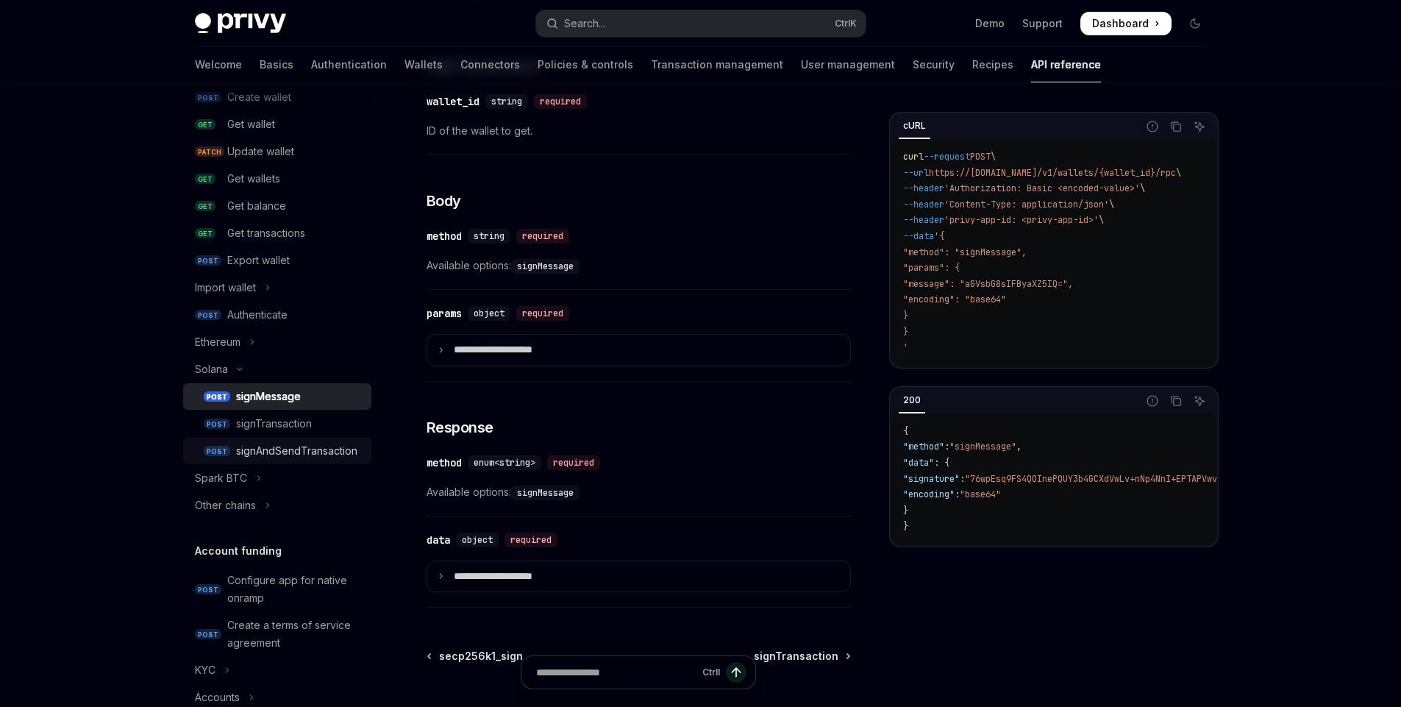
click at [271, 455] on div "signAndSendTransaction" at bounding box center [296, 451] width 121 height 18
type textarea "*"
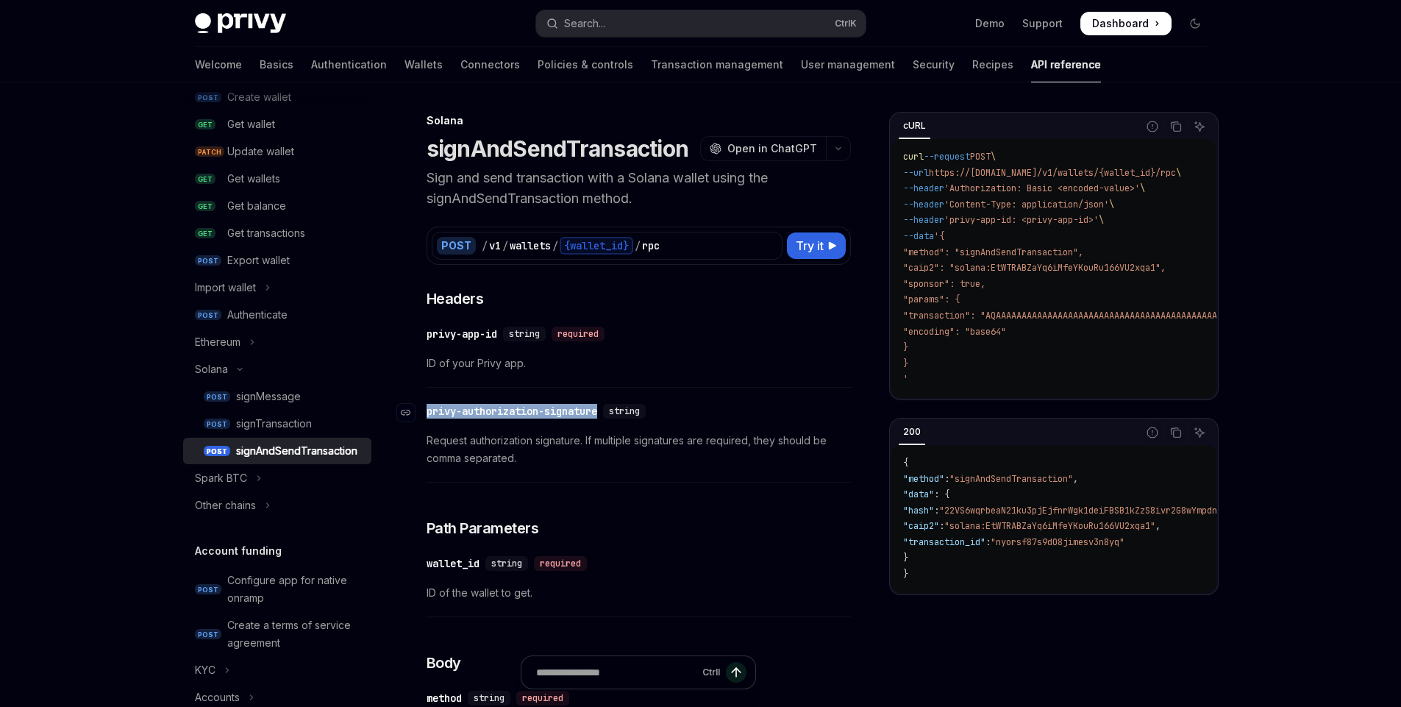
drag, startPoint x: 427, startPoint y: 412, endPoint x: 607, endPoint y: 410, distance: 179.5
click at [607, 410] on div "​ privy-authorization-signature string" at bounding box center [539, 411] width 225 height 15
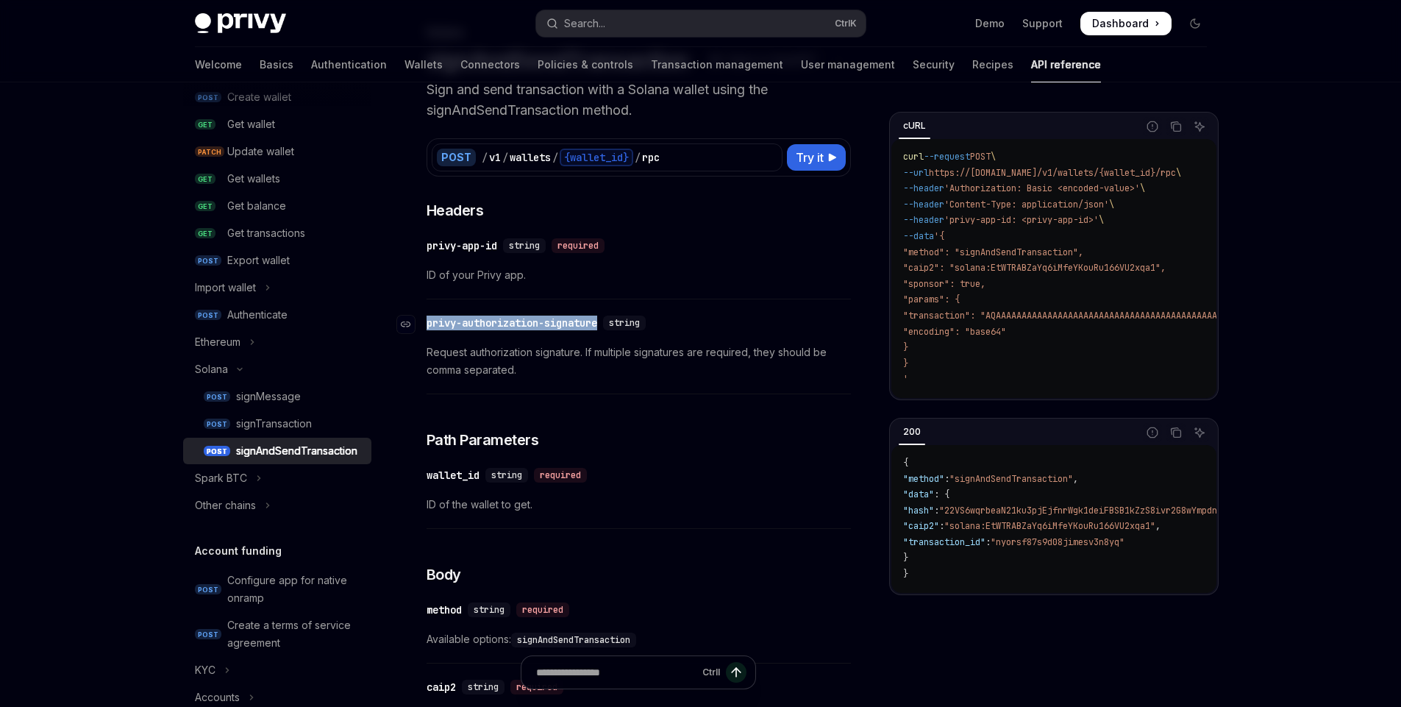
click at [545, 324] on div "privy-authorization-signature" at bounding box center [512, 323] width 171 height 15
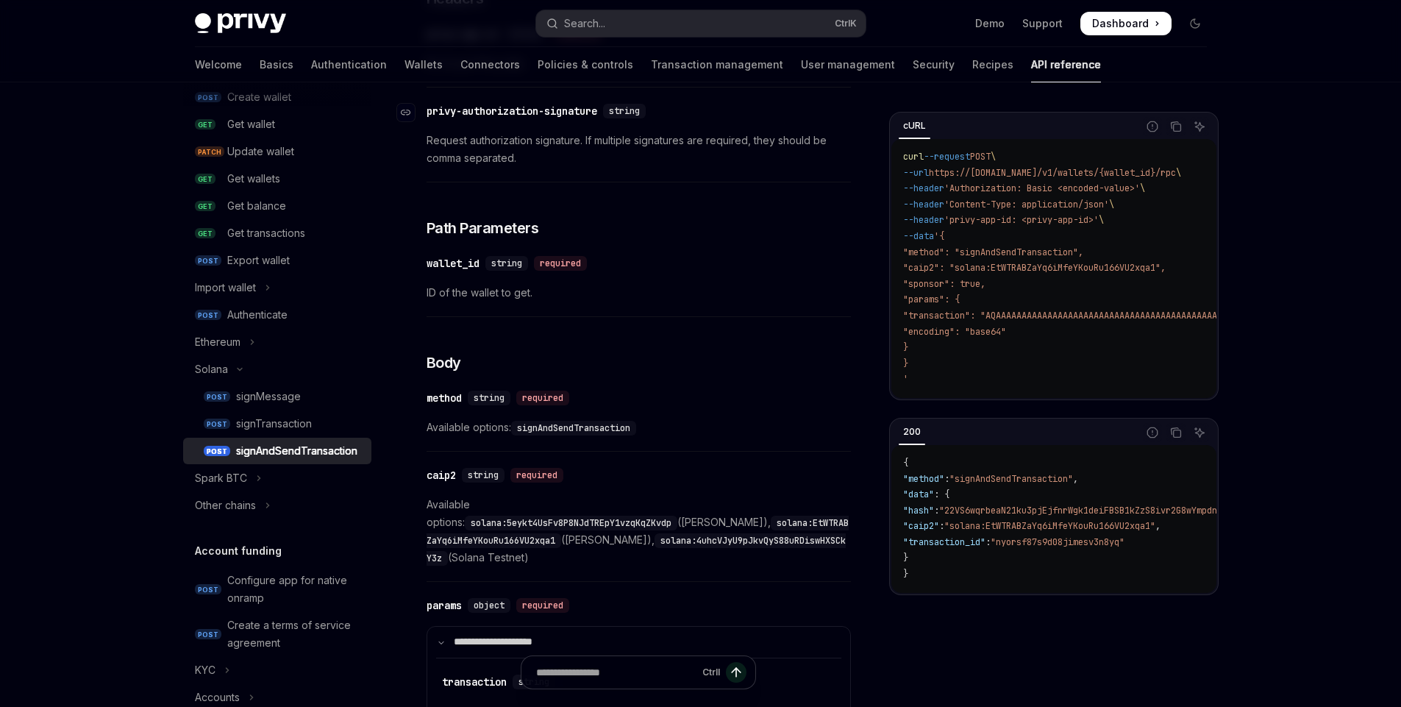
scroll to position [305, 0]
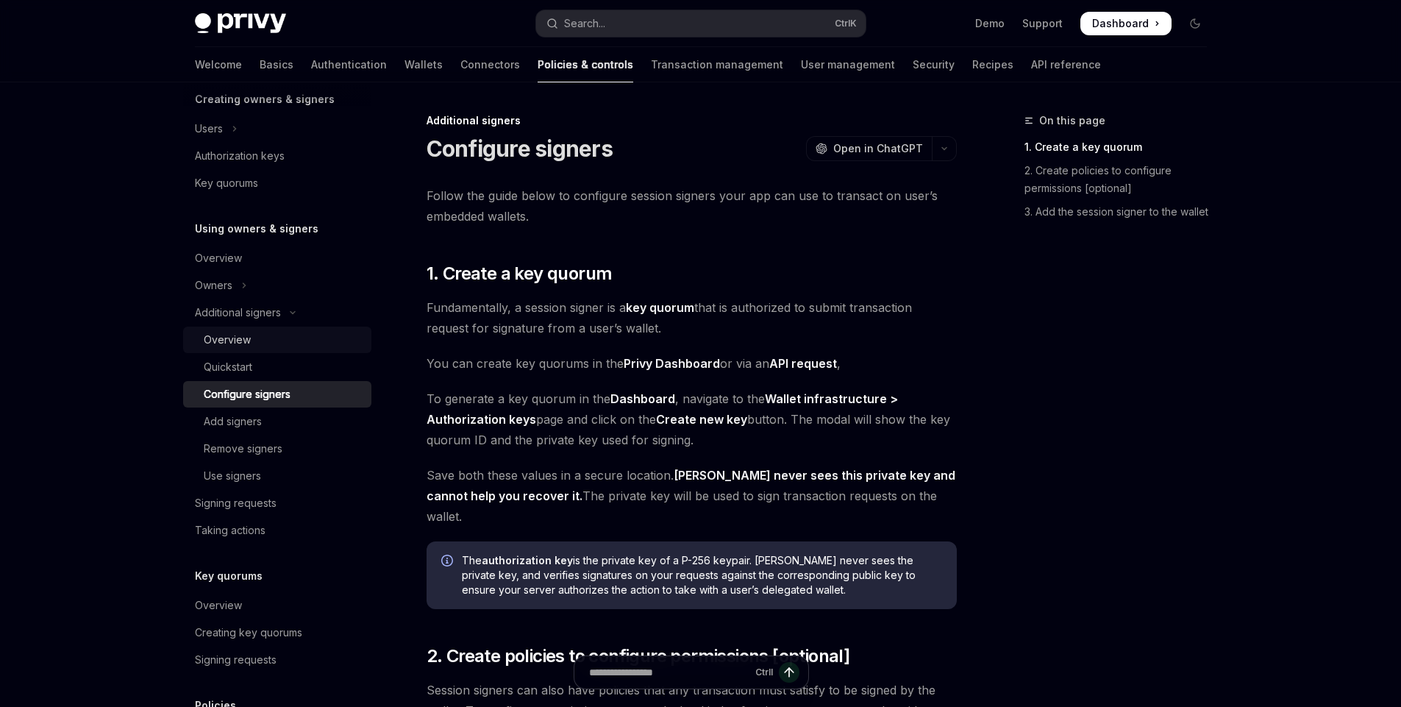
click at [246, 336] on div "Overview" at bounding box center [227, 340] width 47 height 18
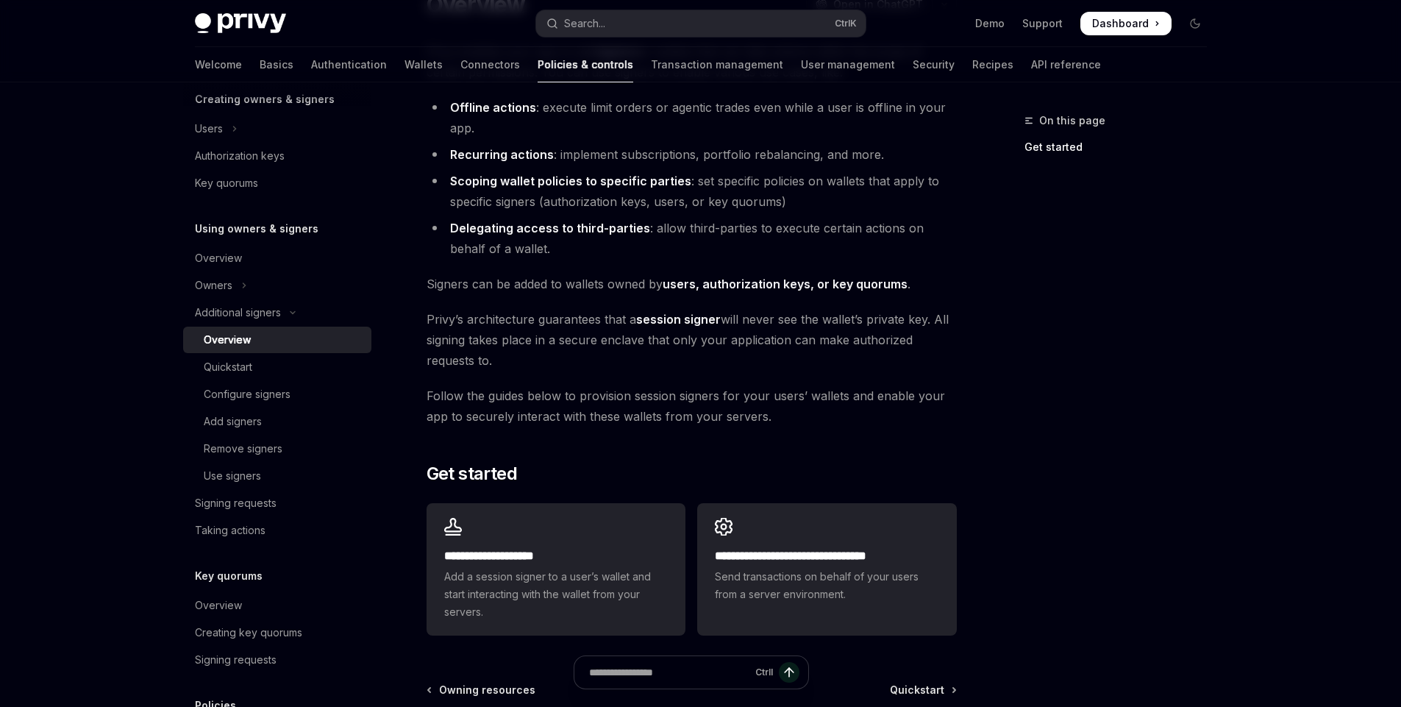
scroll to position [177, 0]
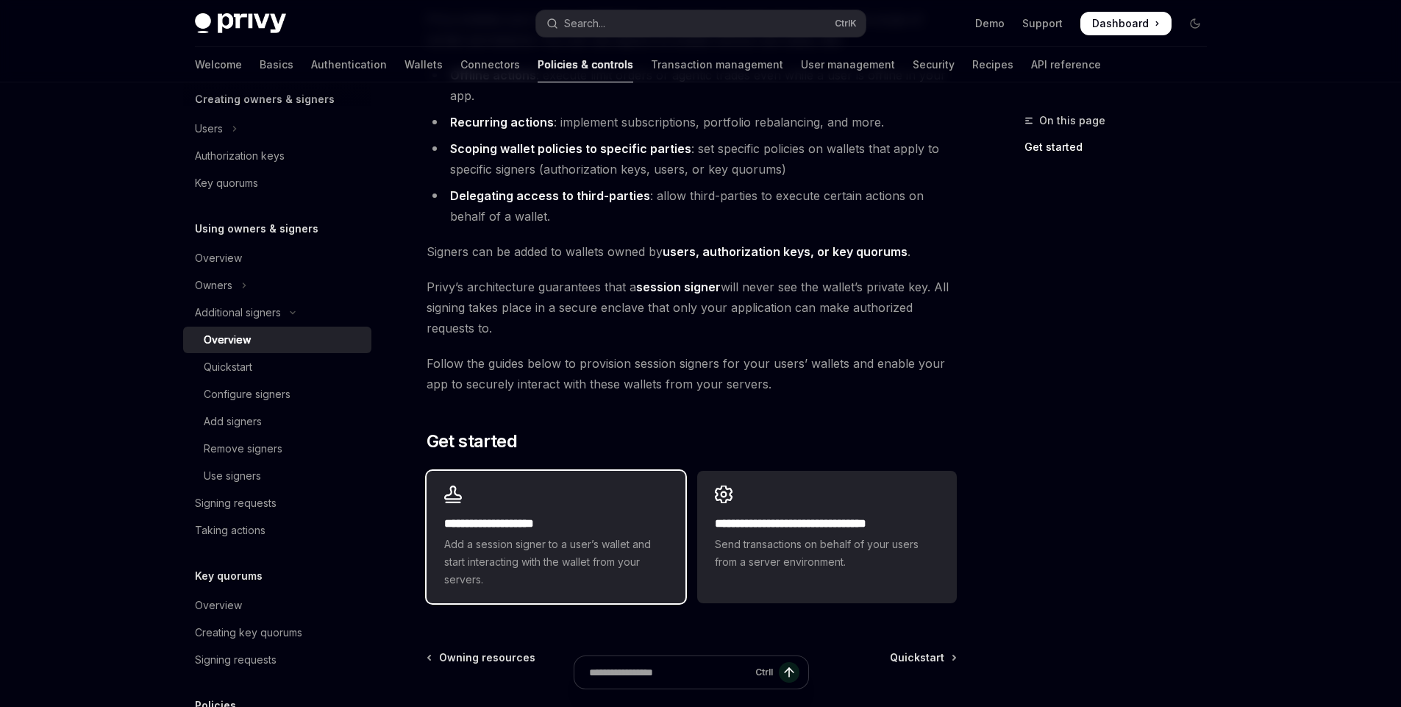
click at [580, 521] on h2 "**********" at bounding box center [556, 524] width 224 height 18
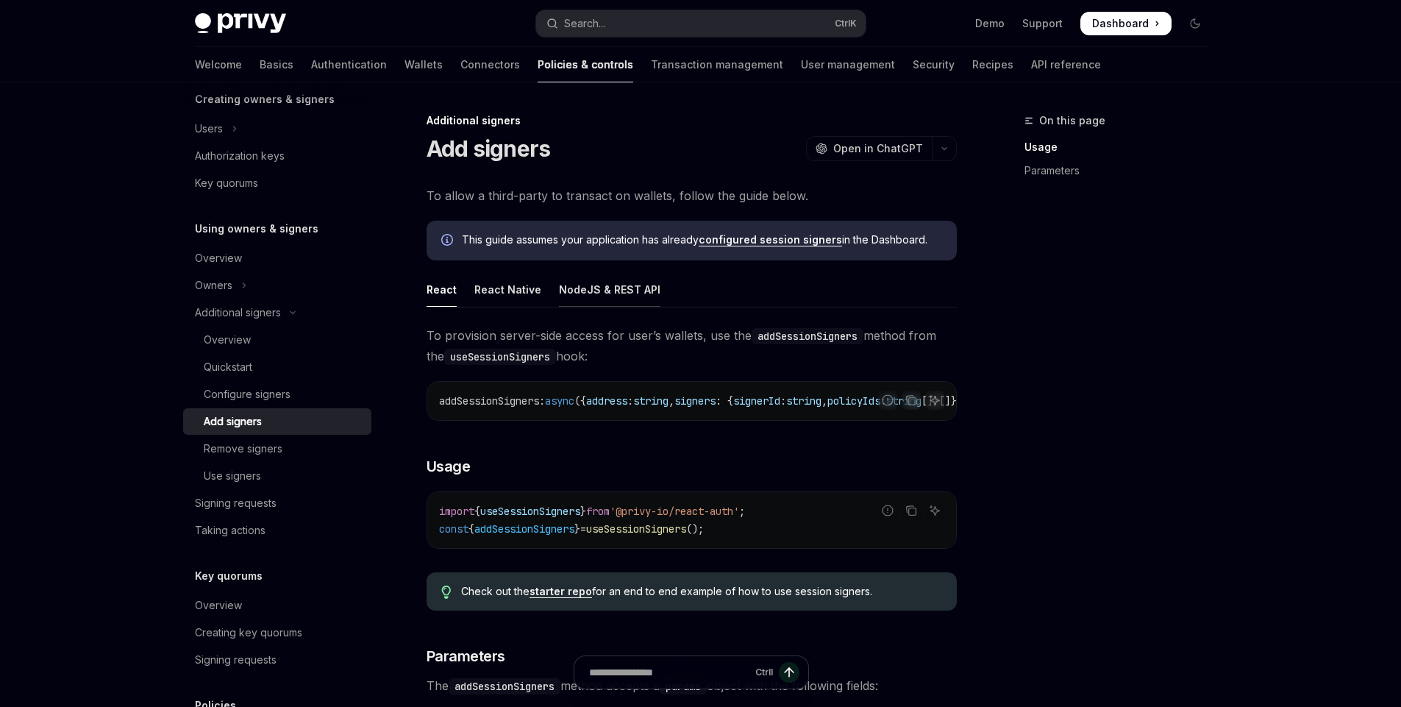
click at [600, 300] on div "NodeJS & REST API" at bounding box center [610, 289] width 102 height 35
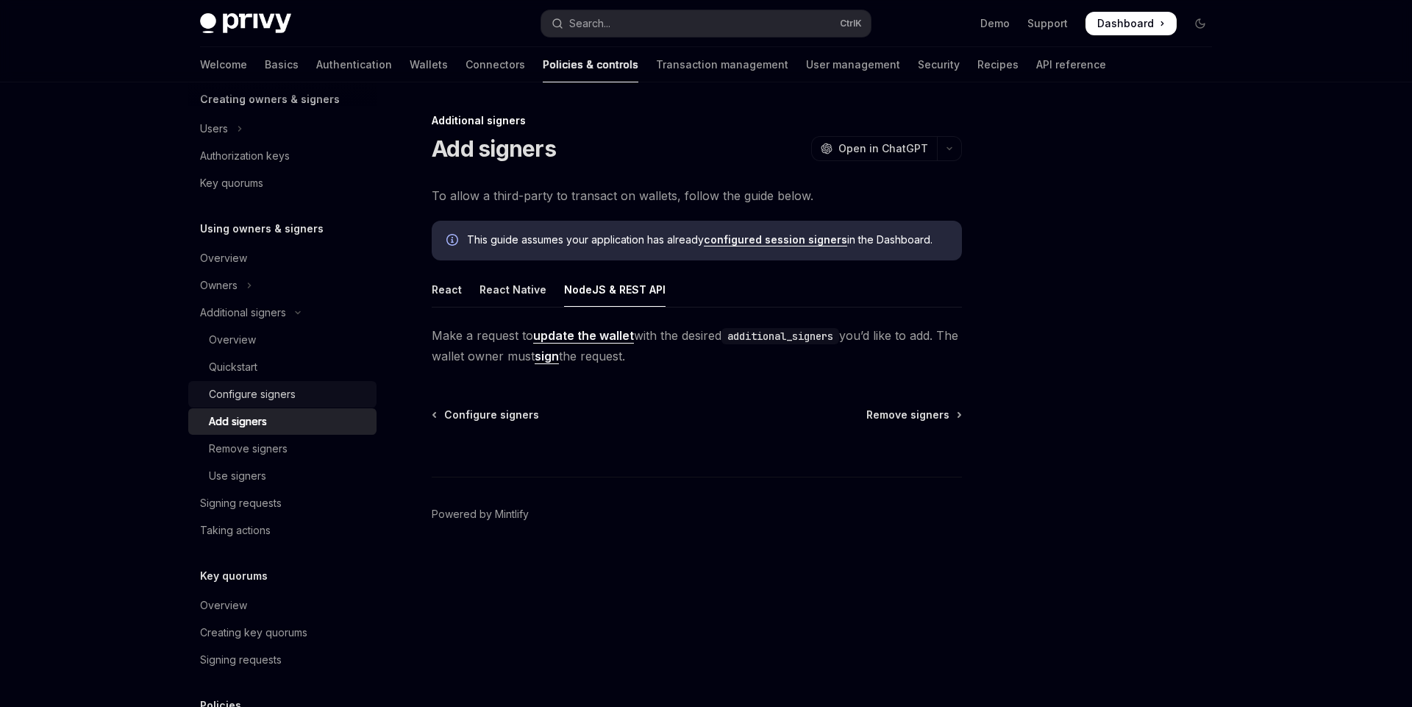
click at [262, 402] on div "Configure signers" at bounding box center [252, 394] width 87 height 18
type textarea "*"
